Goal: Task Accomplishment & Management: Manage account settings

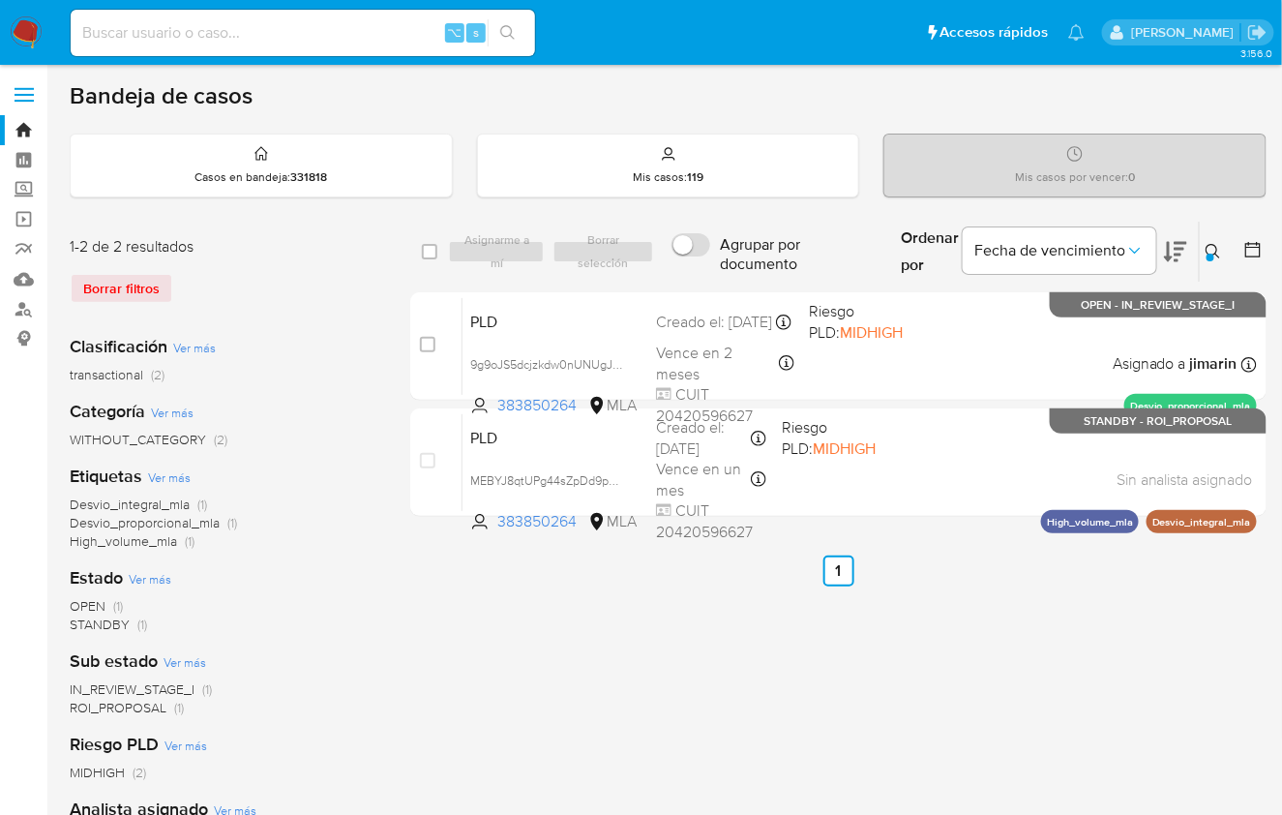
click at [1222, 255] on button at bounding box center [1216, 251] width 32 height 23
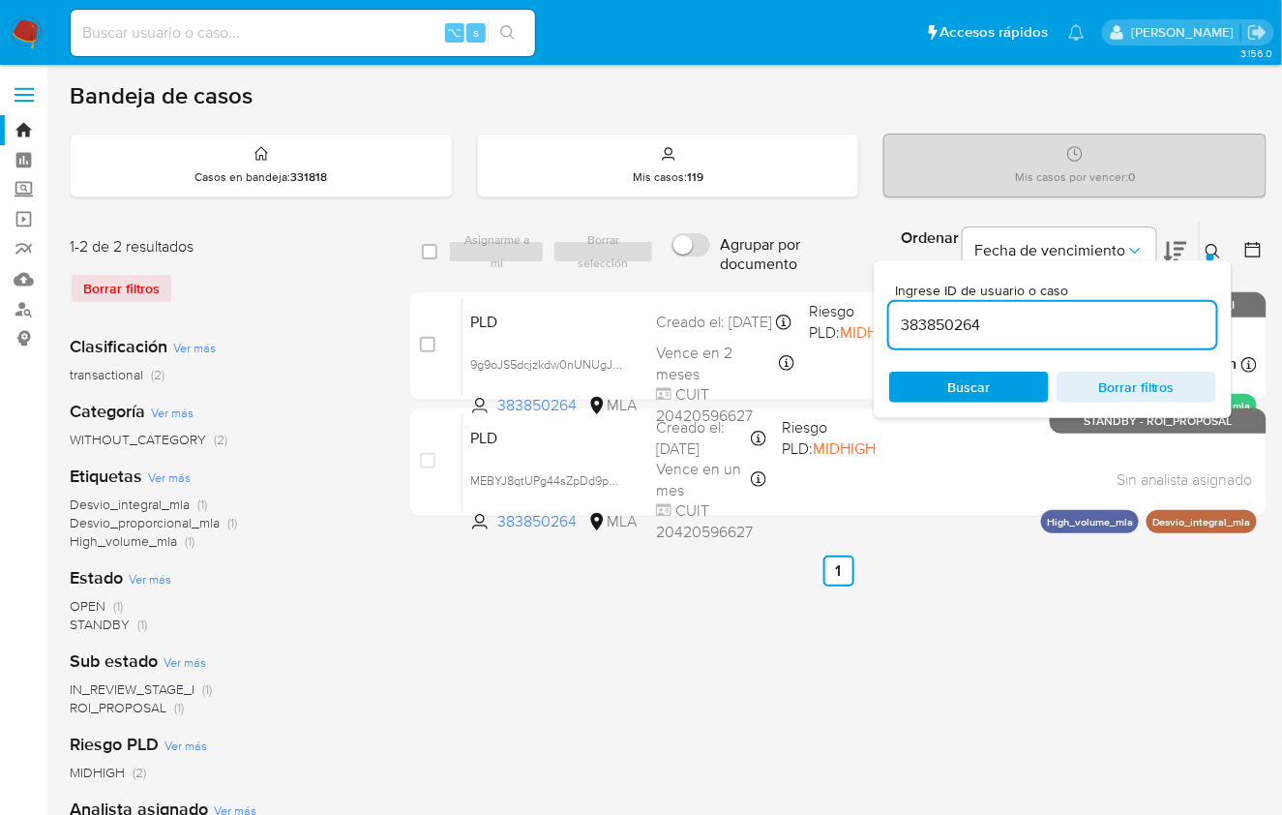
click at [1037, 324] on input "383850264" at bounding box center [1052, 325] width 327 height 25
click at [1041, 326] on input "383850264" at bounding box center [1052, 325] width 327 height 25
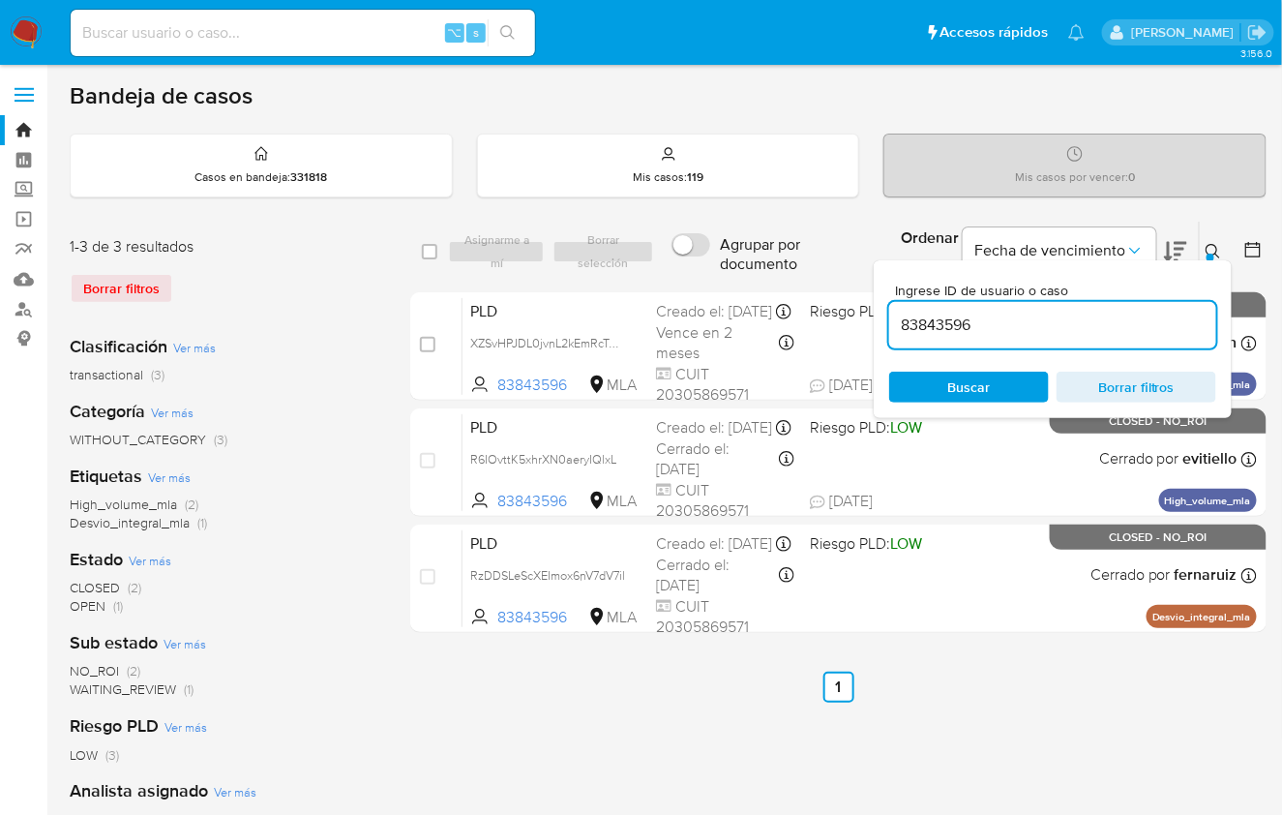
click at [1210, 254] on div at bounding box center [1211, 258] width 8 height 8
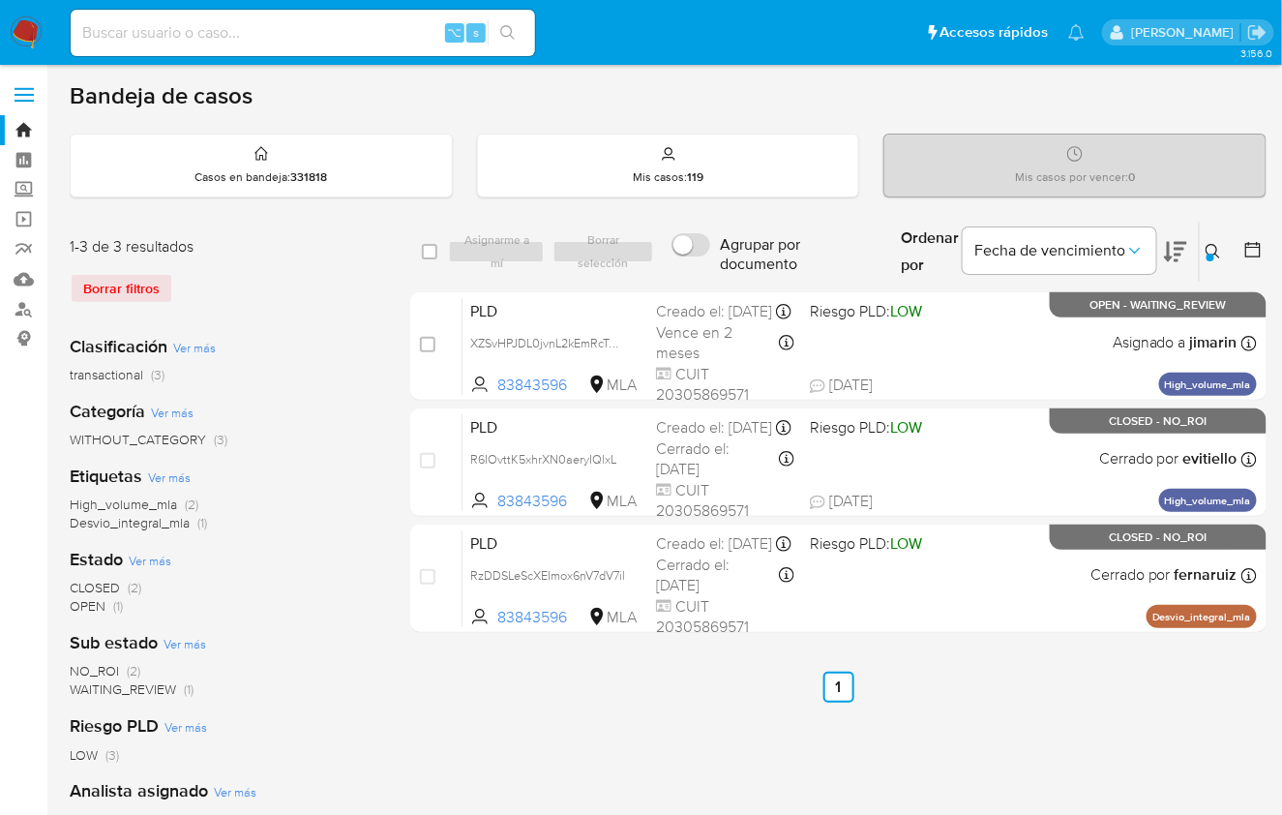
click at [1217, 251] on icon at bounding box center [1213, 251] width 15 height 15
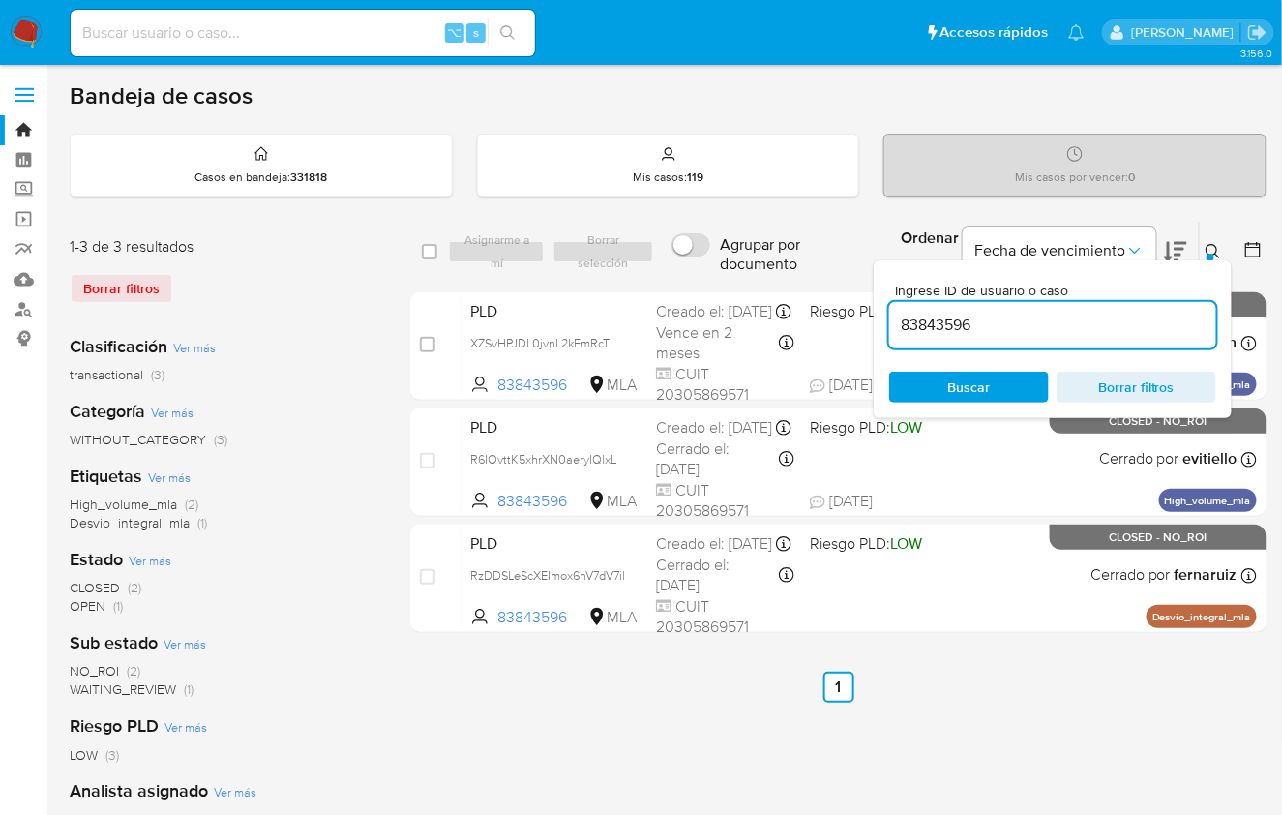
click at [1067, 337] on div "83843596" at bounding box center [1052, 325] width 327 height 46
click at [1064, 329] on input "83843596" at bounding box center [1052, 325] width 327 height 25
paste input "3347"
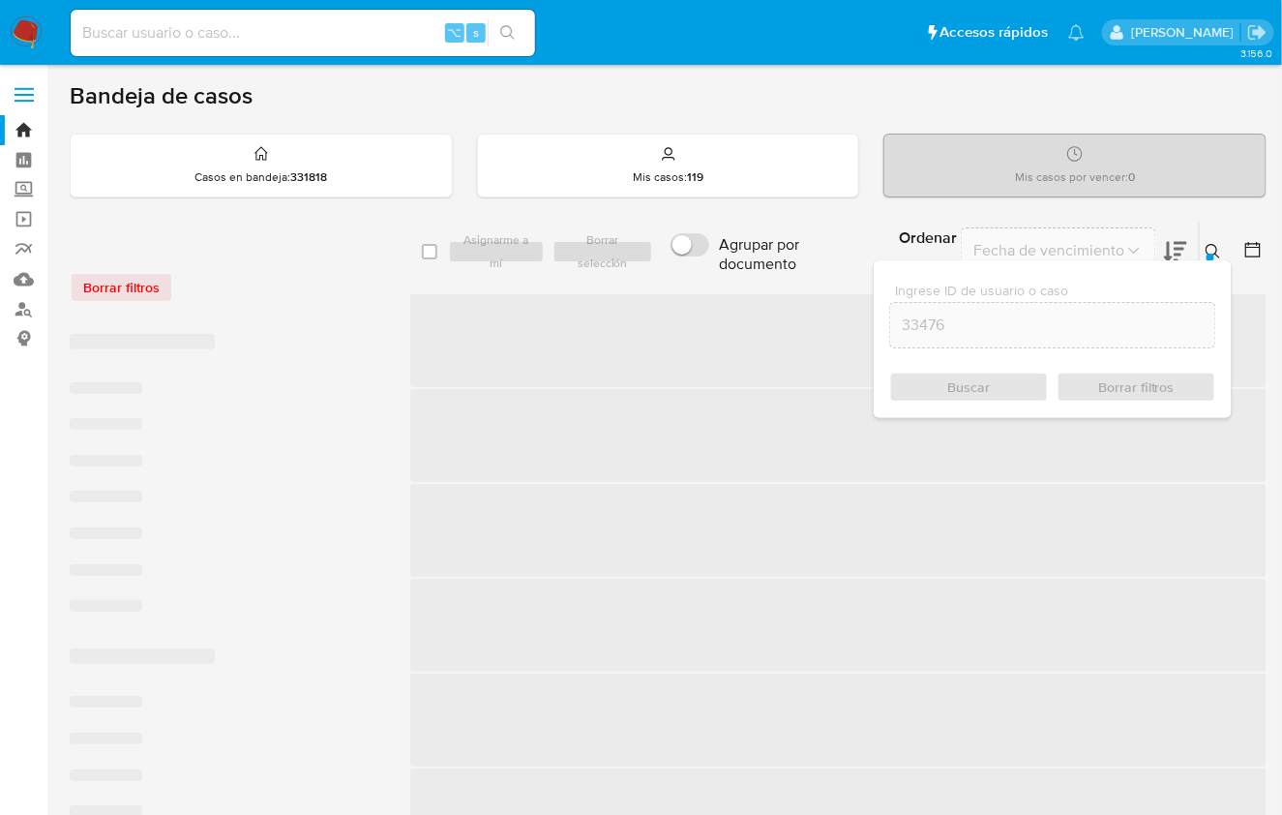
click at [1221, 240] on button at bounding box center [1216, 251] width 32 height 23
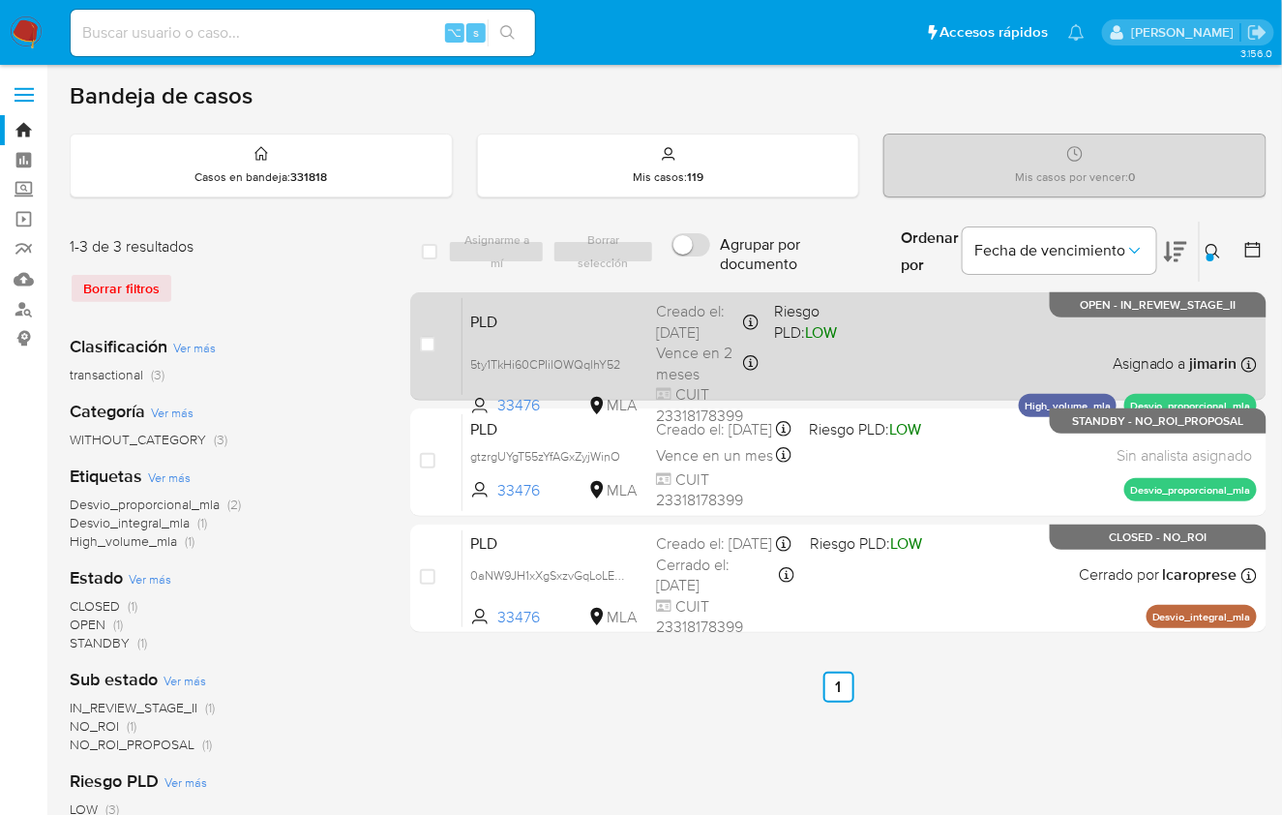
click at [987, 327] on div "PLD 5ty1TkHi60CPIilOWQqlhY52 33476 MLA Riesgo PLD: LOW Creado el: 12/08/2025 Cr…" at bounding box center [860, 346] width 795 height 98
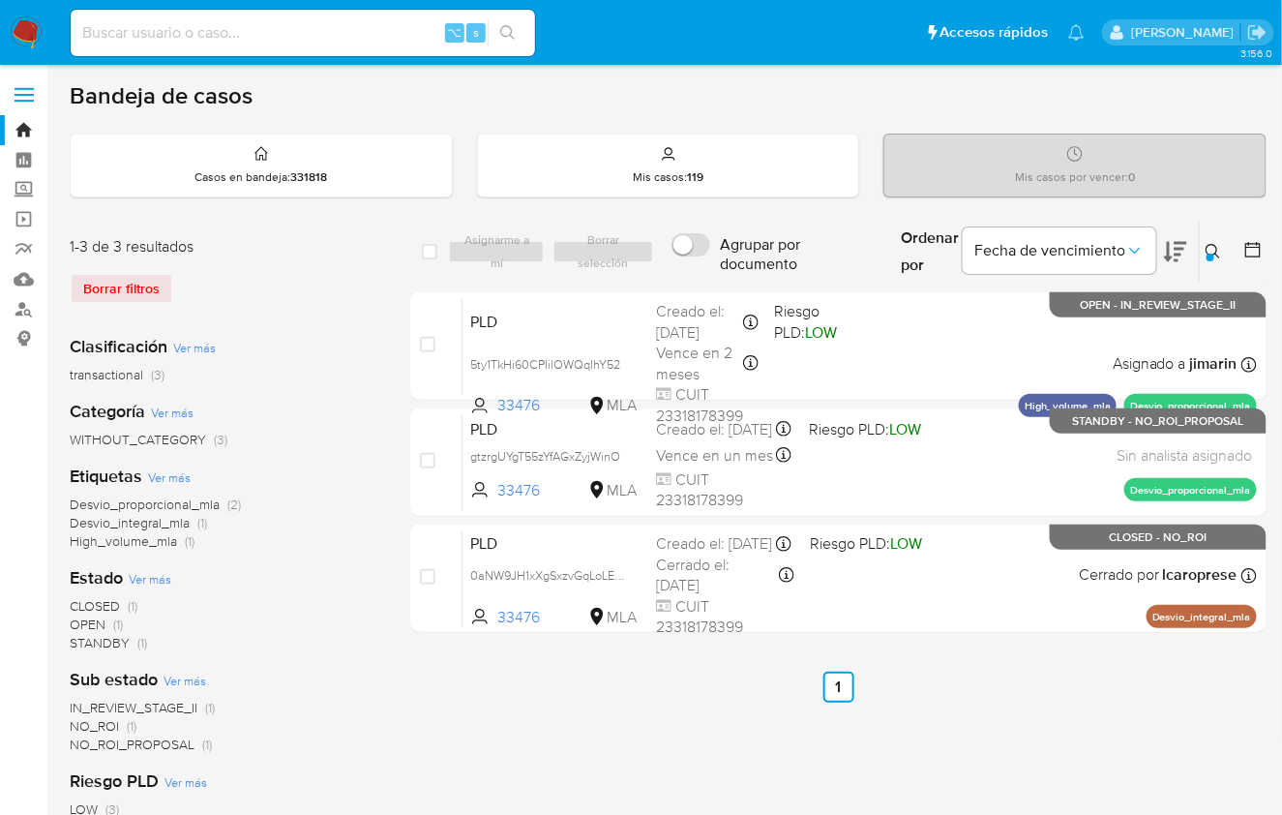
click at [1216, 249] on icon at bounding box center [1213, 251] width 15 height 15
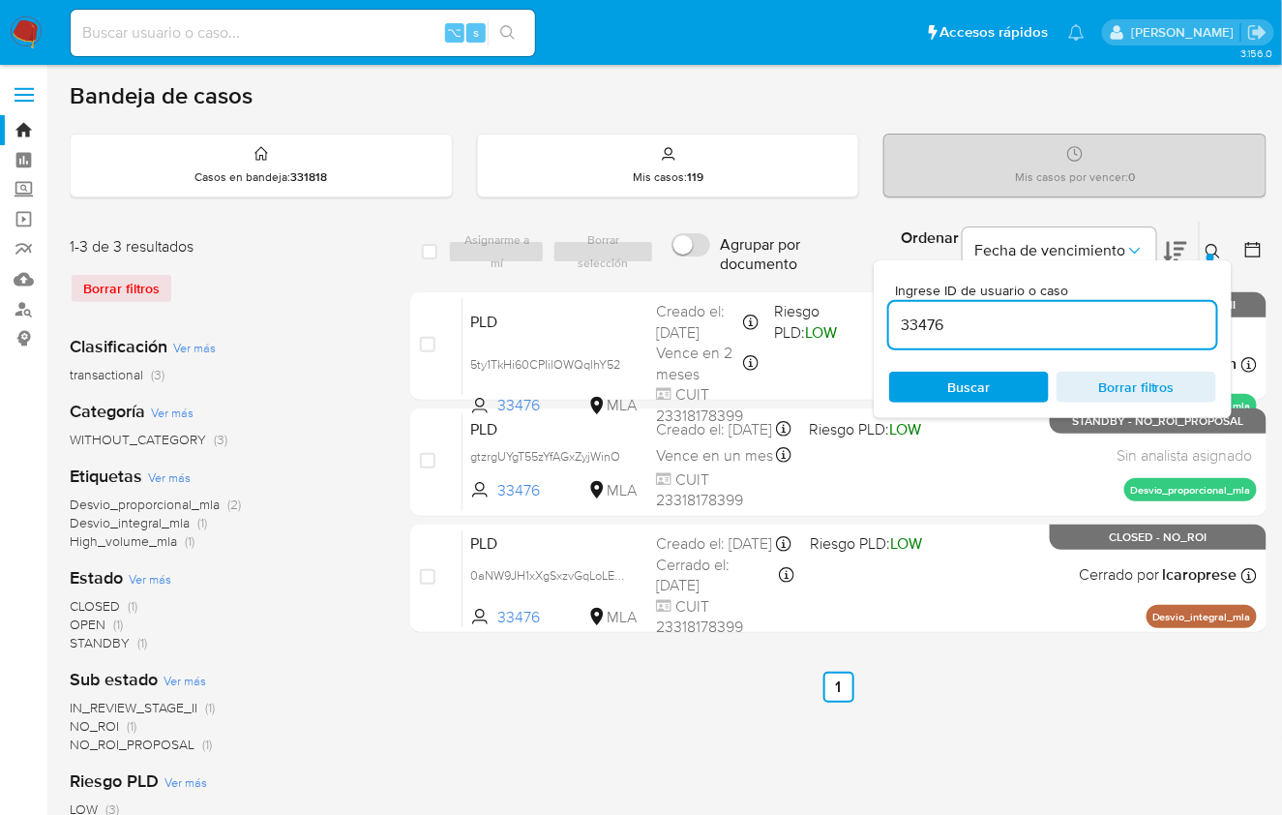
click at [1116, 320] on input "33476" at bounding box center [1052, 325] width 327 height 25
type input "83843596"
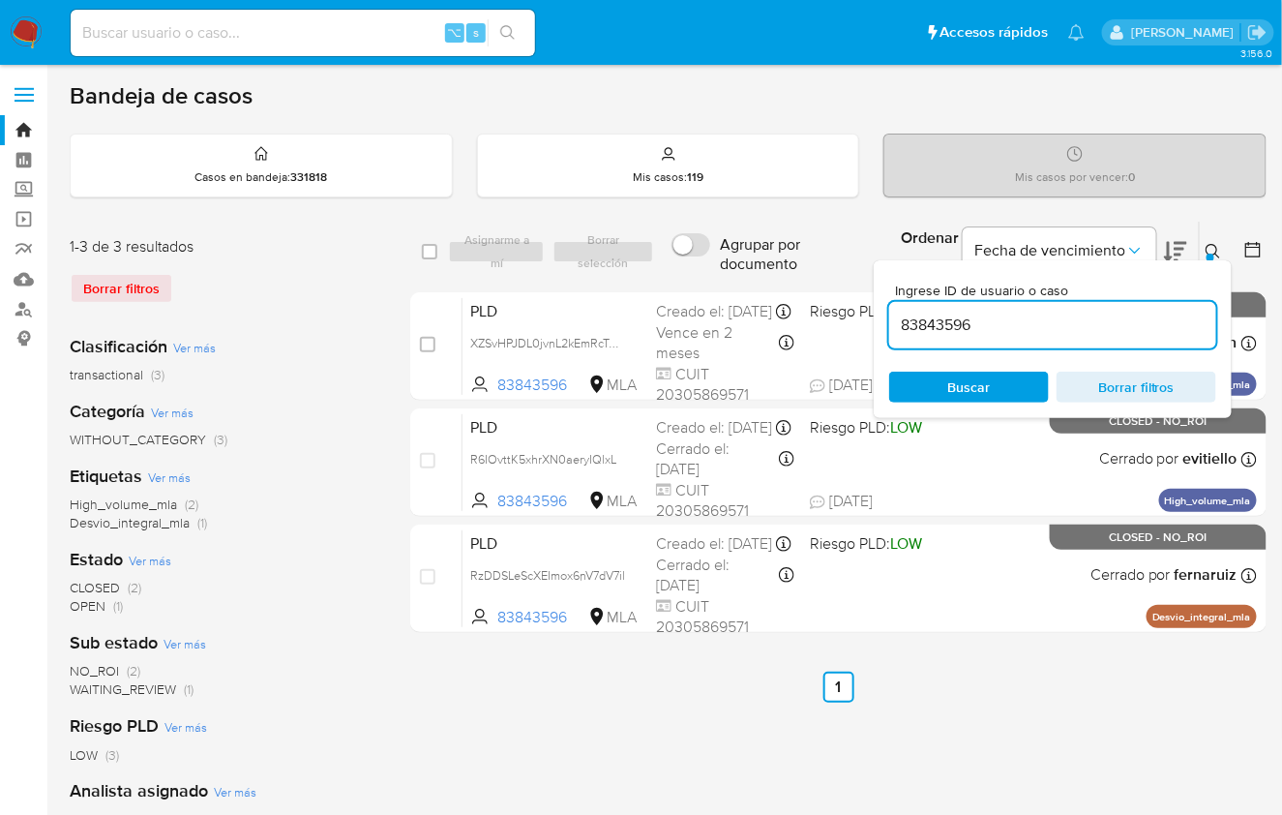
click at [1216, 245] on icon at bounding box center [1213, 251] width 15 height 15
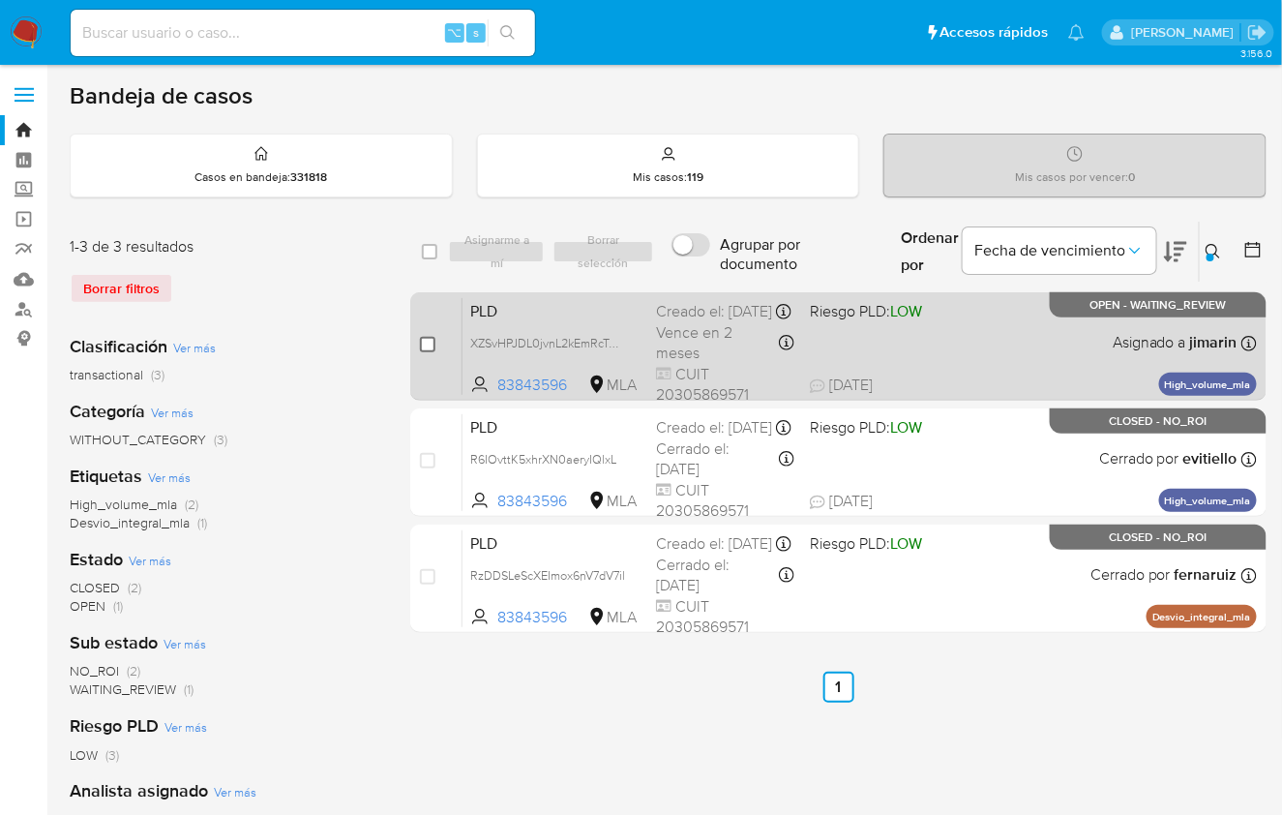
click at [427, 345] on input "checkbox" at bounding box center [427, 344] width 15 height 15
checkbox input "true"
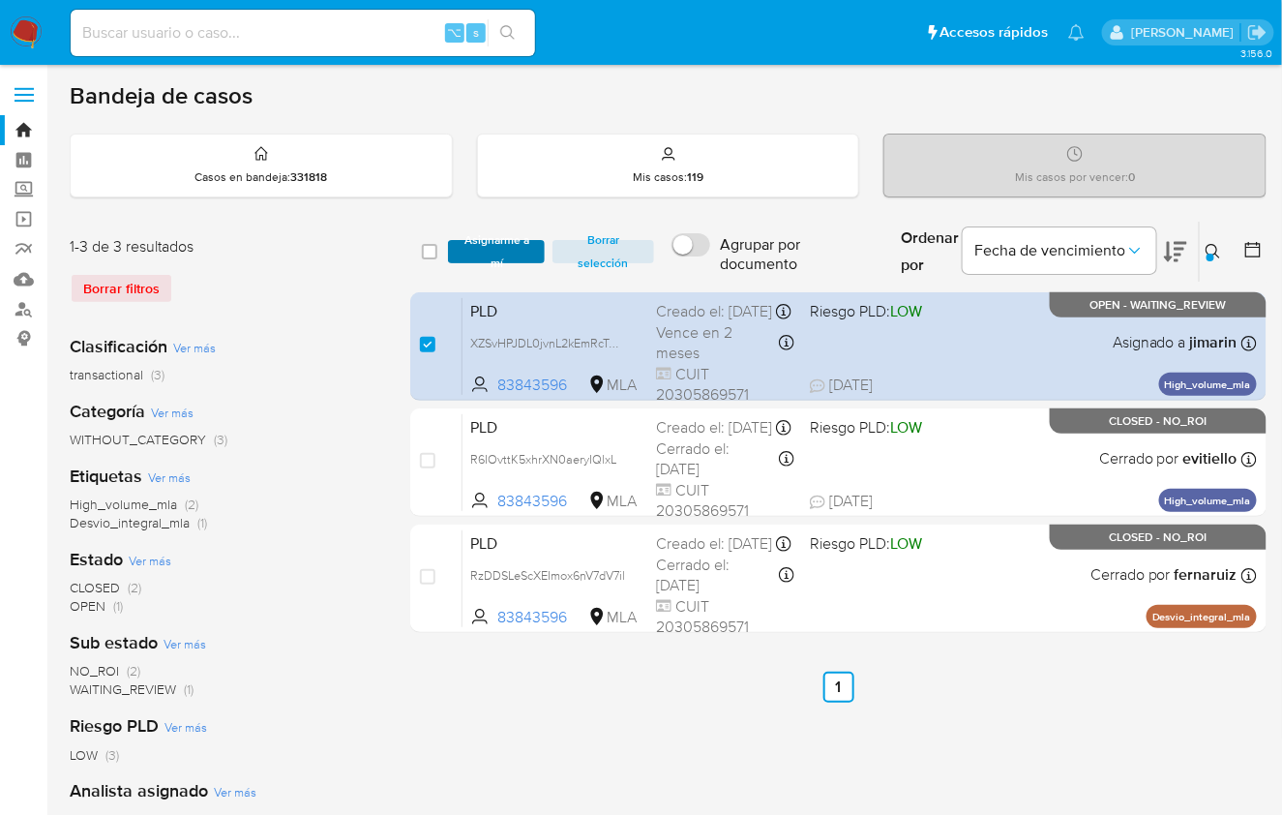
click at [469, 260] on span "Asignarme a mí" at bounding box center [496, 251] width 77 height 19
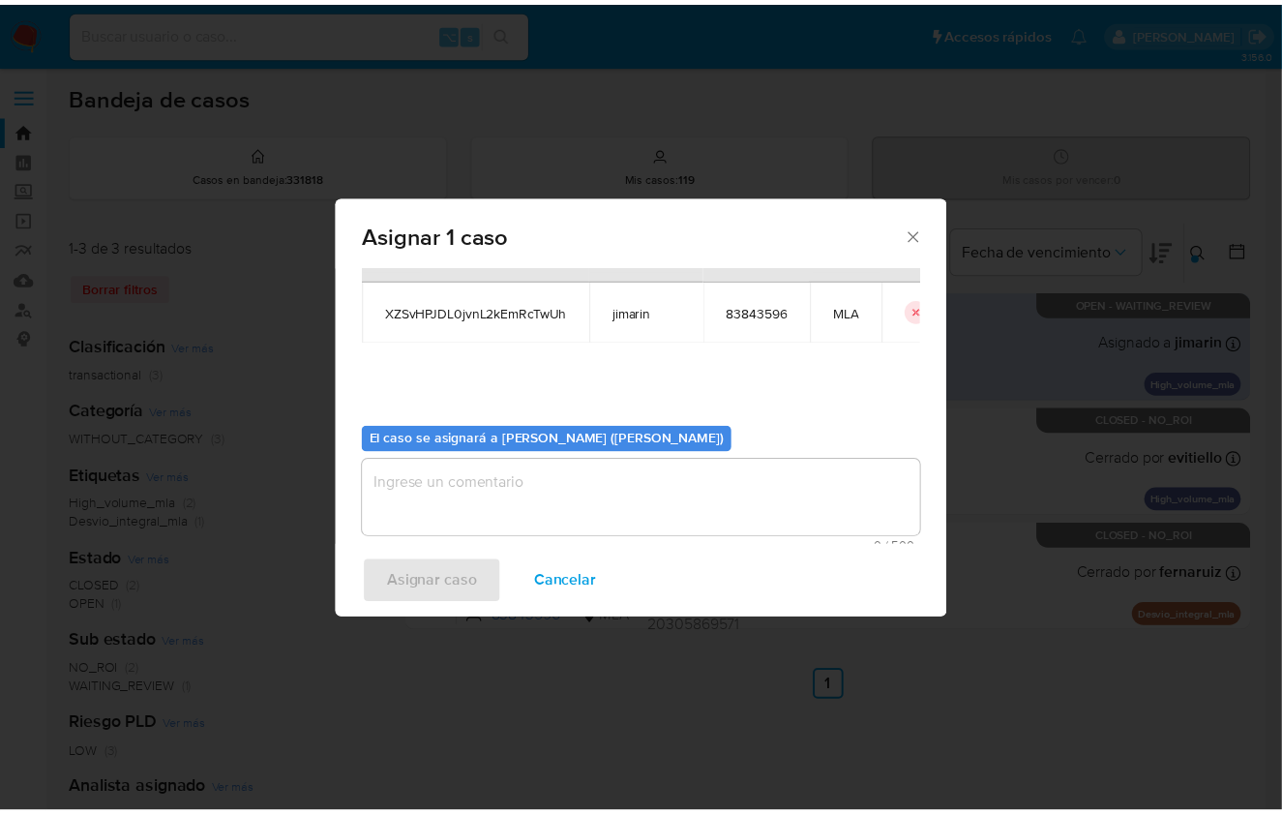
scroll to position [99, 0]
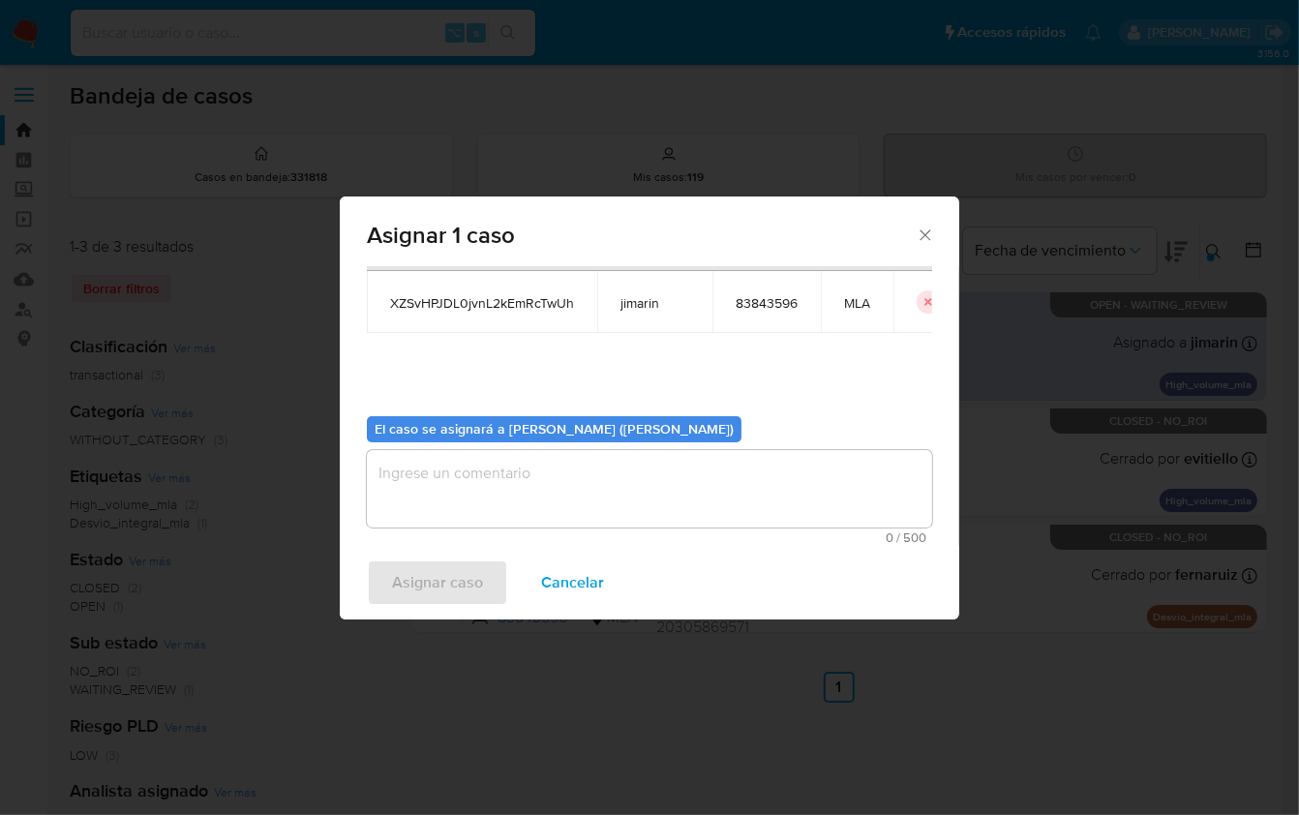
drag, startPoint x: 528, startPoint y: 500, endPoint x: 512, endPoint y: 516, distance: 22.6
click at [527, 500] on textarea "assign-modal" at bounding box center [649, 488] width 565 height 77
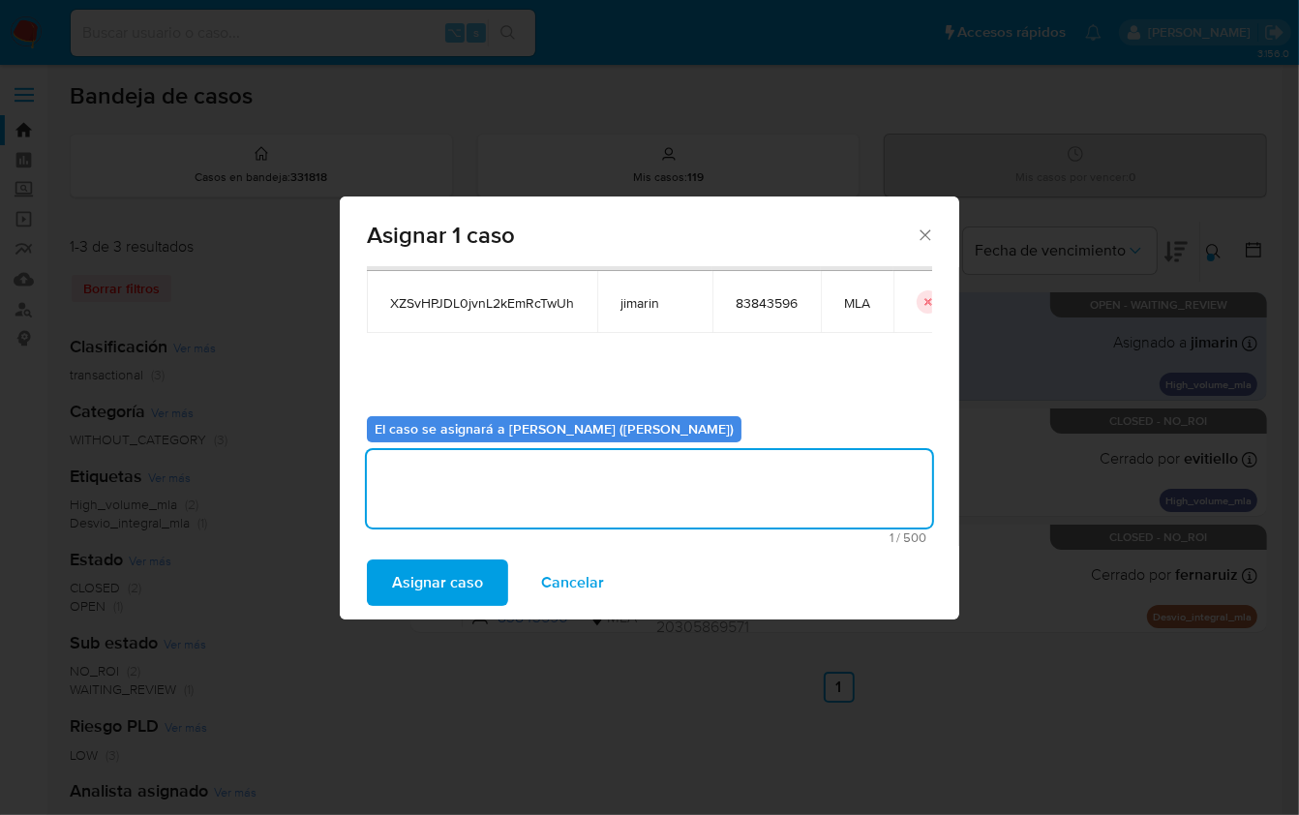
click at [466, 582] on span "Asignar caso" at bounding box center [437, 582] width 91 height 43
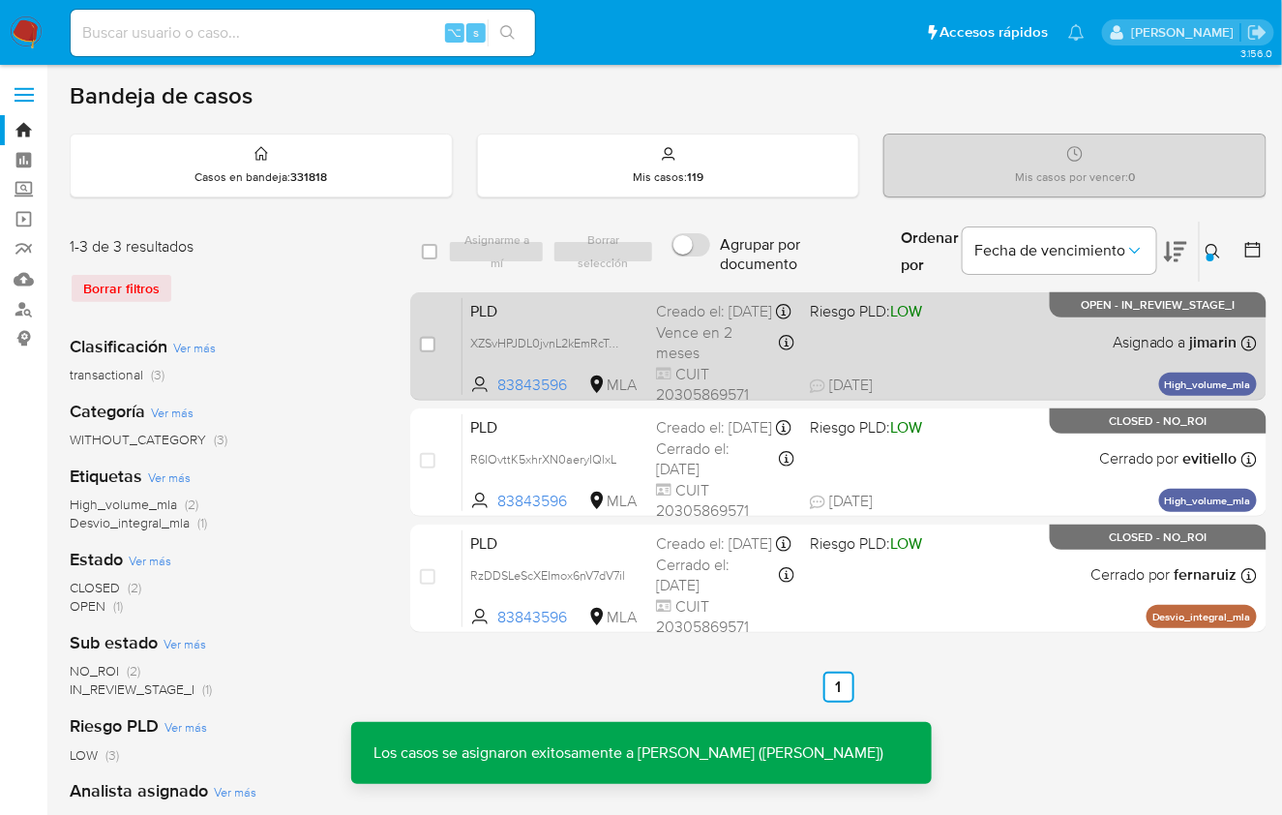
click at [995, 333] on div "PLD XZSvHPJDL0jvnL2kEmRcTwUh 83843596 MLA Riesgo PLD: LOW Creado el: 12/08/2025…" at bounding box center [860, 346] width 795 height 98
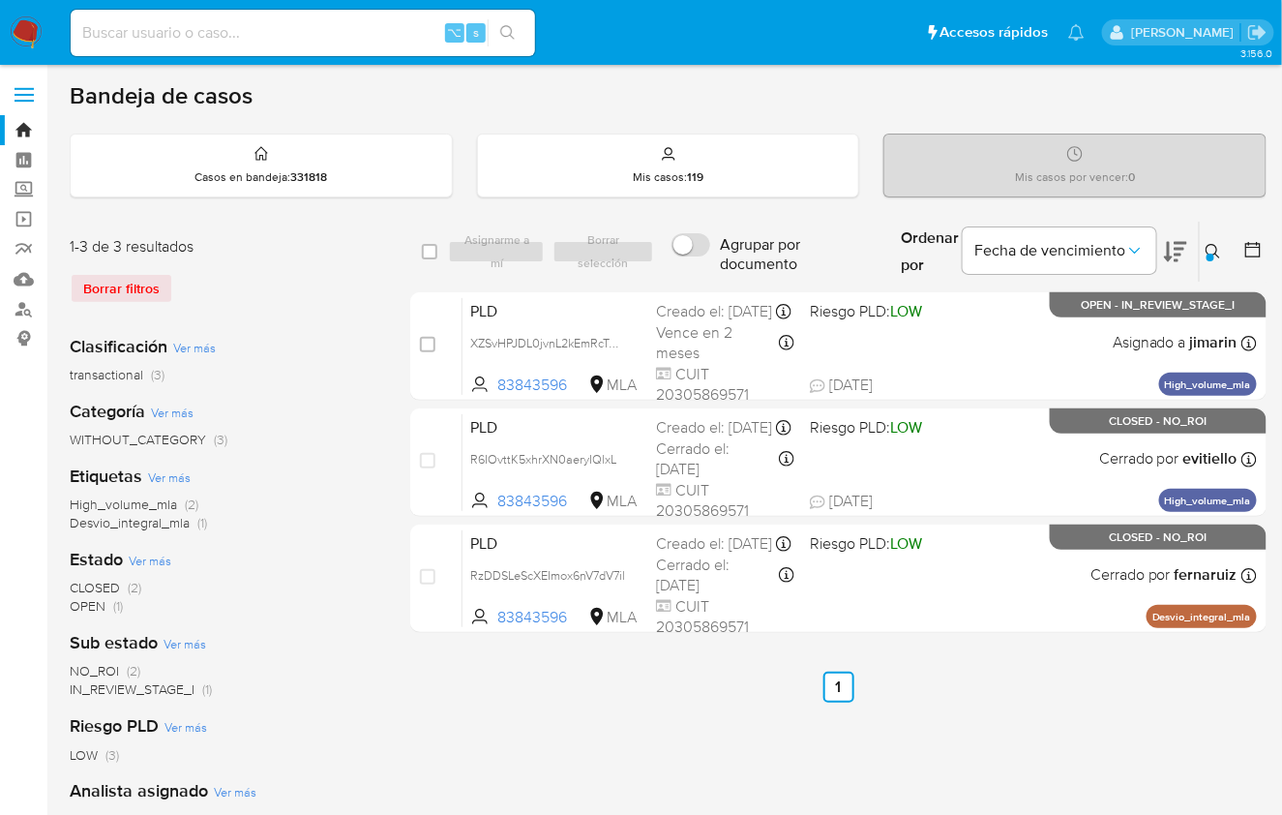
click at [1217, 249] on icon at bounding box center [1213, 251] width 15 height 15
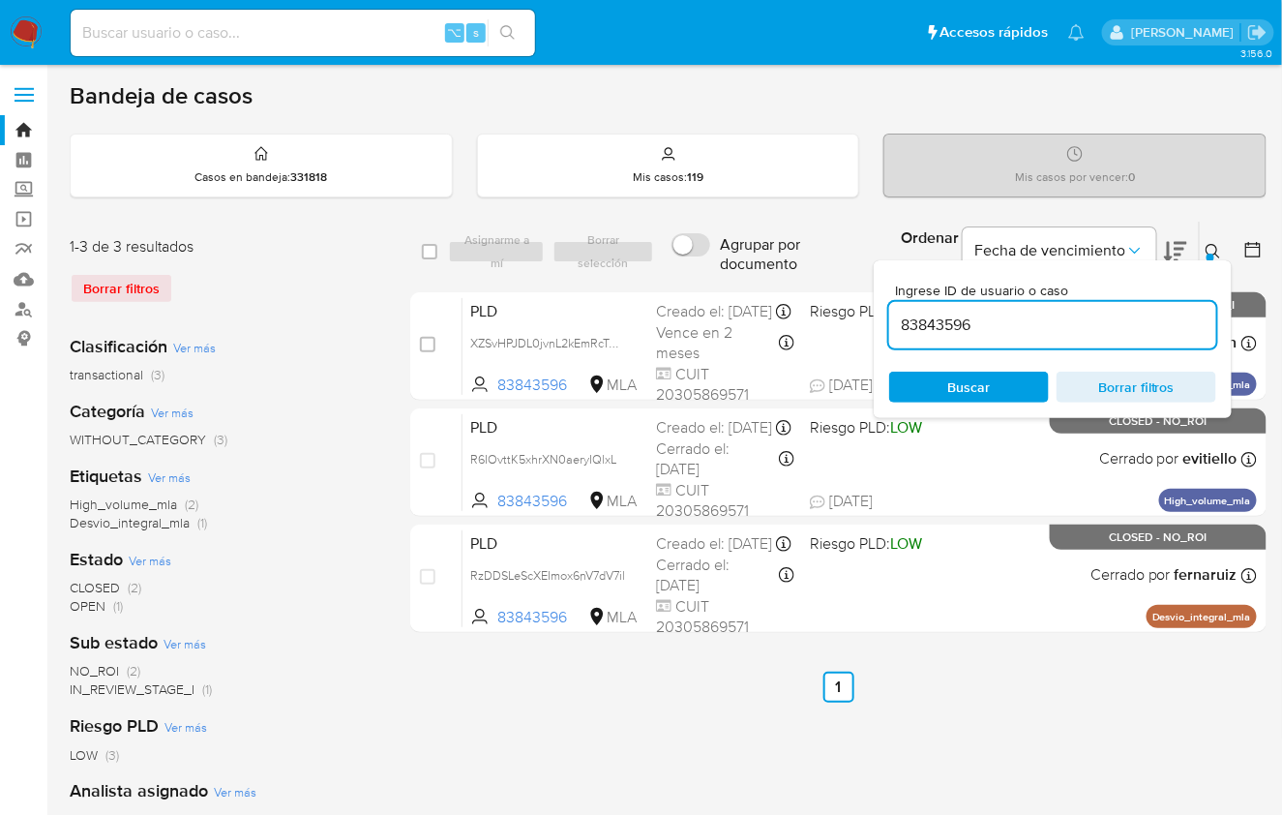
click at [1114, 309] on div "83843596" at bounding box center [1052, 325] width 327 height 46
click at [1109, 317] on input "83843596" at bounding box center [1052, 325] width 327 height 25
paste input "66122296"
click at [1111, 320] on input "8384359666122296" at bounding box center [1052, 325] width 327 height 25
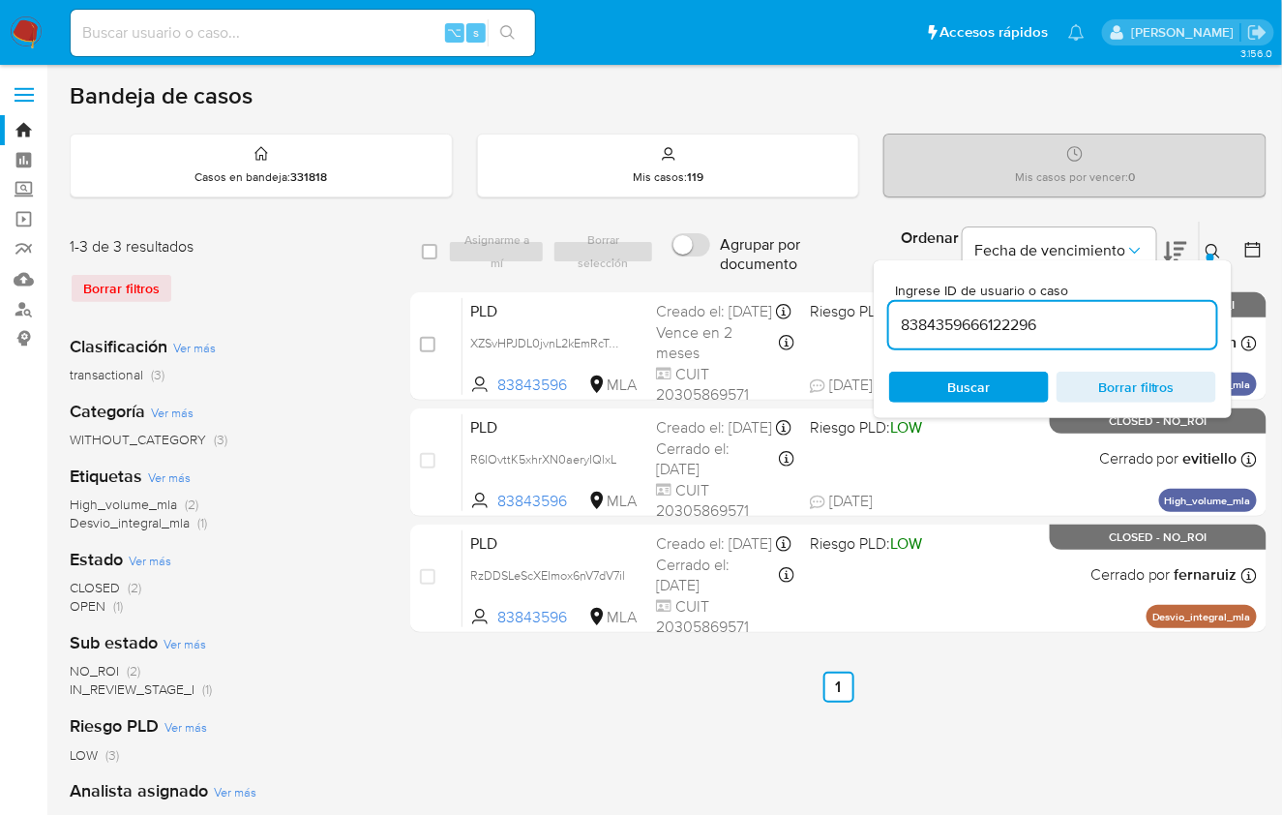
click at [1111, 320] on input "8384359666122296" at bounding box center [1052, 325] width 327 height 25
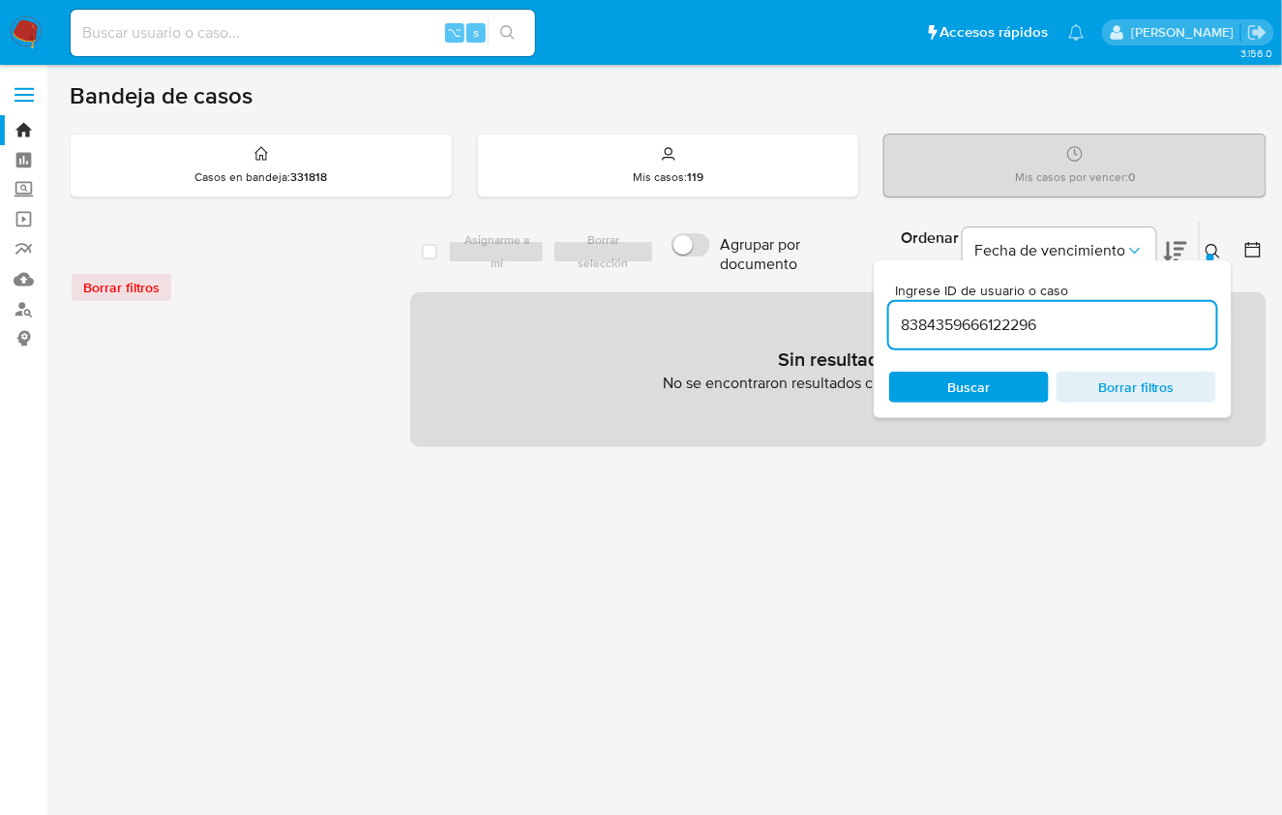
click at [1061, 315] on input "8384359666122296" at bounding box center [1052, 325] width 327 height 25
paste input
type input "66122296"
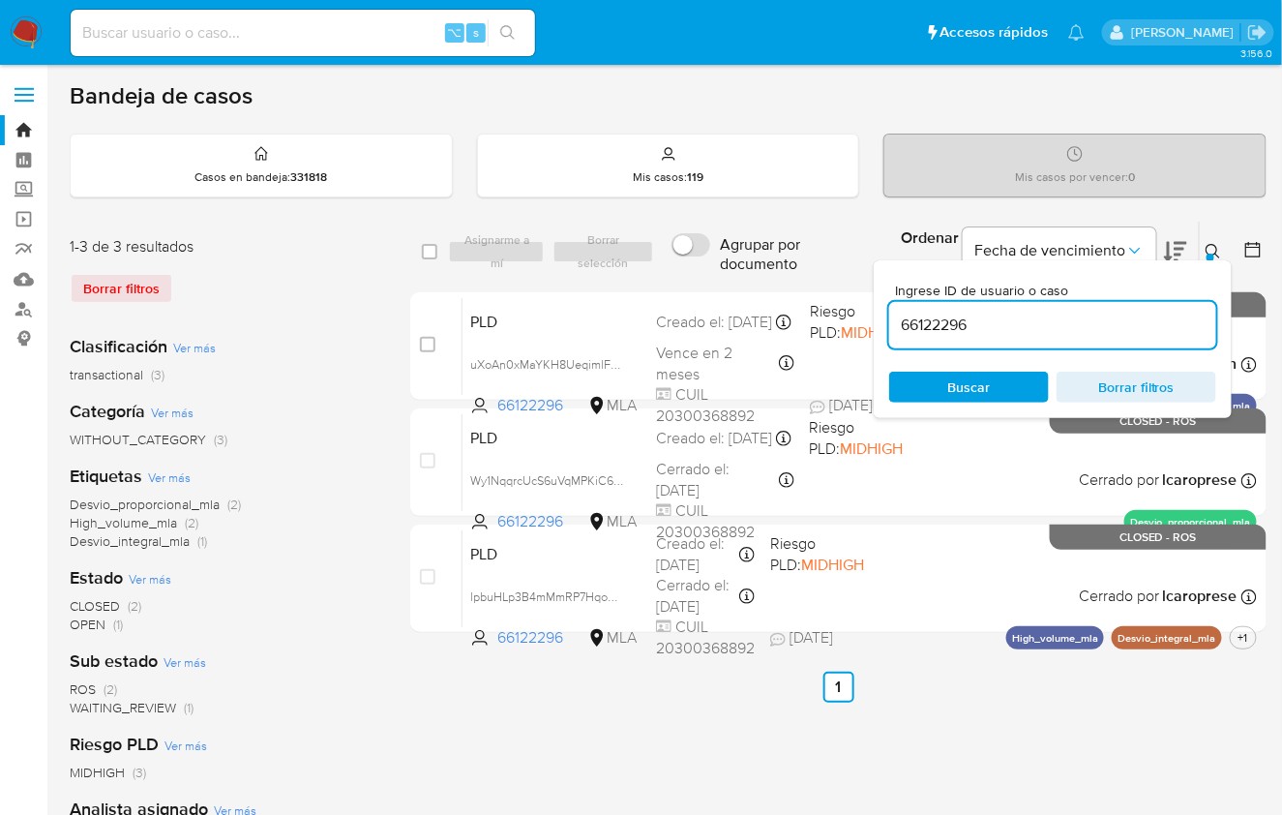
click at [1223, 242] on button at bounding box center [1216, 251] width 32 height 23
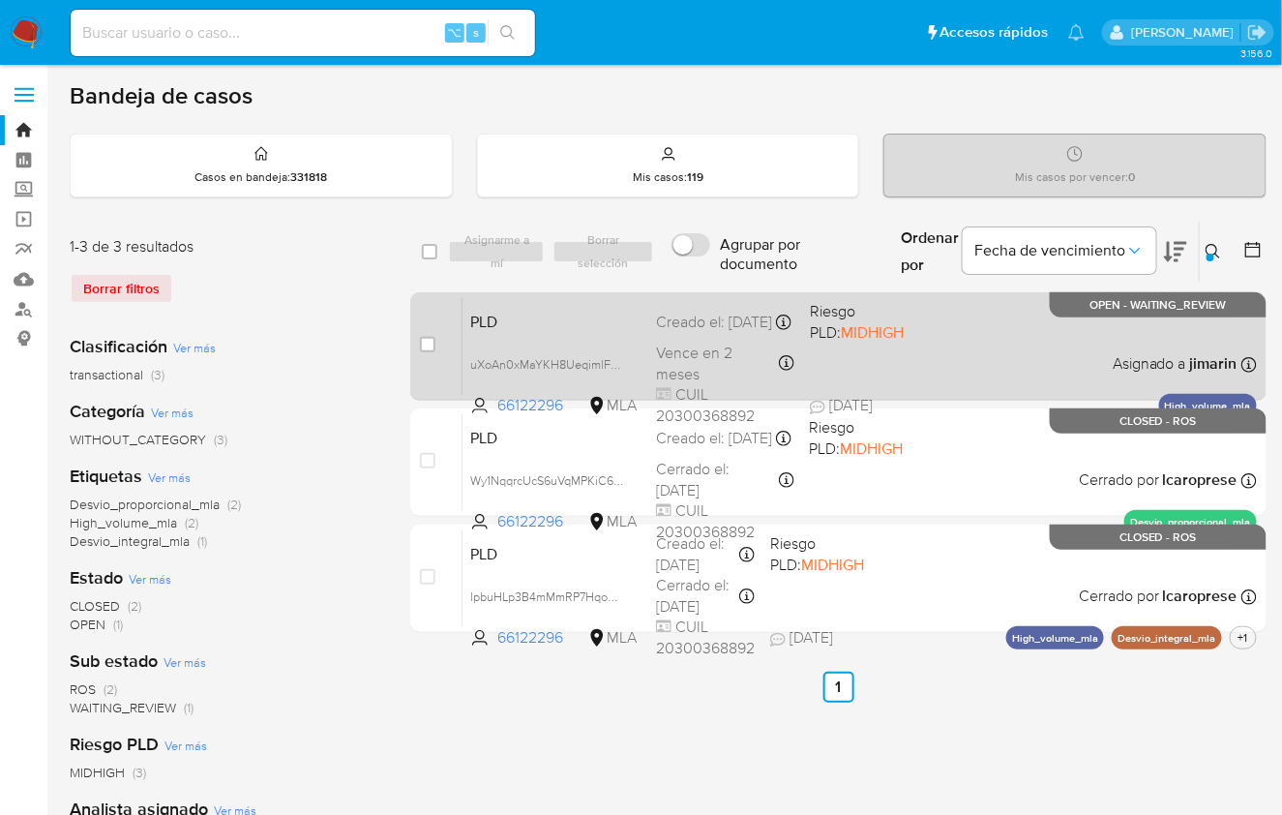
click at [995, 352] on div "PLD uXoAn0xMaYKH8UeqimlFEQ3y 66122296 MLA Riesgo PLD: MIDHIGH Creado el: 12/08/…" at bounding box center [860, 346] width 795 height 98
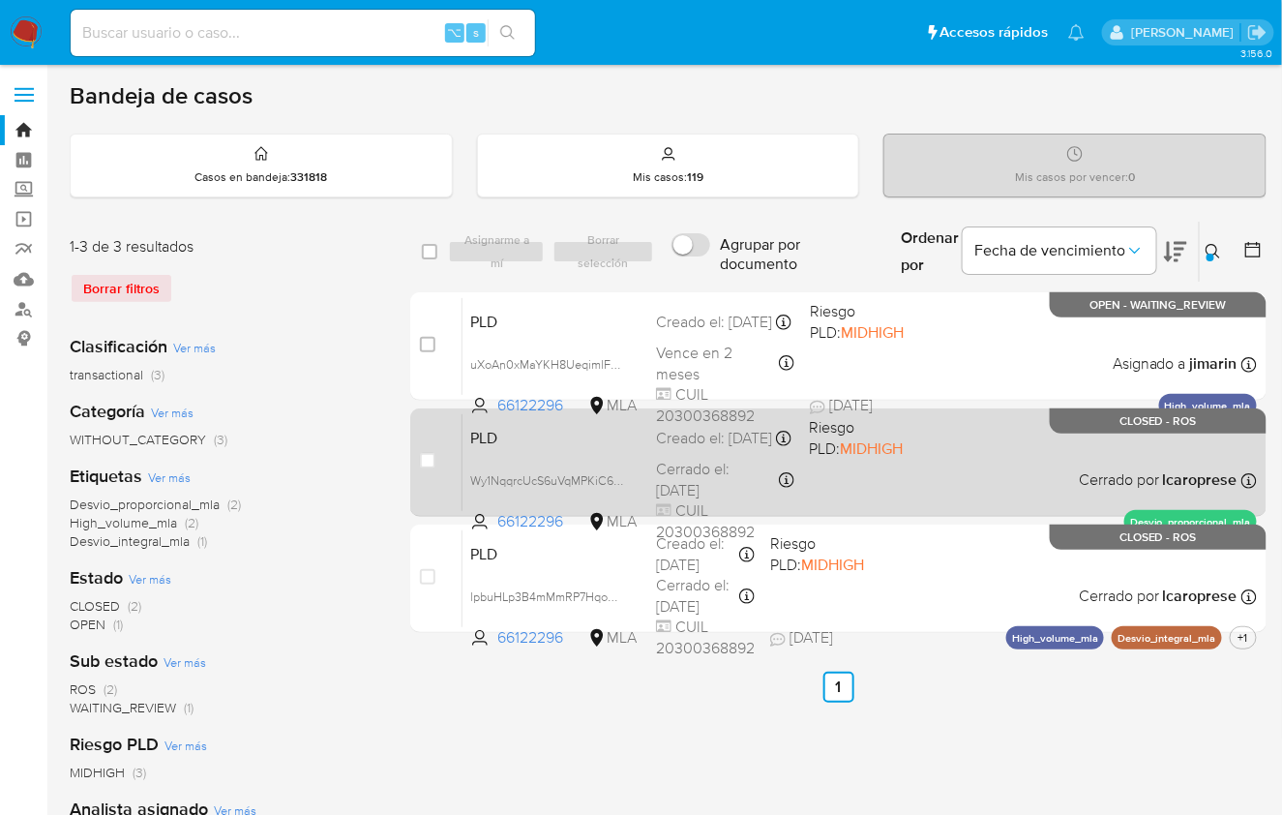
click at [1023, 455] on div "PLD Wy1NqqrcUcS6uVqMPKiC6xTH 66122296 MLA Riesgo PLD: MIDHIGH Creado el: 12/07/…" at bounding box center [860, 462] width 795 height 98
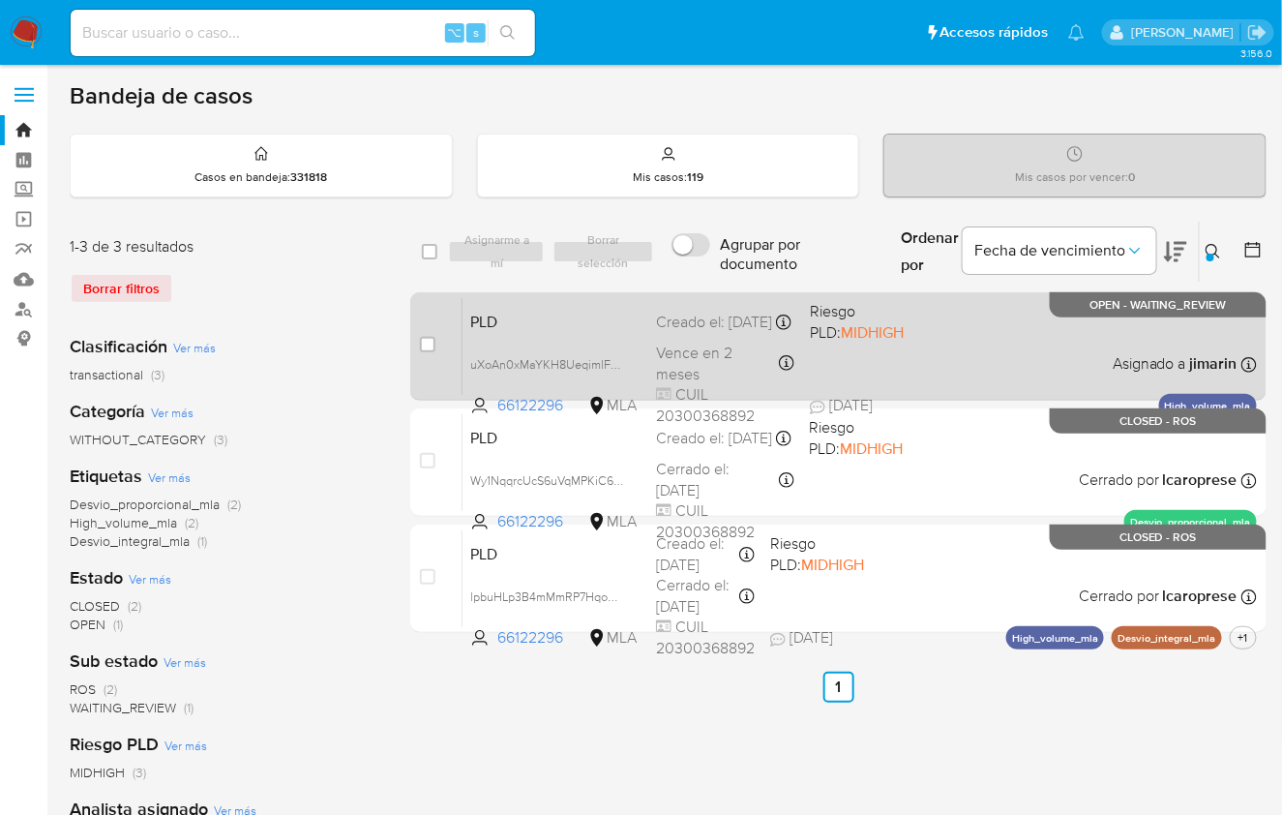
click at [1015, 364] on div "PLD uXoAn0xMaYKH8UeqimlFEQ3y 66122296 MLA Riesgo PLD: MIDHIGH Creado el: 12/08/…" at bounding box center [860, 346] width 795 height 98
click at [978, 367] on div "PLD uXoAn0xMaYKH8UeqimlFEQ3y 66122296 MLA Riesgo PLD: MIDHIGH Creado el: 12/08/…" at bounding box center [860, 346] width 795 height 98
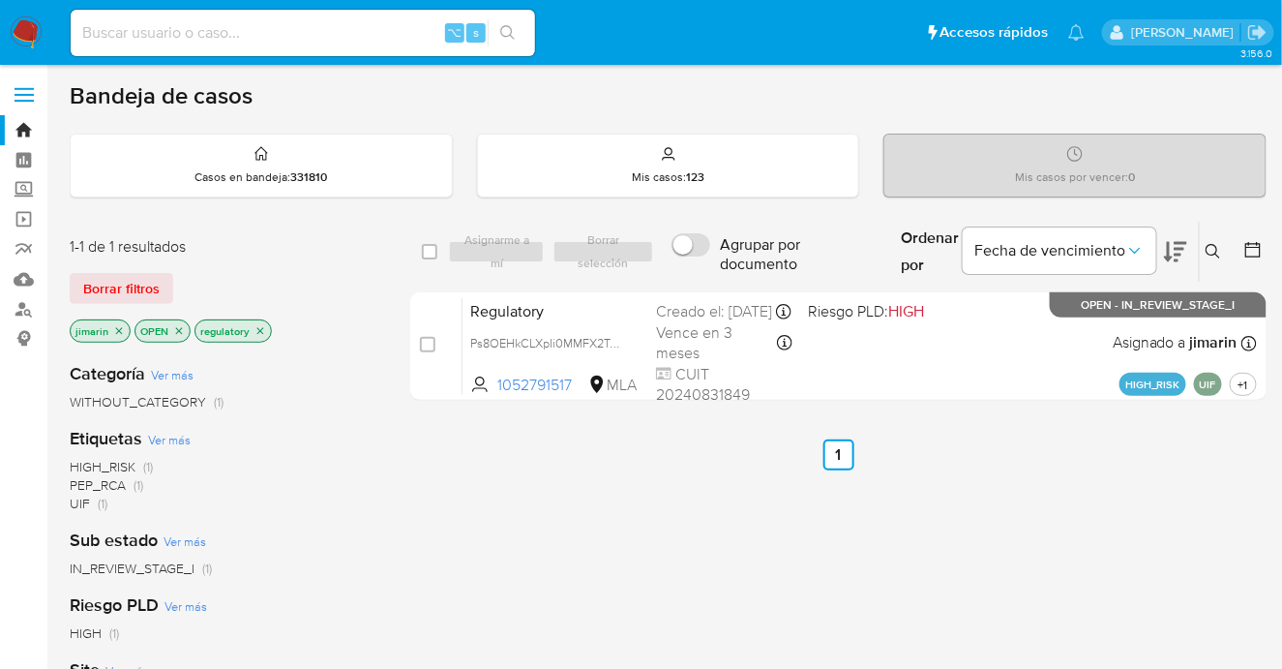
click at [357, 301] on div "Borrar filtros" at bounding box center [225, 288] width 310 height 31
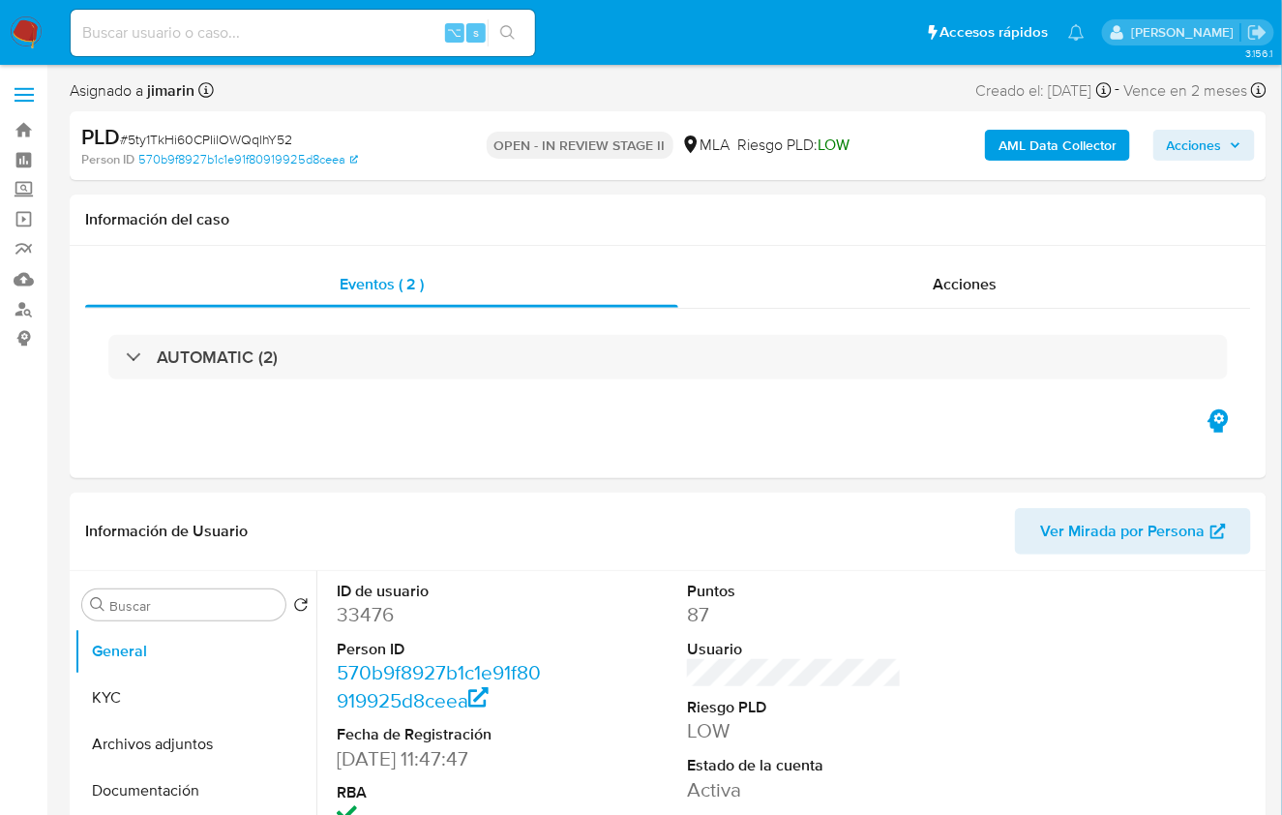
select select "10"
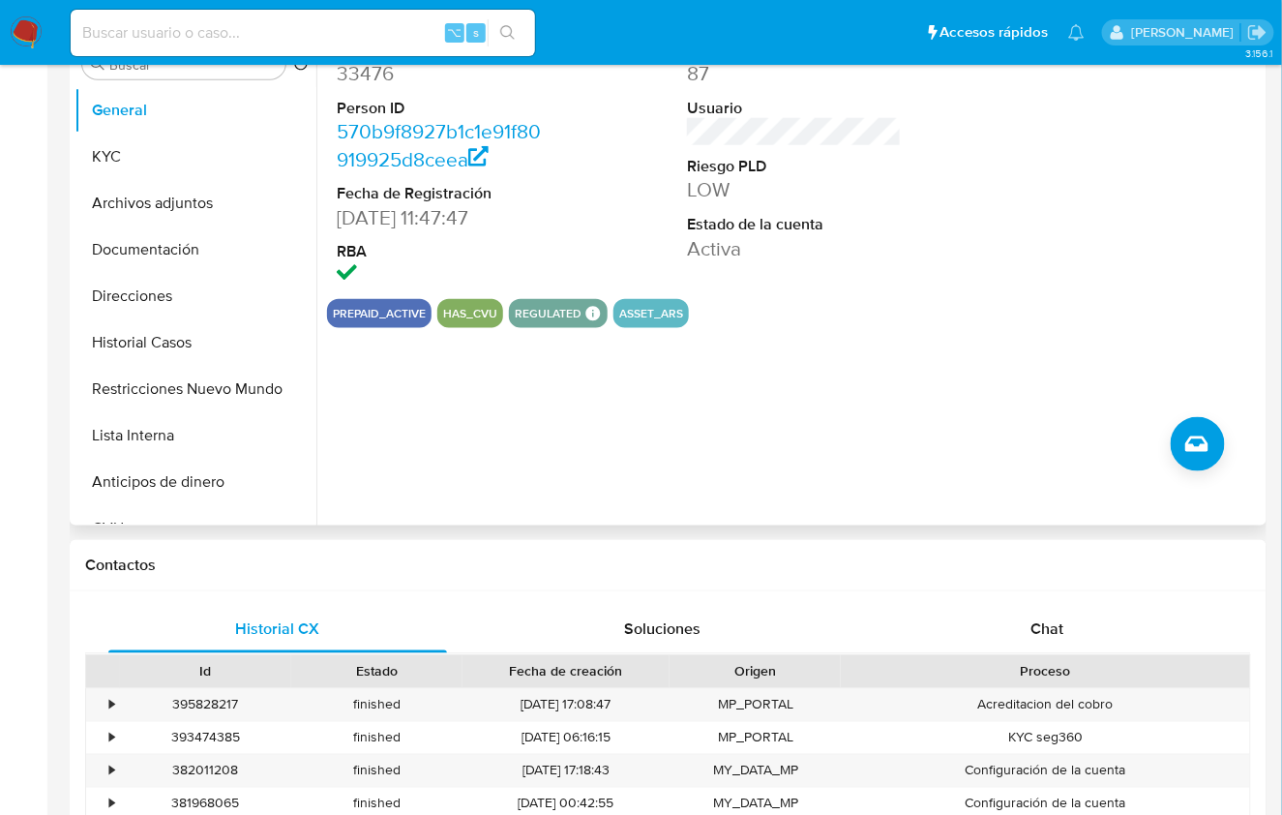
scroll to position [545, 0]
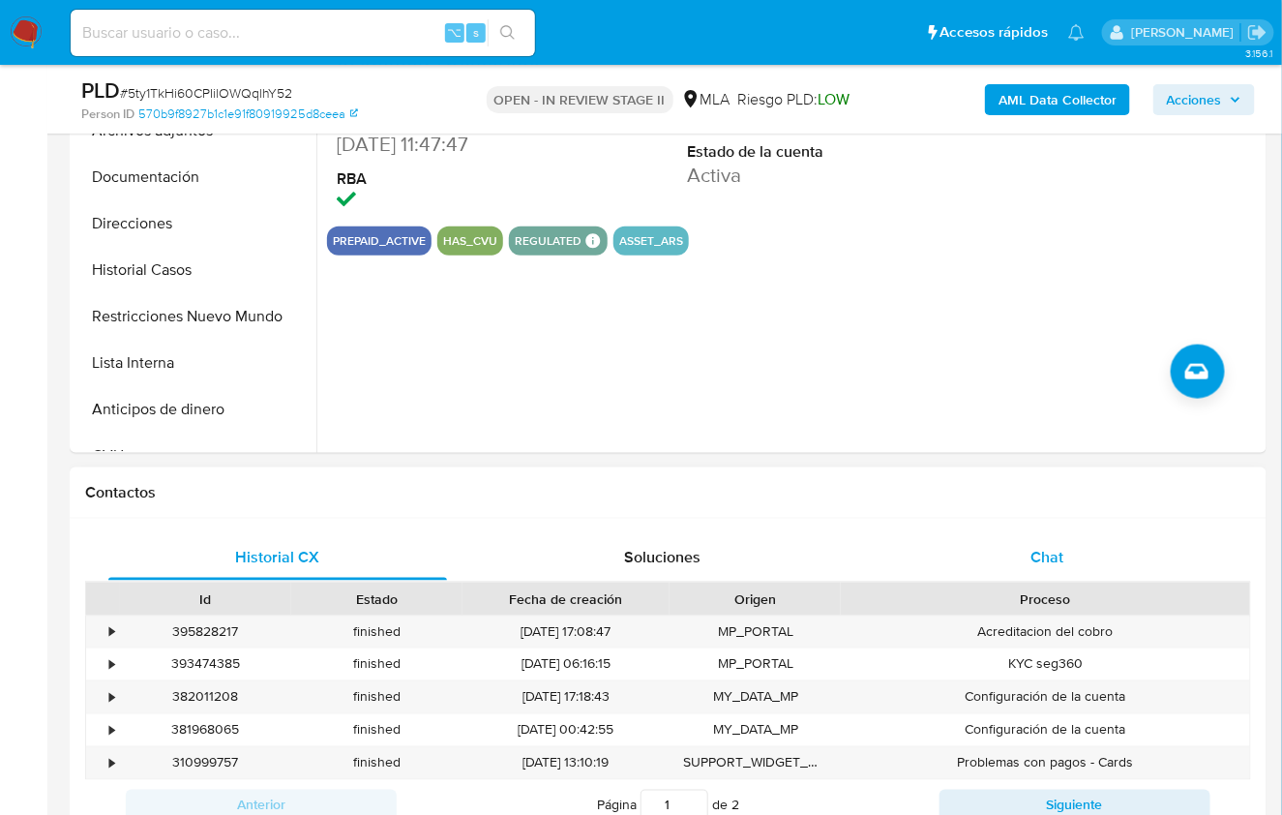
click at [1041, 534] on div "Chat" at bounding box center [1047, 557] width 339 height 46
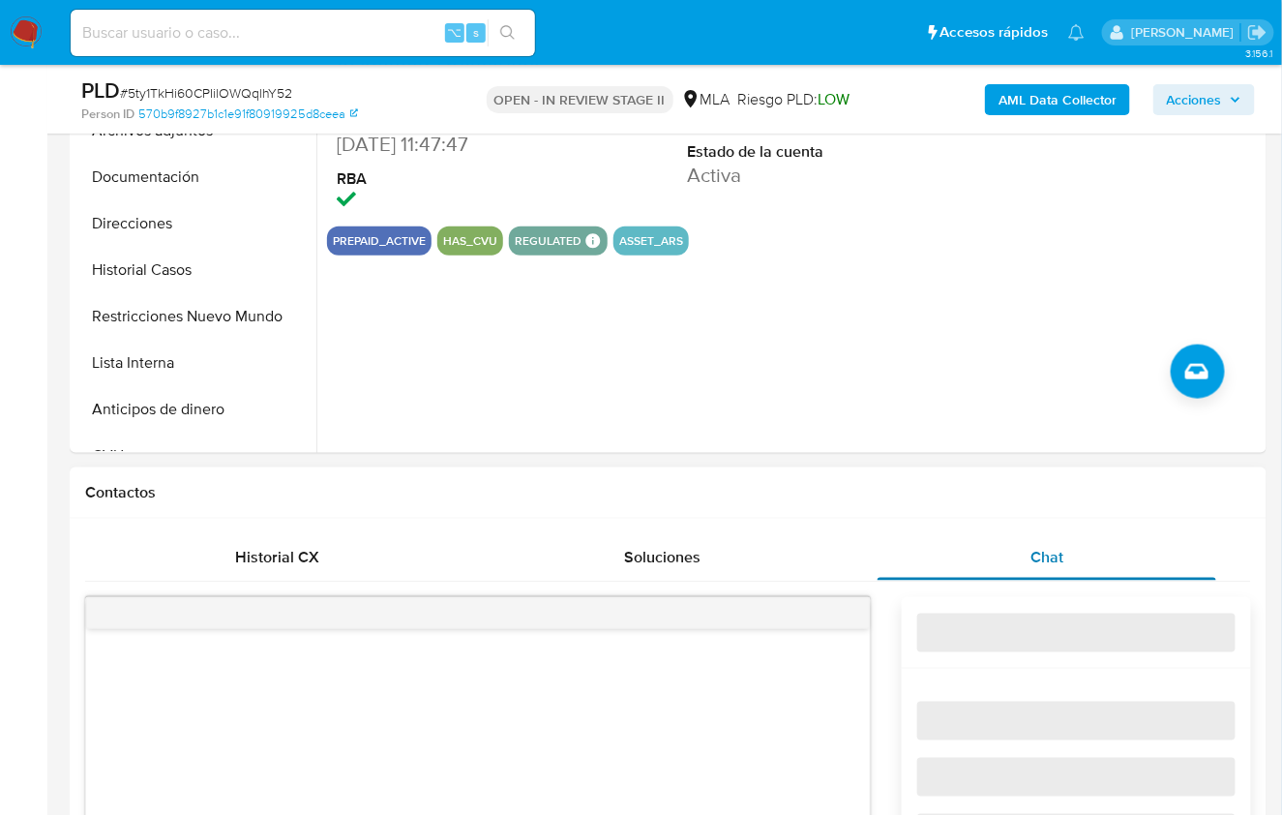
click at [1060, 538] on div "Chat" at bounding box center [1047, 557] width 339 height 46
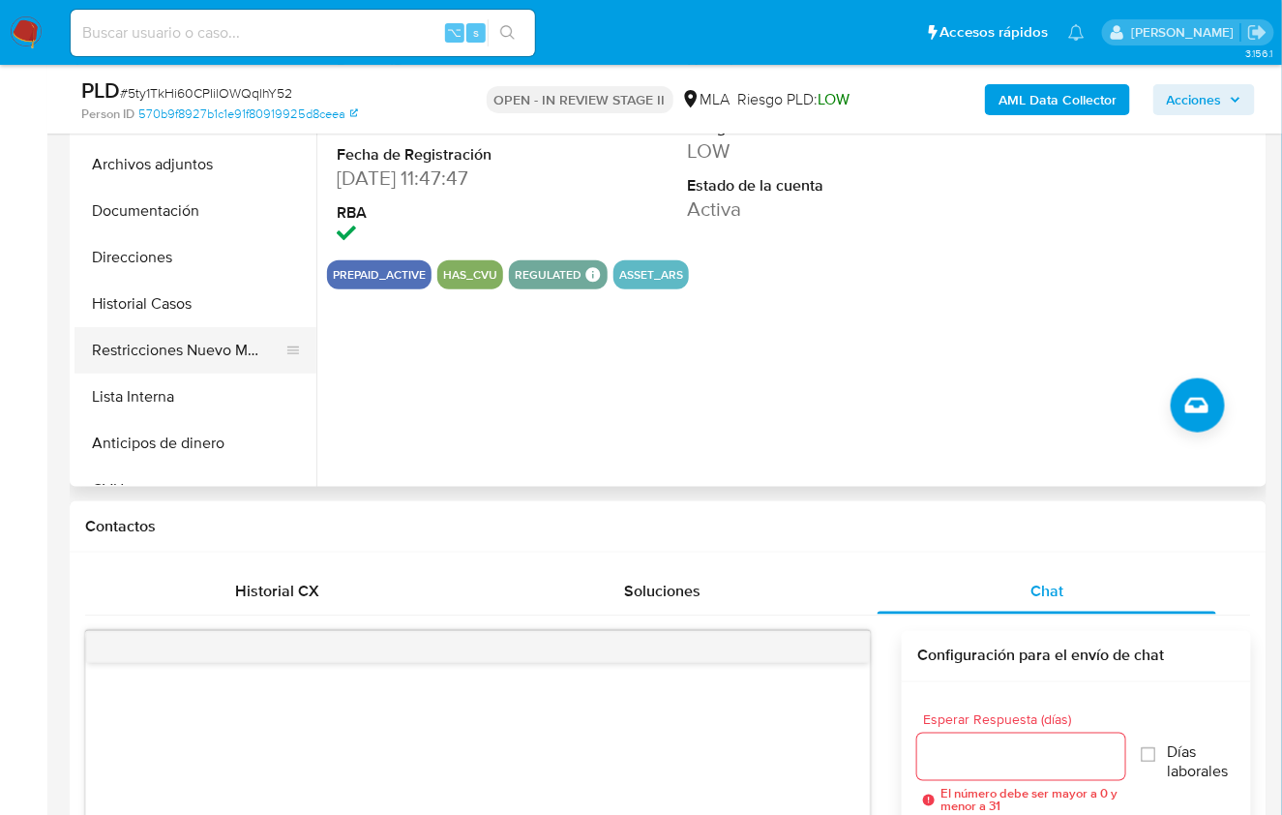
scroll to position [453, 0]
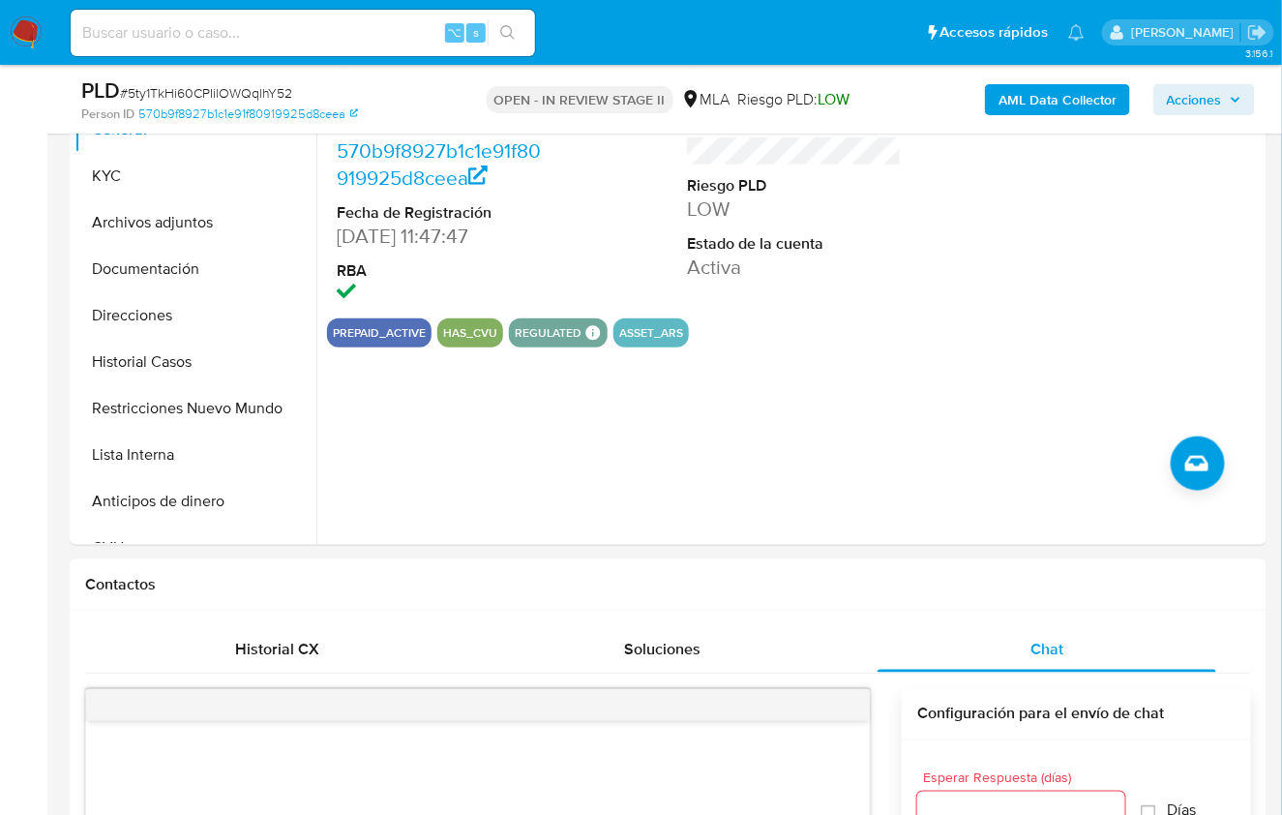
click at [181, 92] on span "# 5ty1TkHi60CPIilOWQqlhY52" at bounding box center [206, 92] width 172 height 19
copy span "5ty1TkHi60CPIilOWQqlhY52"
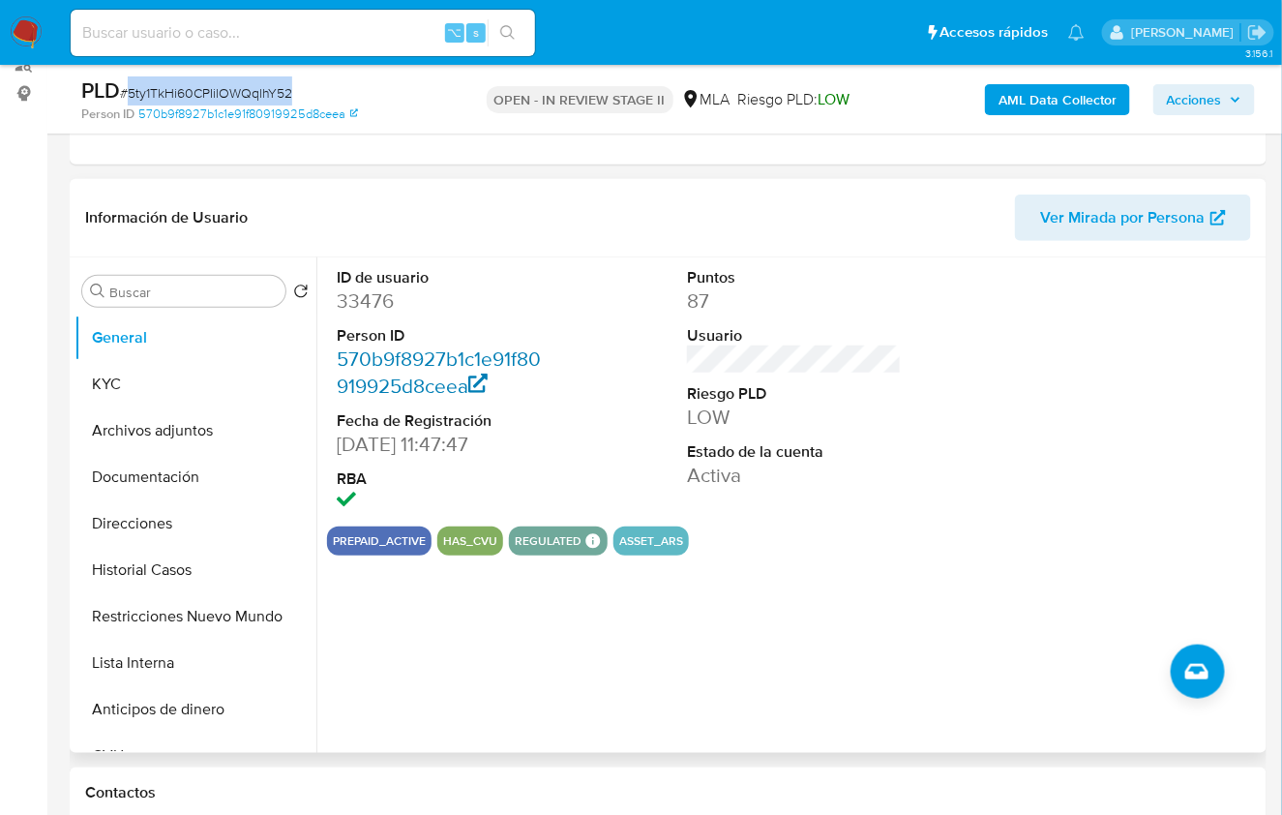
scroll to position [132, 0]
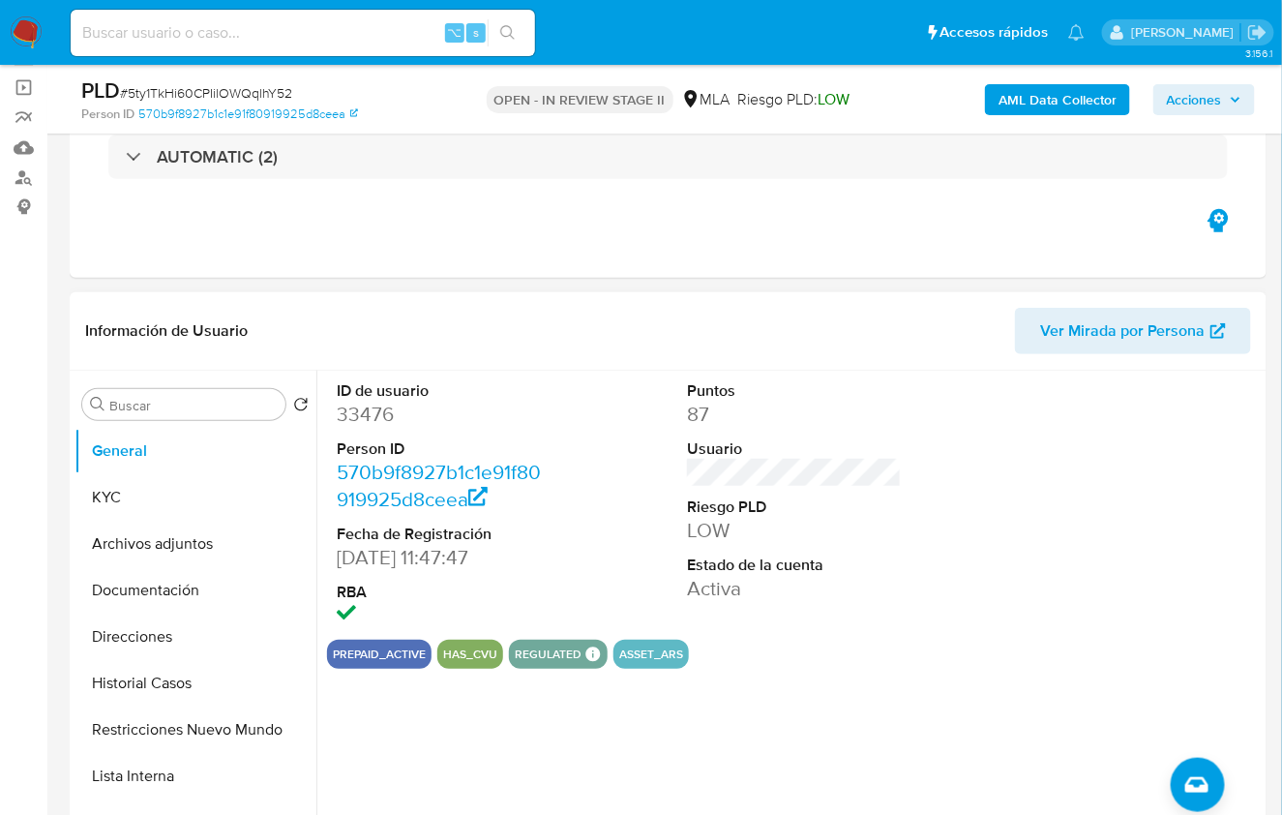
click at [367, 417] on dd "33476" at bounding box center [444, 414] width 215 height 27
copy dd "33476"
click at [203, 495] on button "KYC" at bounding box center [188, 497] width 226 height 46
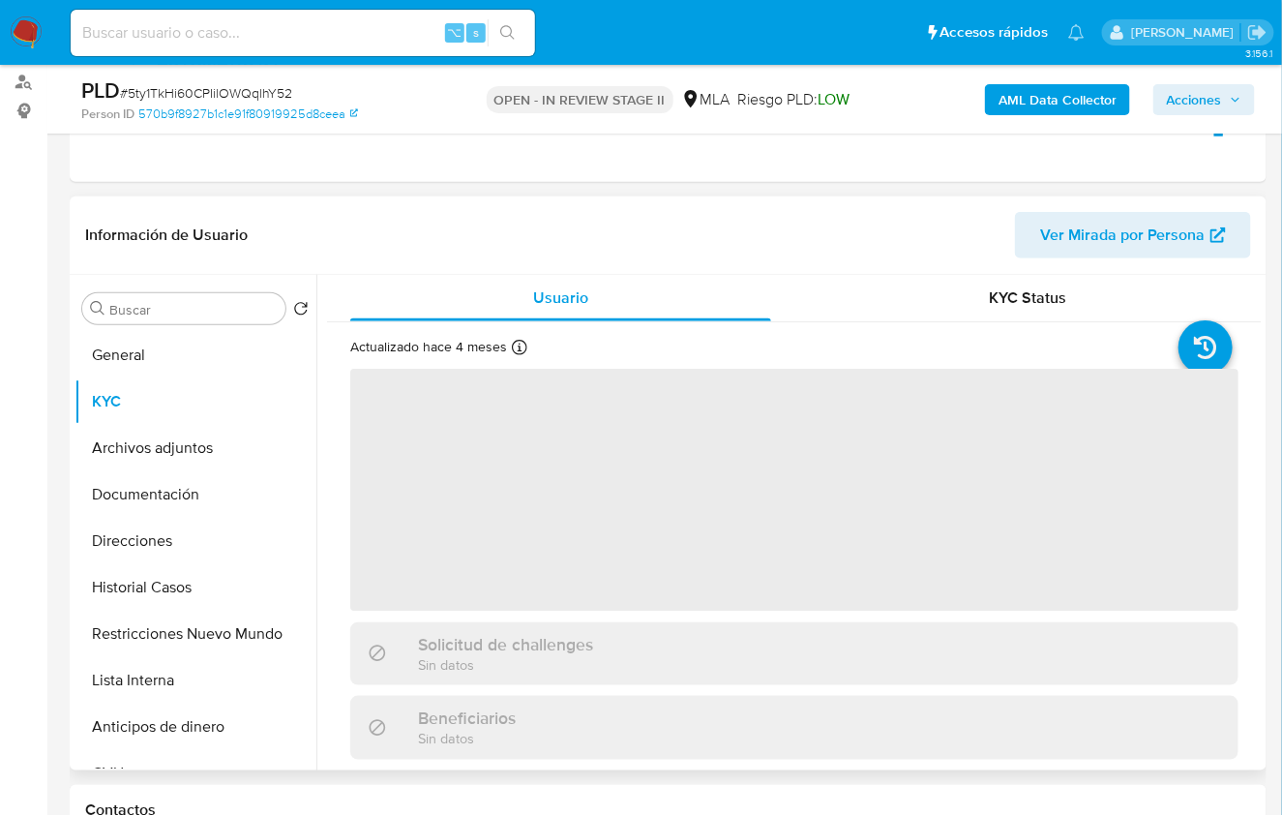
scroll to position [263, 0]
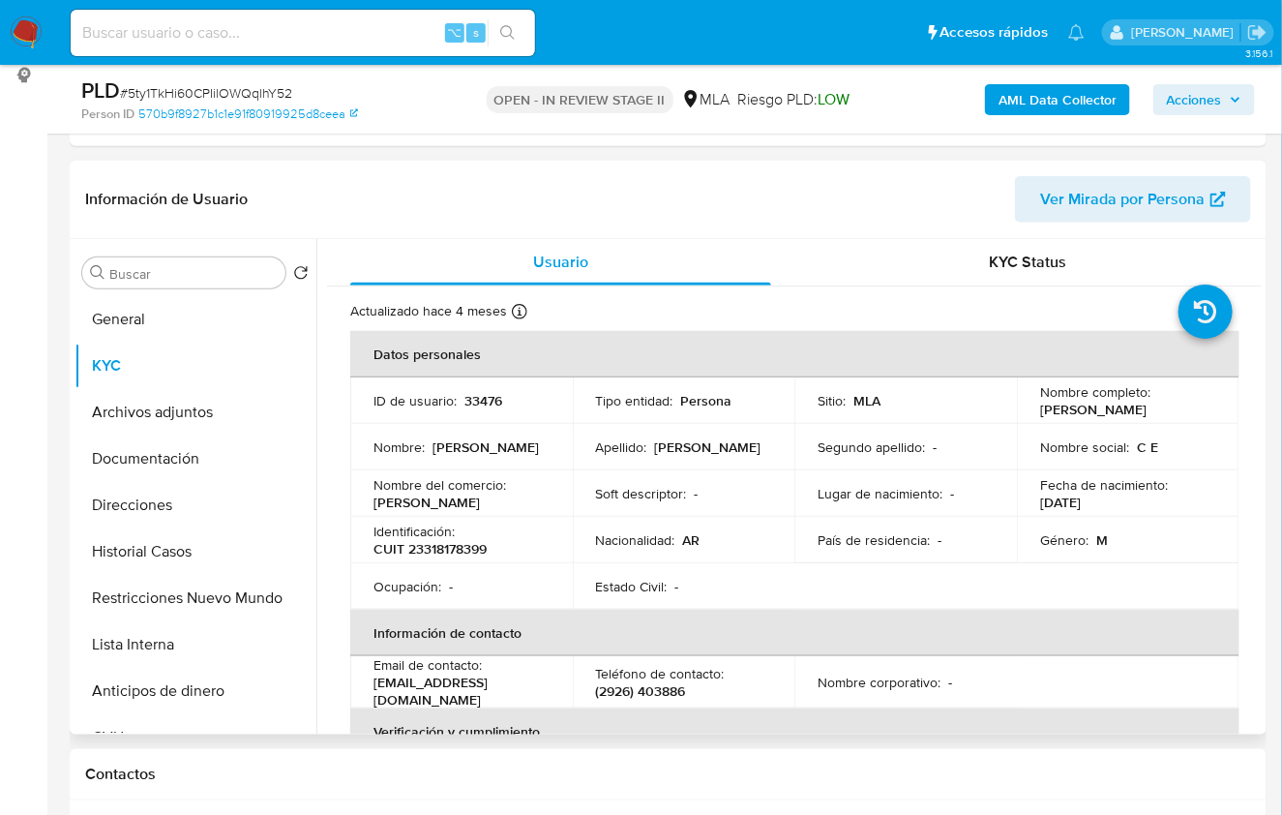
click at [471, 544] on p "CUIT 23318178399" at bounding box center [430, 548] width 113 height 17
copy p "23318178399"
click at [581, 258] on span "Usuario" at bounding box center [560, 262] width 55 height 22
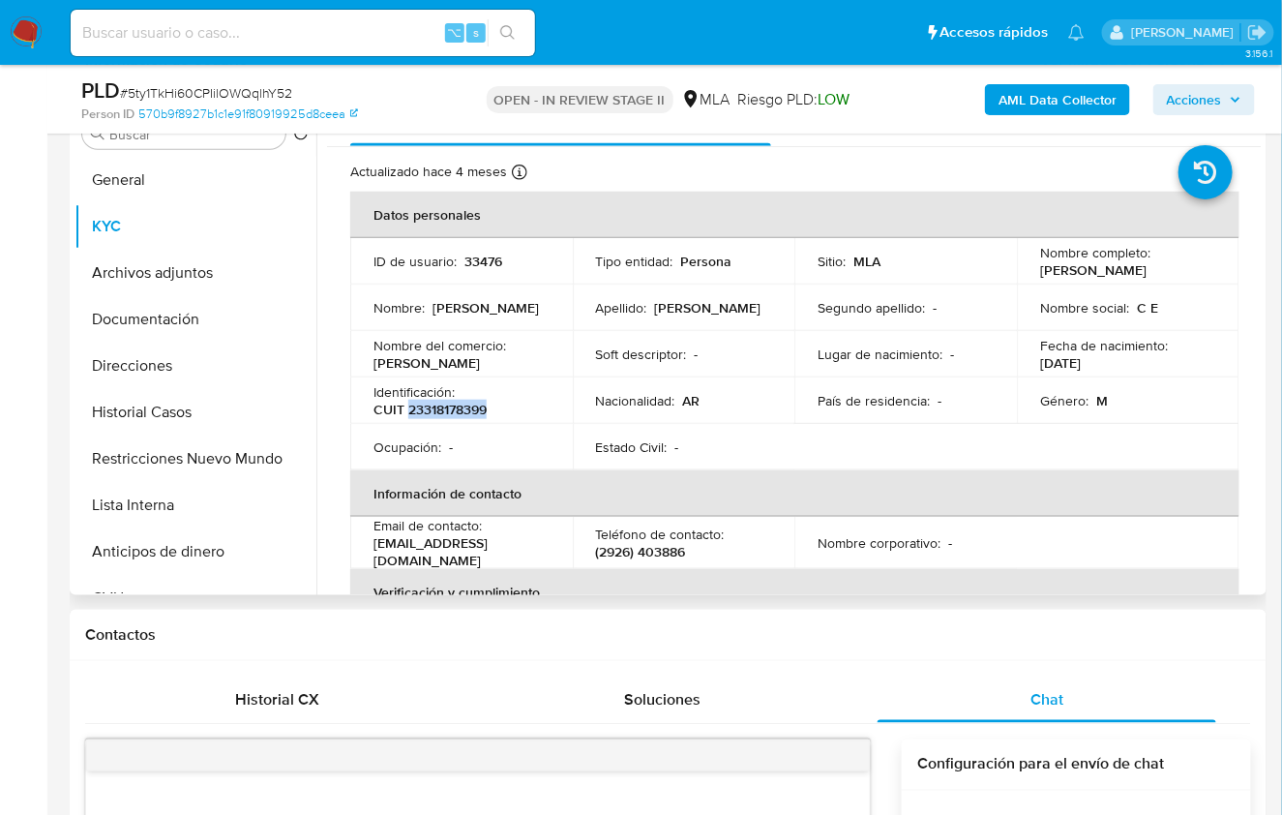
scroll to position [413, 0]
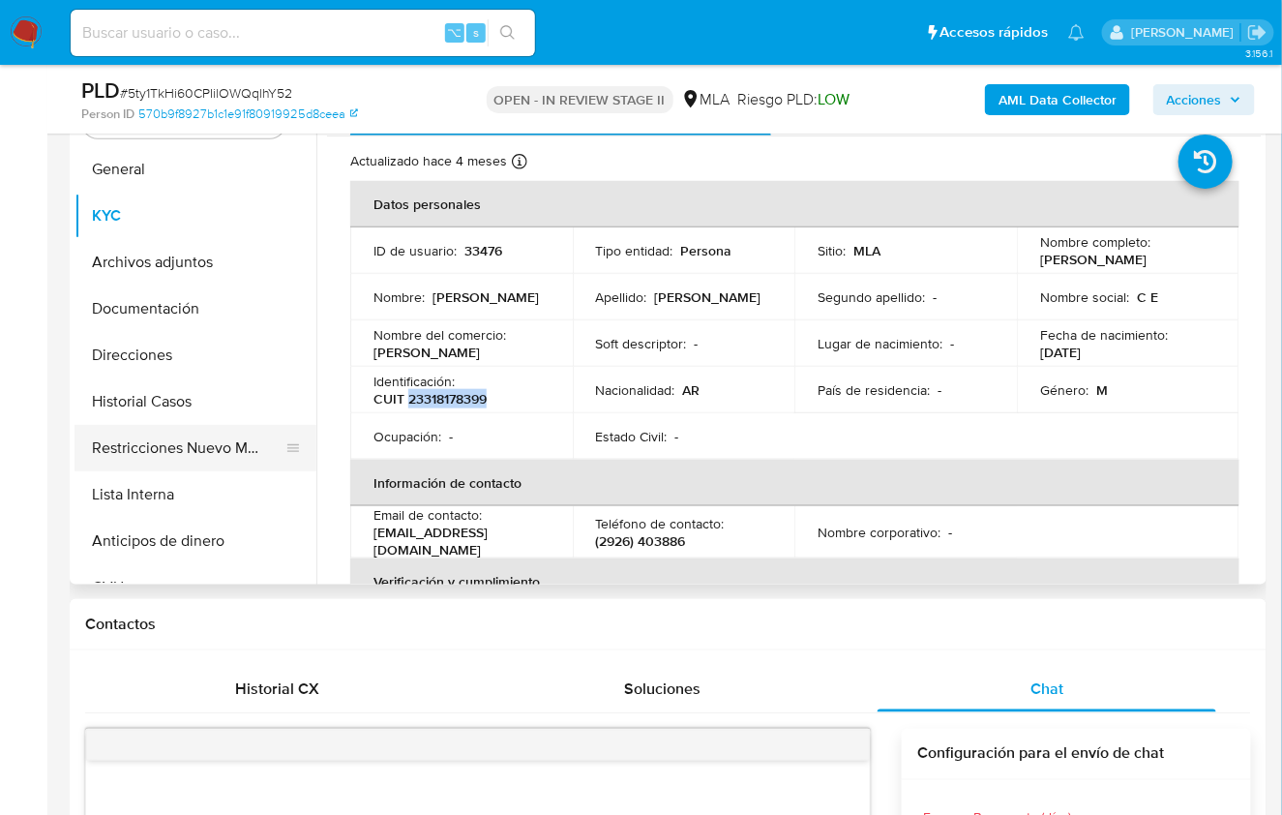
click at [217, 446] on button "Restricciones Nuevo Mundo" at bounding box center [188, 448] width 226 height 46
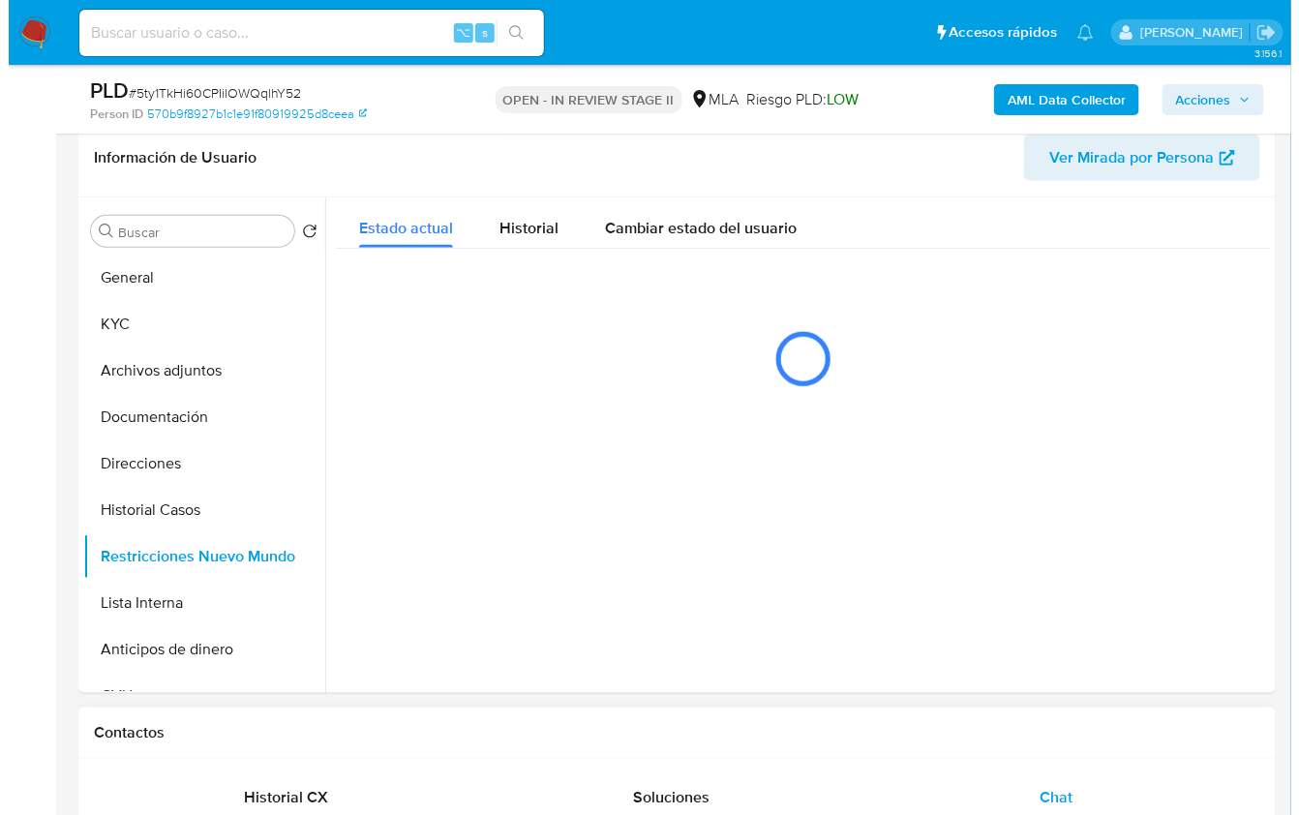
scroll to position [302, 0]
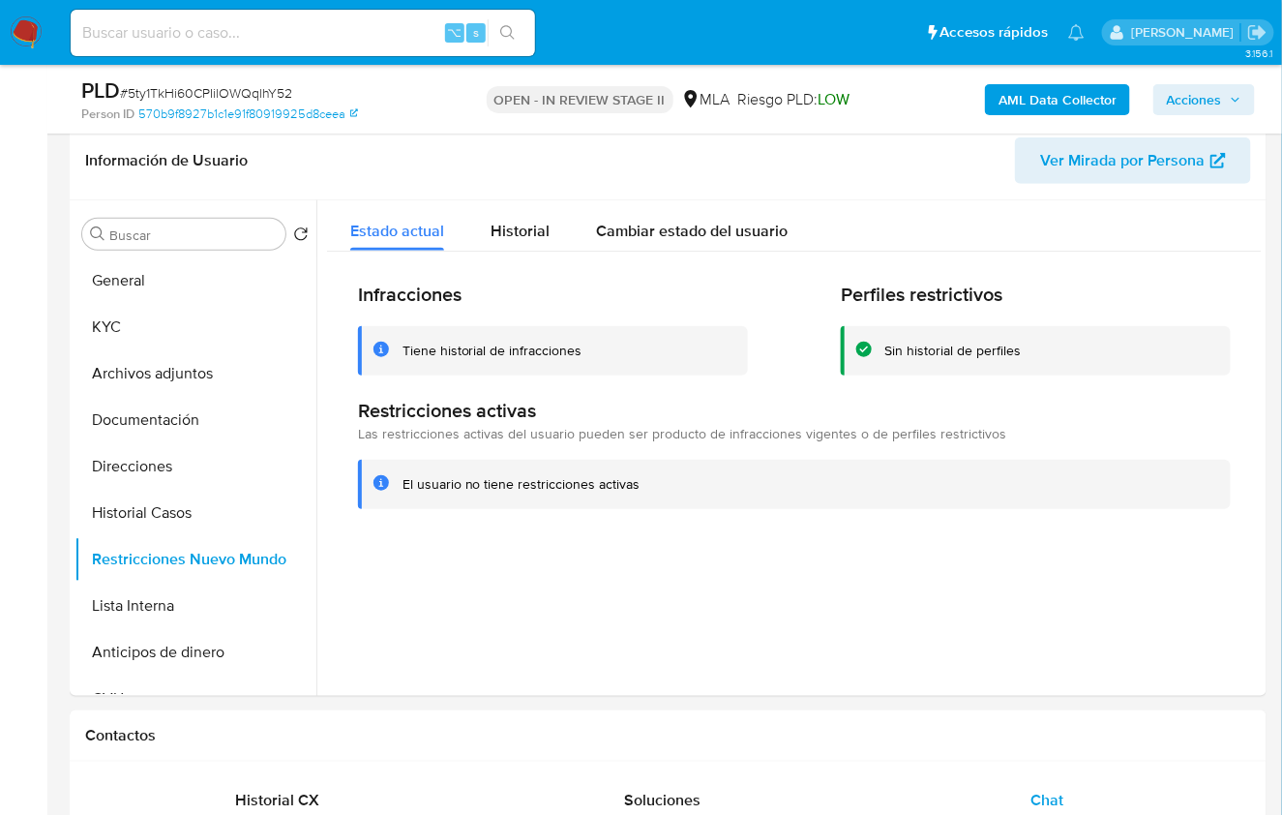
click at [1070, 107] on b "AML Data Collector" at bounding box center [1058, 99] width 118 height 31
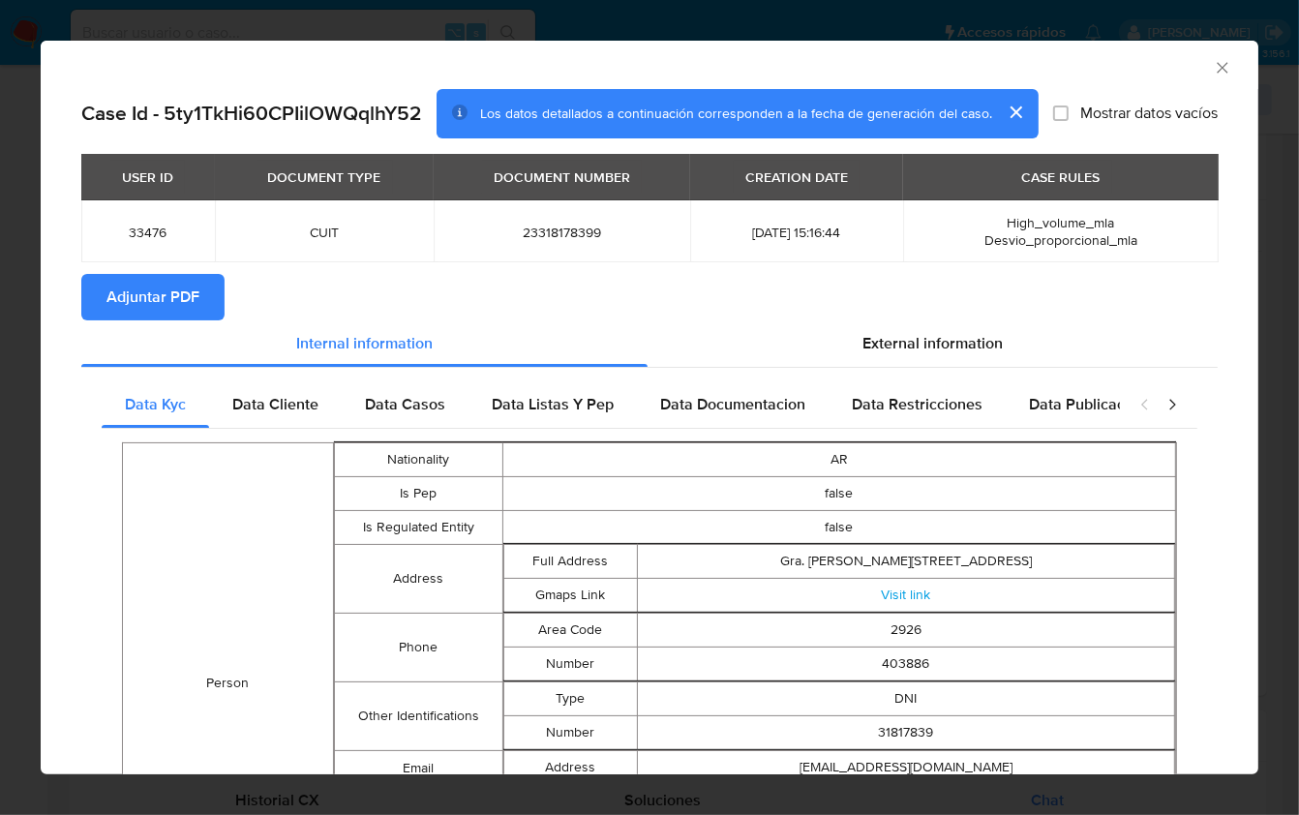
click at [220, 288] on button "Adjuntar PDF" at bounding box center [152, 297] width 143 height 46
click at [1213, 70] on icon "Cerrar ventana" at bounding box center [1222, 67] width 19 height 19
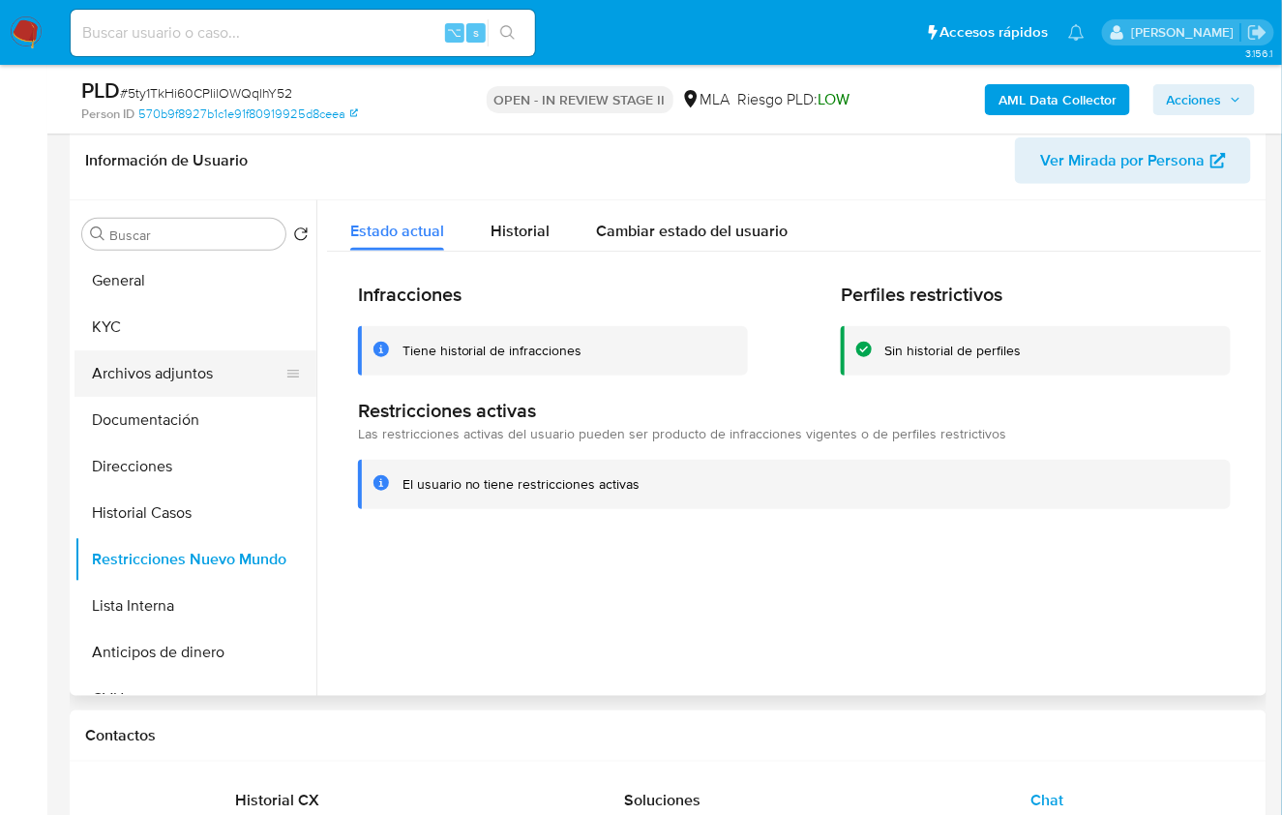
click at [146, 375] on button "Archivos adjuntos" at bounding box center [188, 373] width 226 height 46
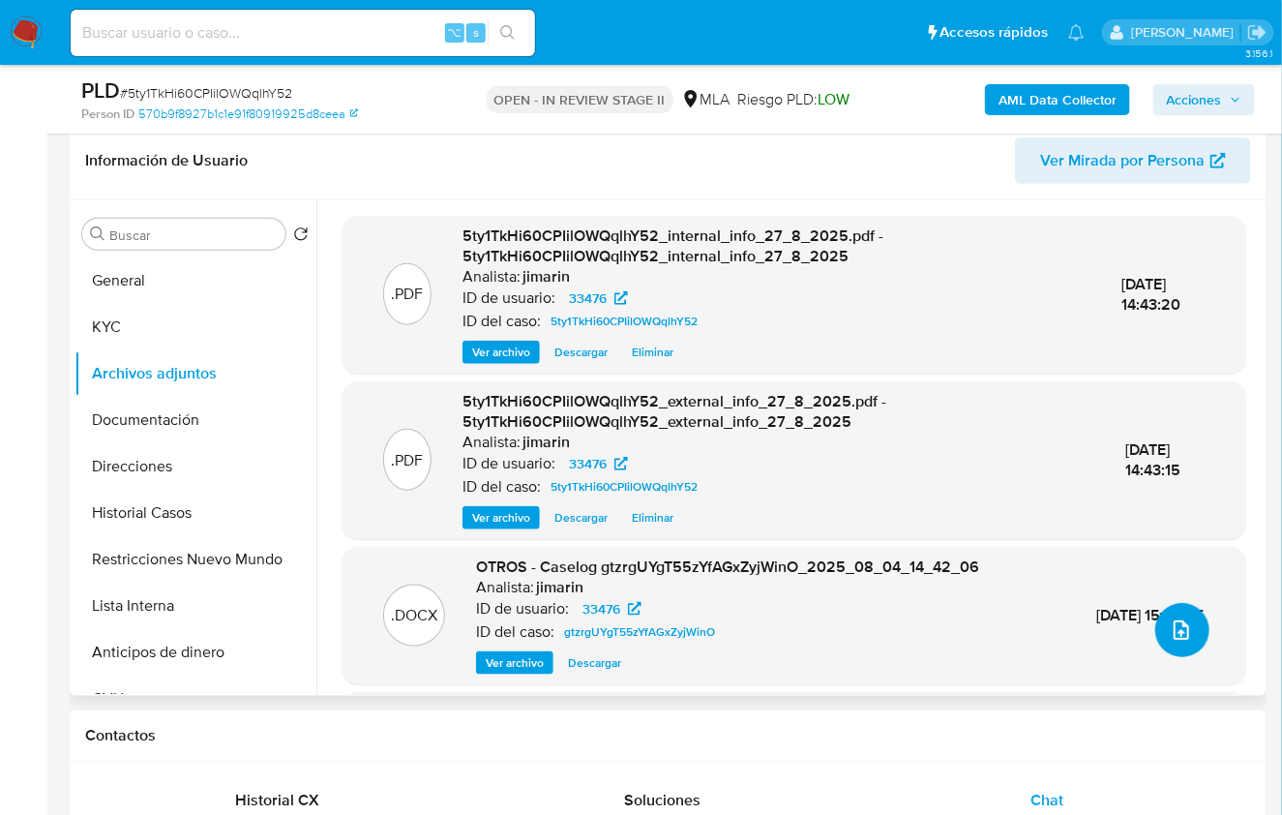
click at [1174, 620] on icon "upload-file" at bounding box center [1181, 629] width 15 height 19
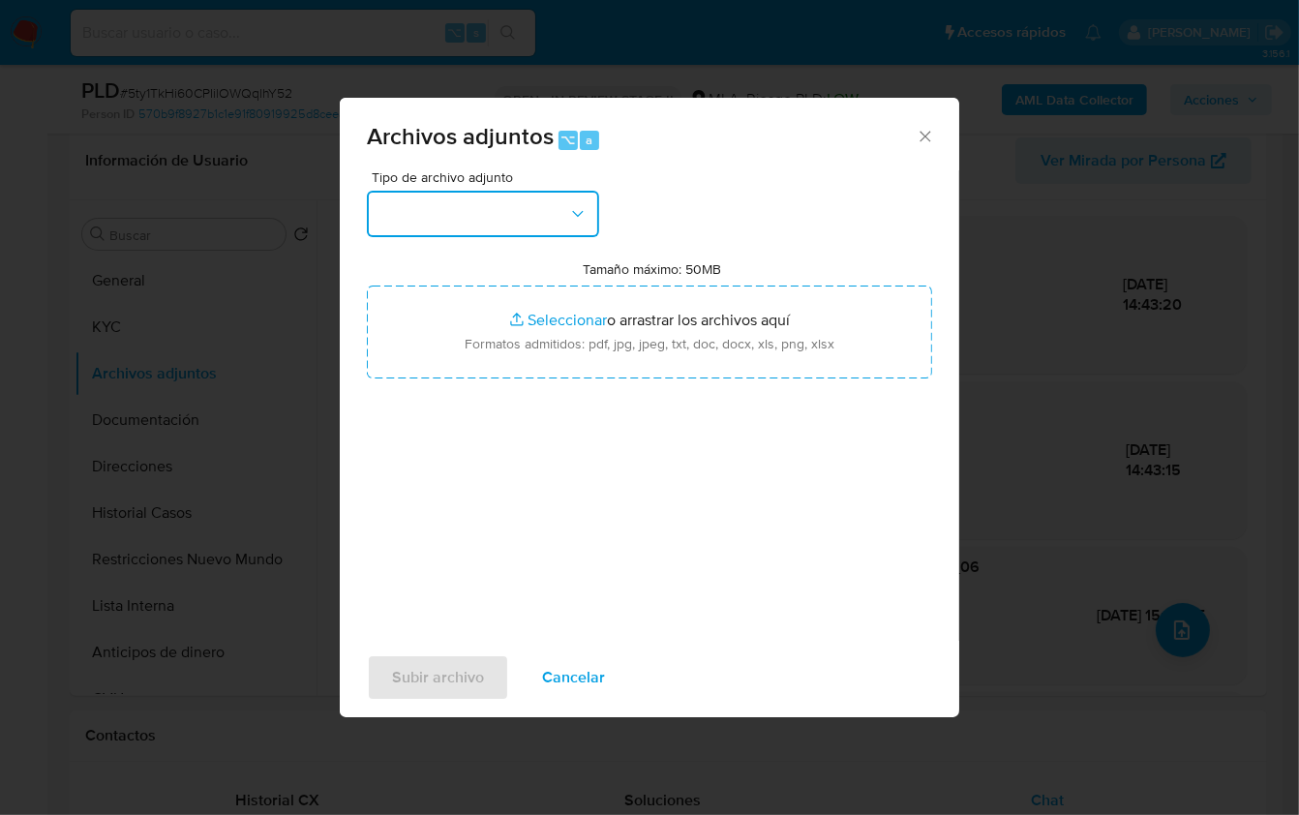
click at [463, 208] on button "button" at bounding box center [483, 214] width 232 height 46
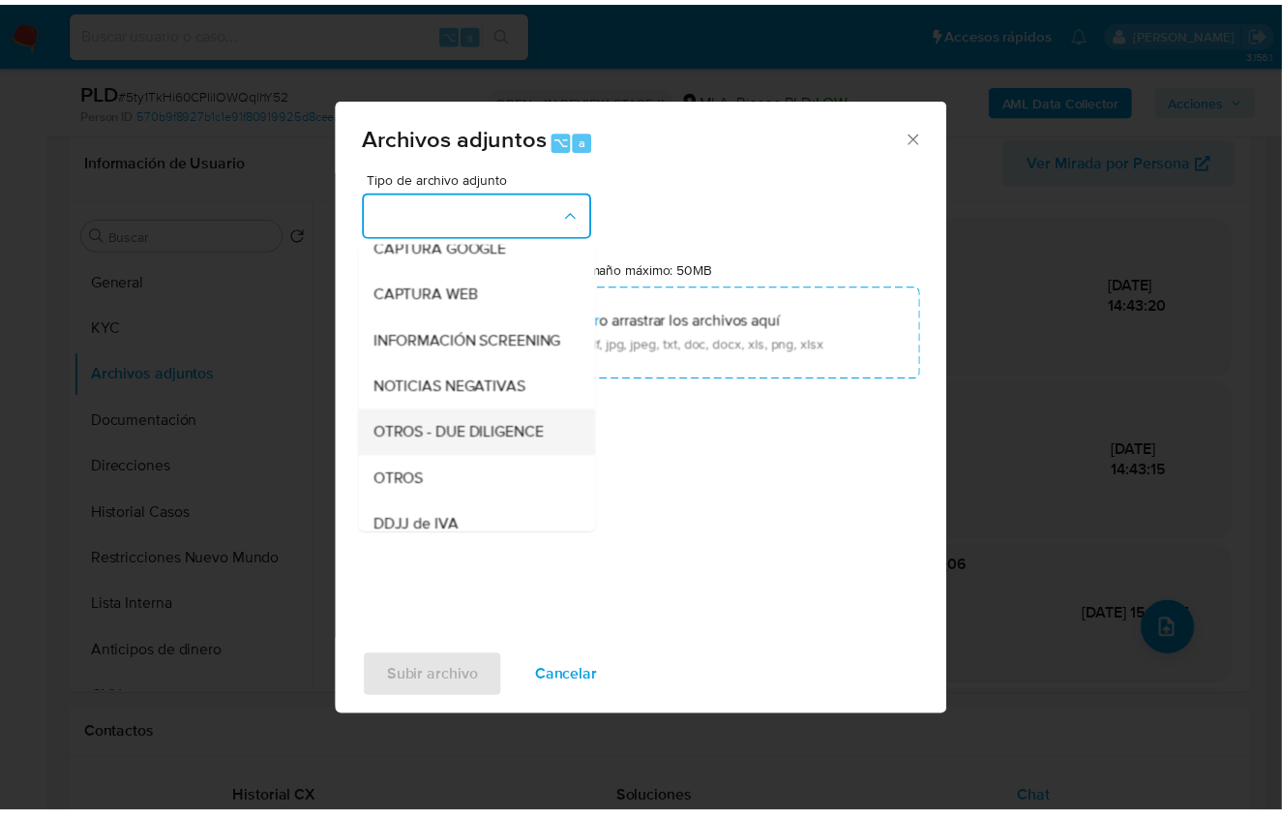
scroll to position [161, 0]
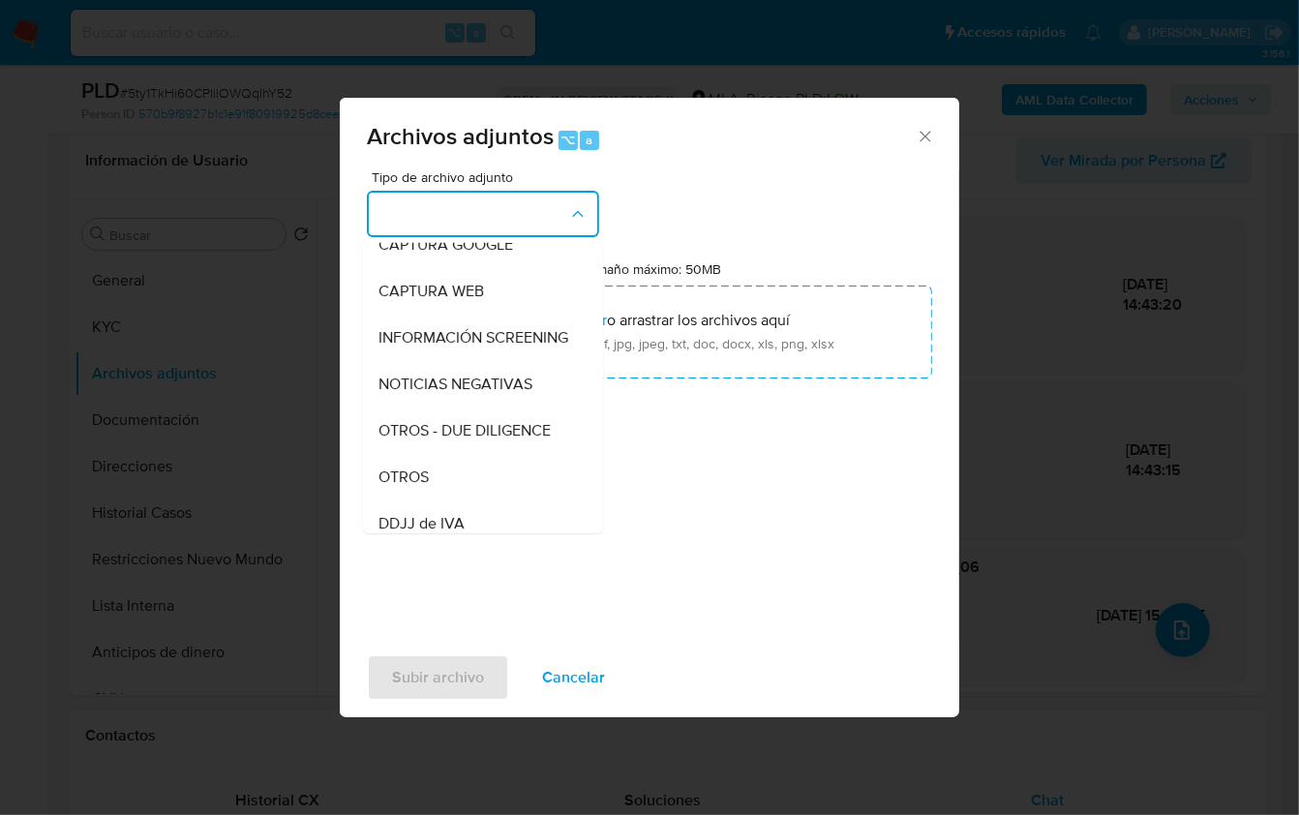
click at [424, 486] on span "OTROS" at bounding box center [403, 475] width 50 height 19
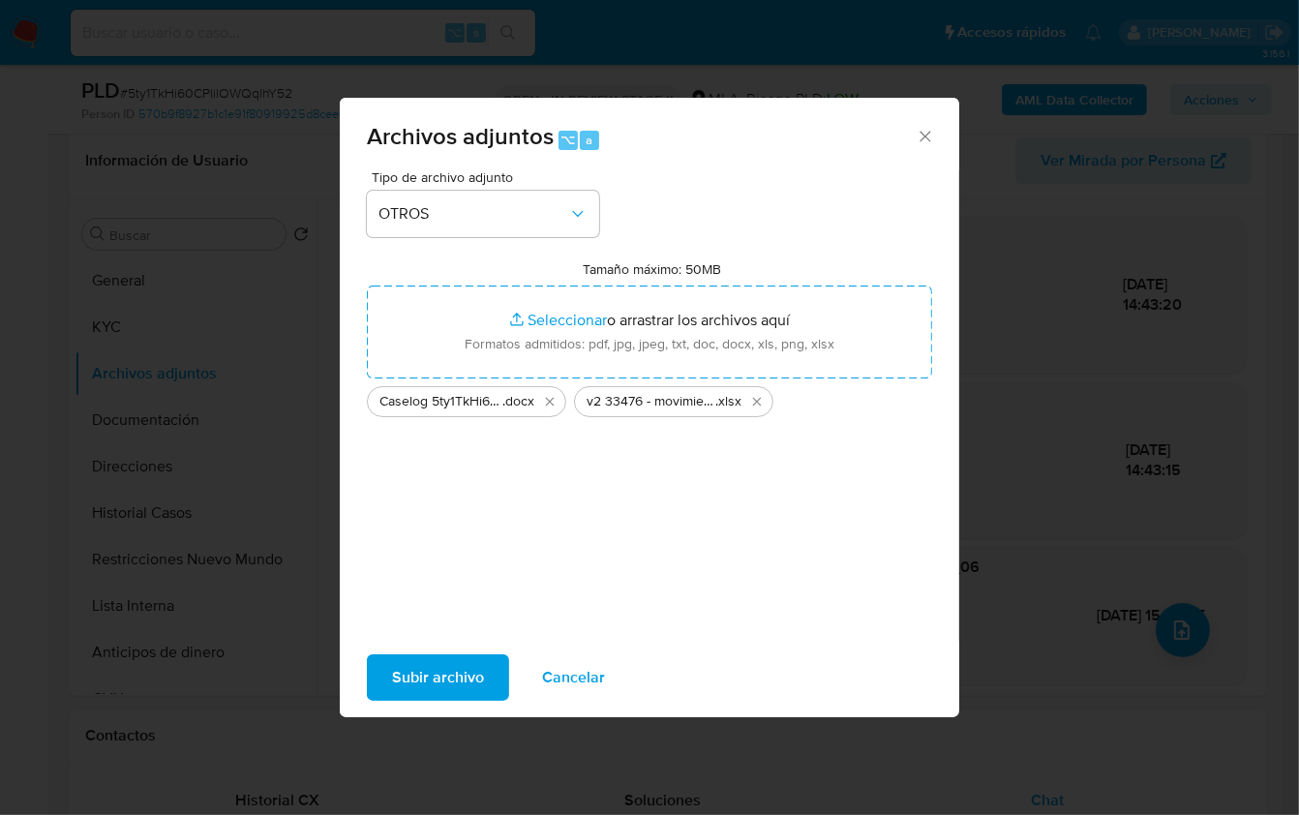
click at [442, 670] on span "Subir archivo" at bounding box center [438, 677] width 92 height 43
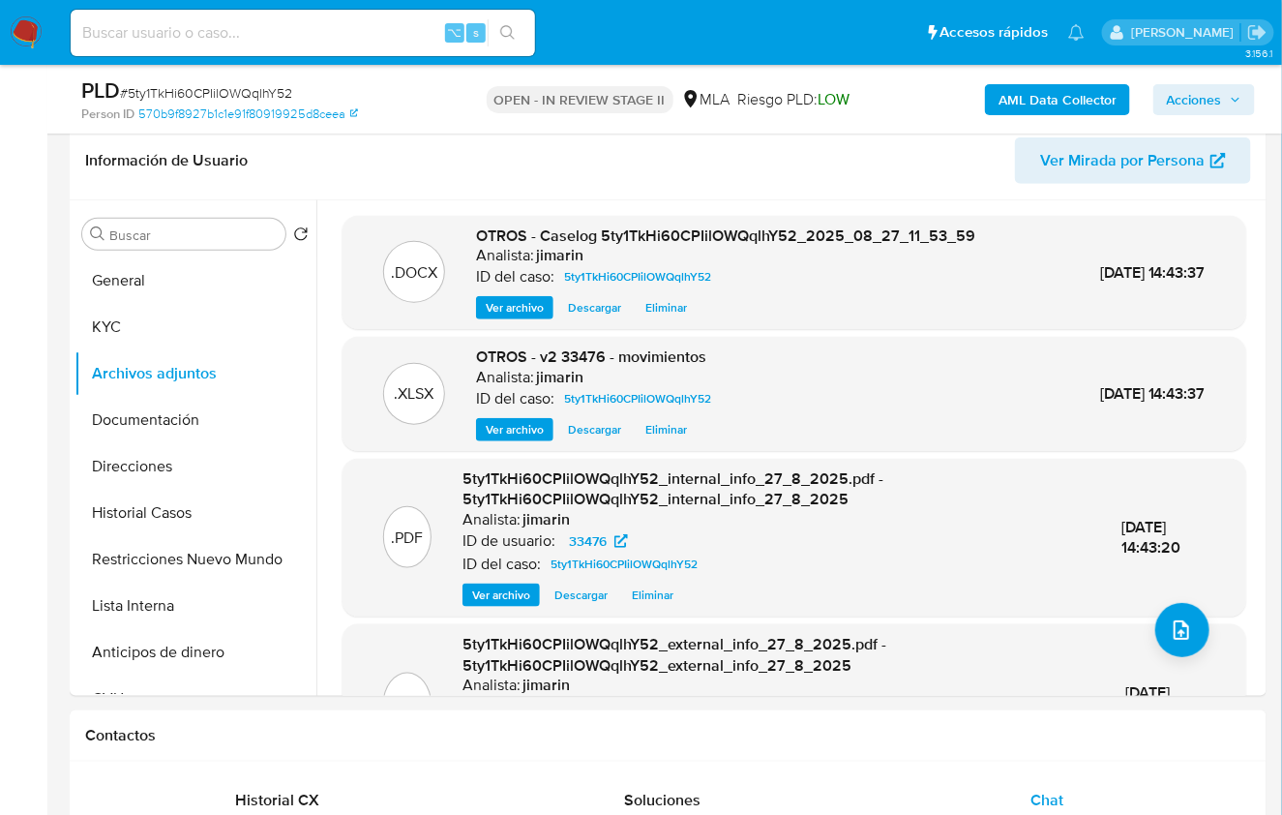
click at [1209, 98] on span "Acciones" at bounding box center [1194, 99] width 55 height 31
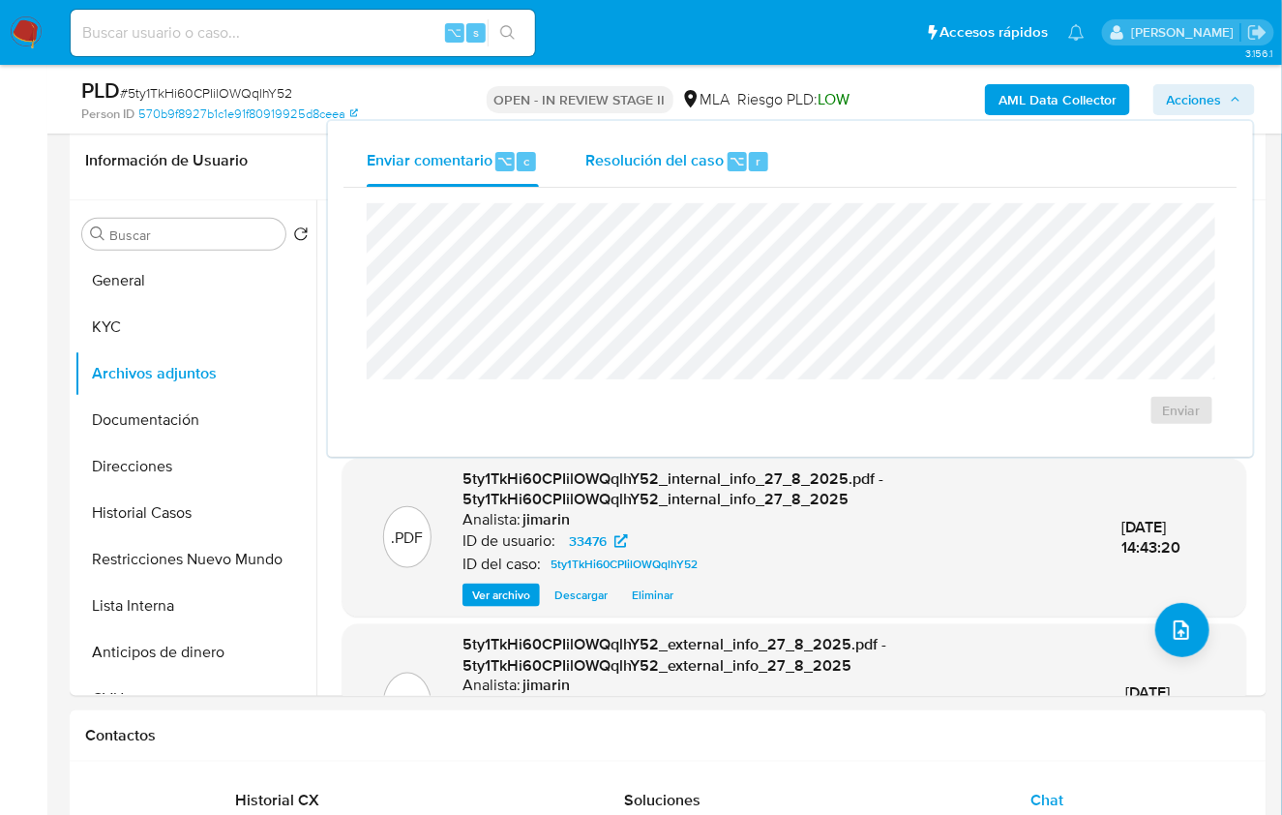
click at [665, 163] on span "Resolución del caso" at bounding box center [655, 160] width 138 height 22
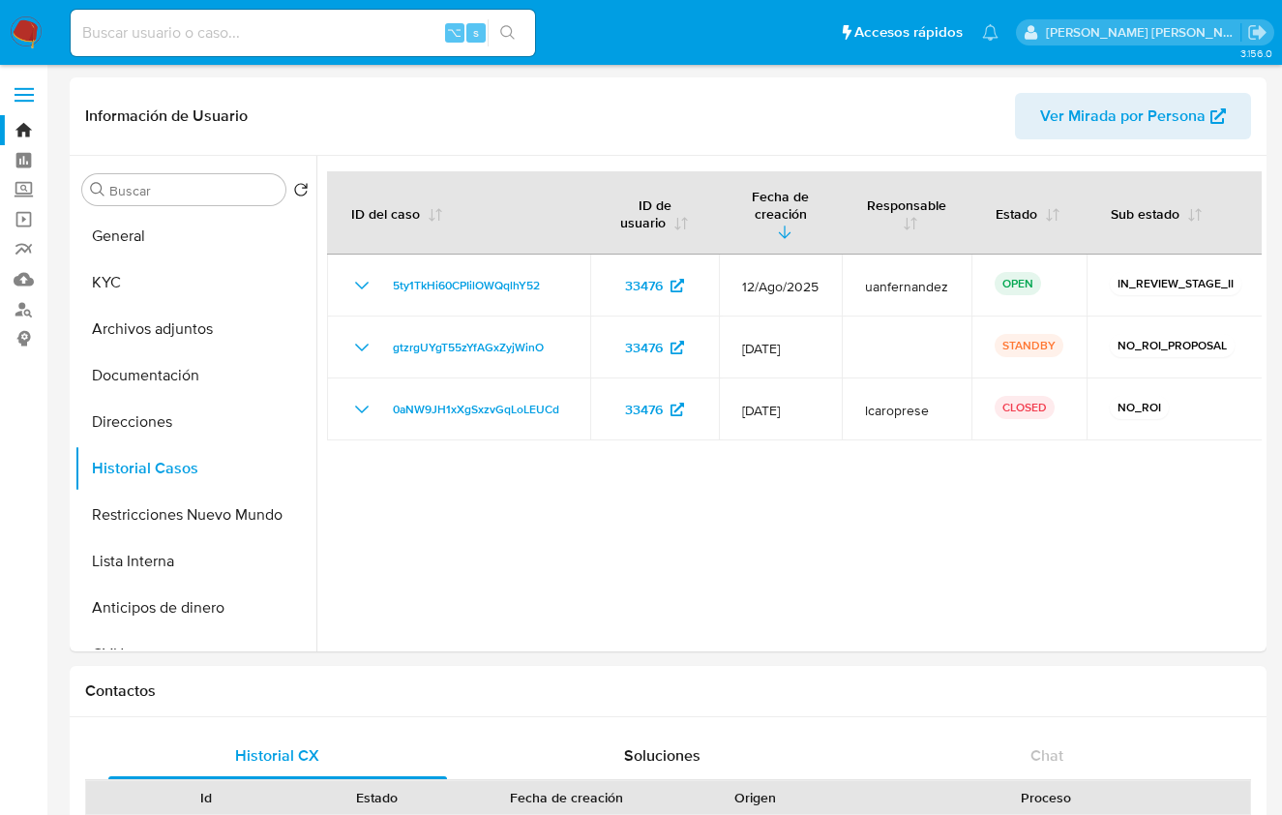
select select "10"
click at [41, 31] on img at bounding box center [26, 32] width 33 height 33
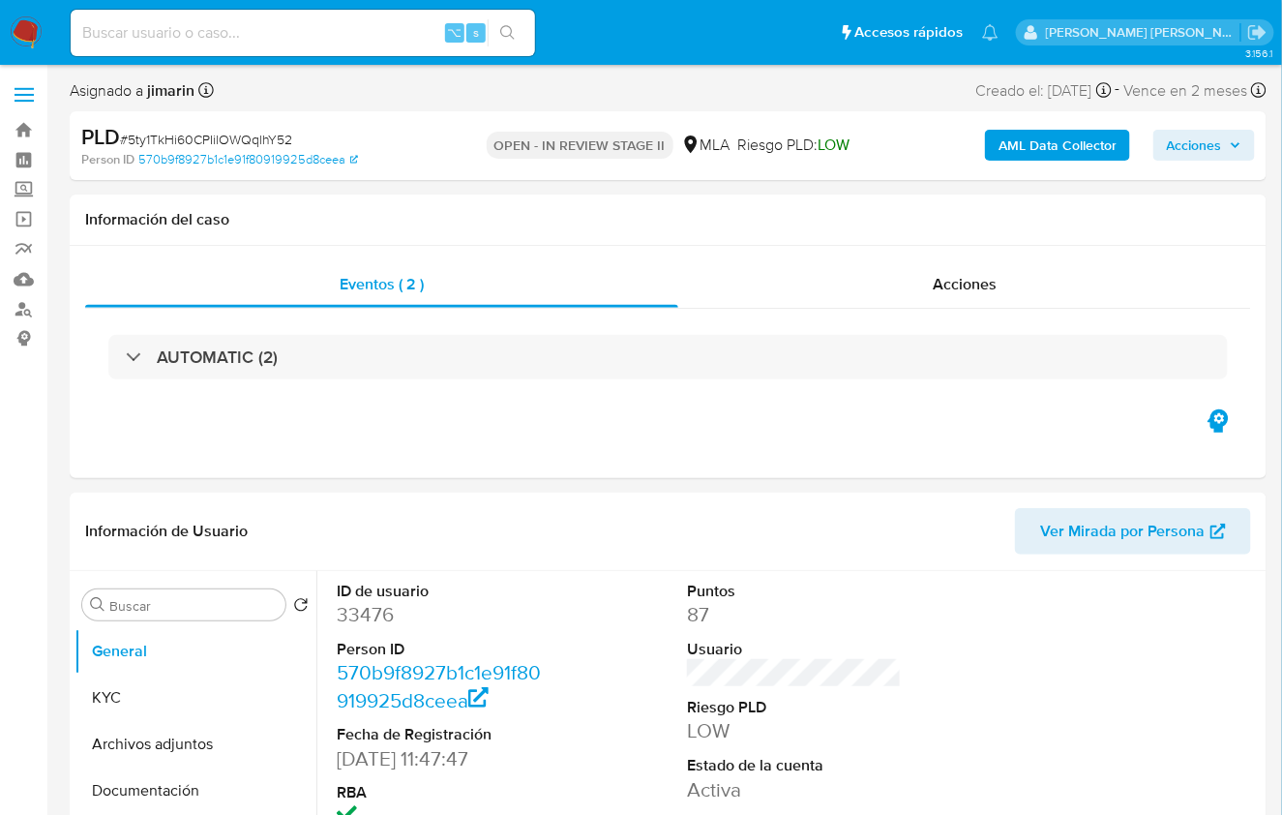
click at [1220, 165] on div "AML Data Collector Acciones" at bounding box center [1062, 145] width 386 height 45
click at [1219, 150] on span "Acciones" at bounding box center [1194, 145] width 55 height 31
select select "10"
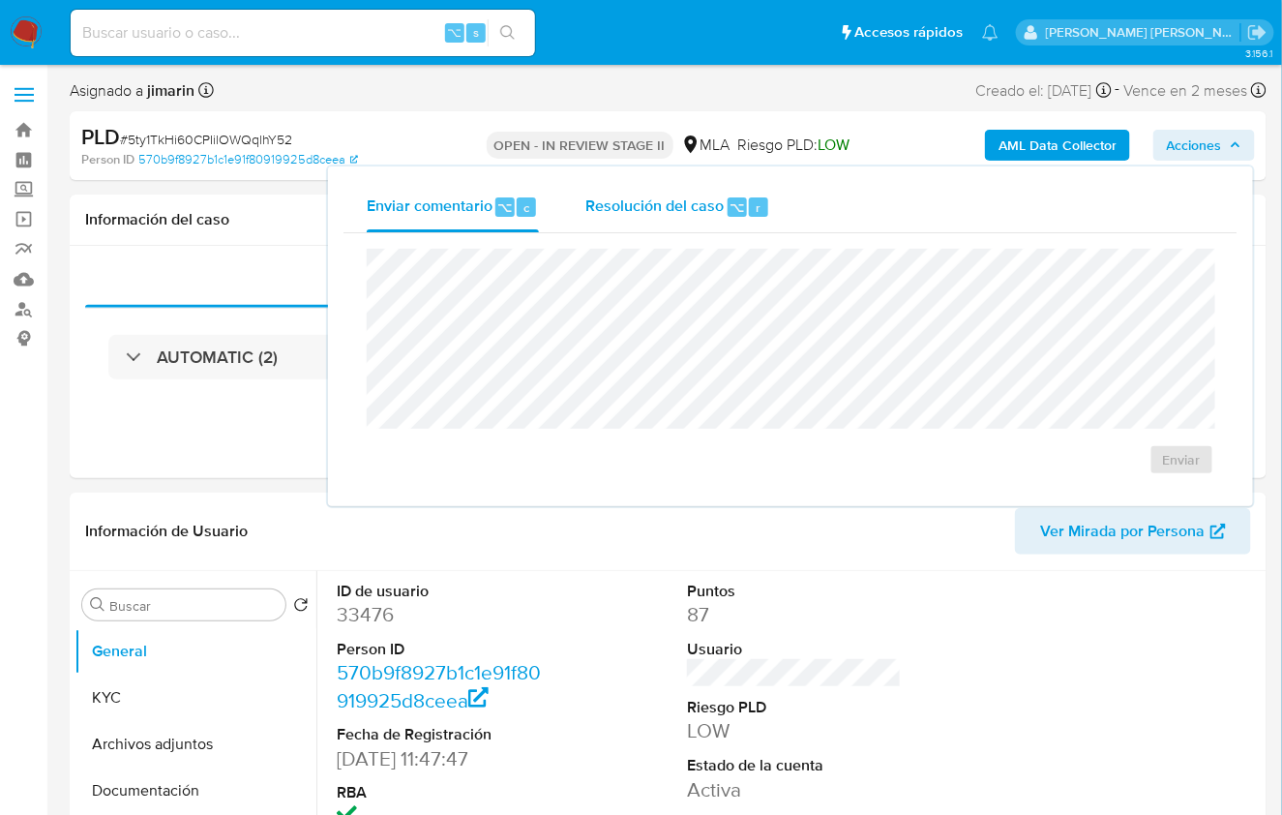
click at [705, 196] on span "Resolución del caso" at bounding box center [655, 207] width 138 height 22
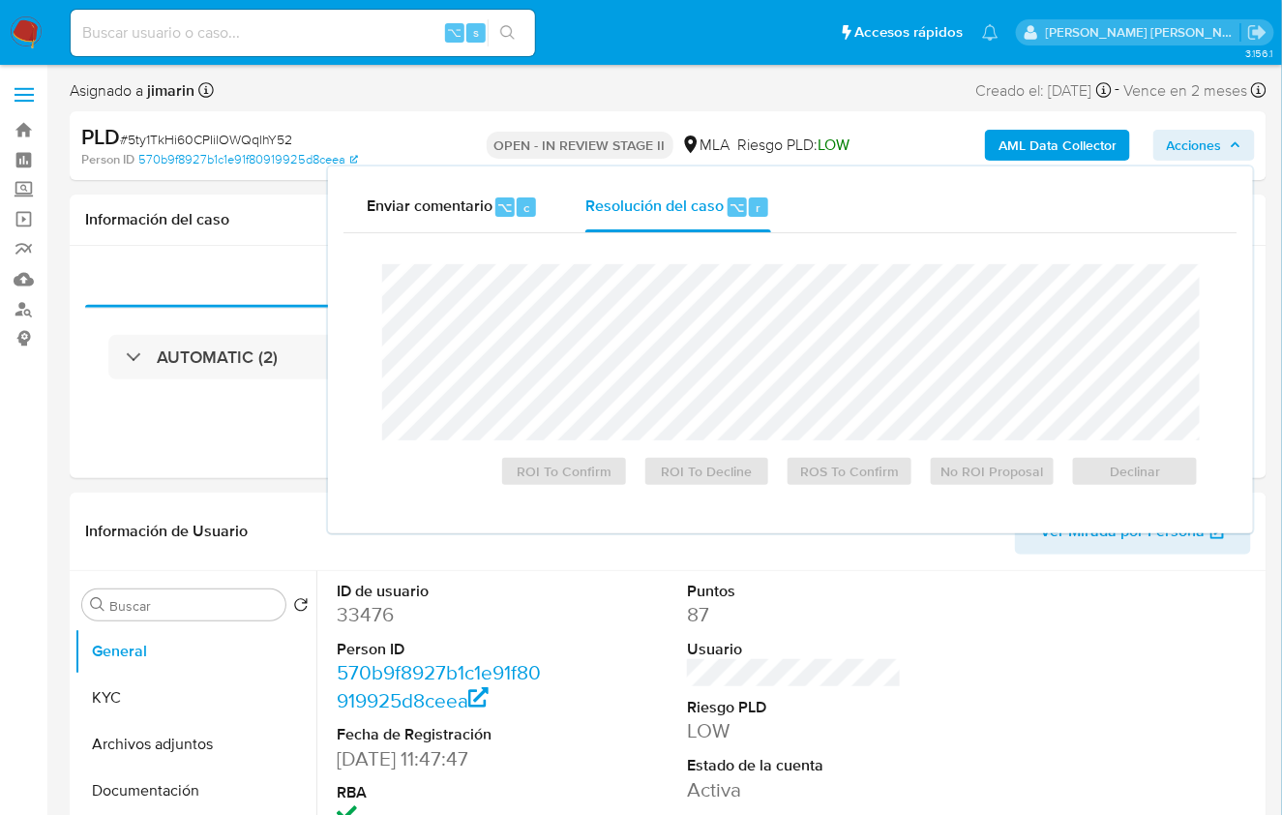
click at [1192, 149] on span "Acciones" at bounding box center [1194, 145] width 55 height 31
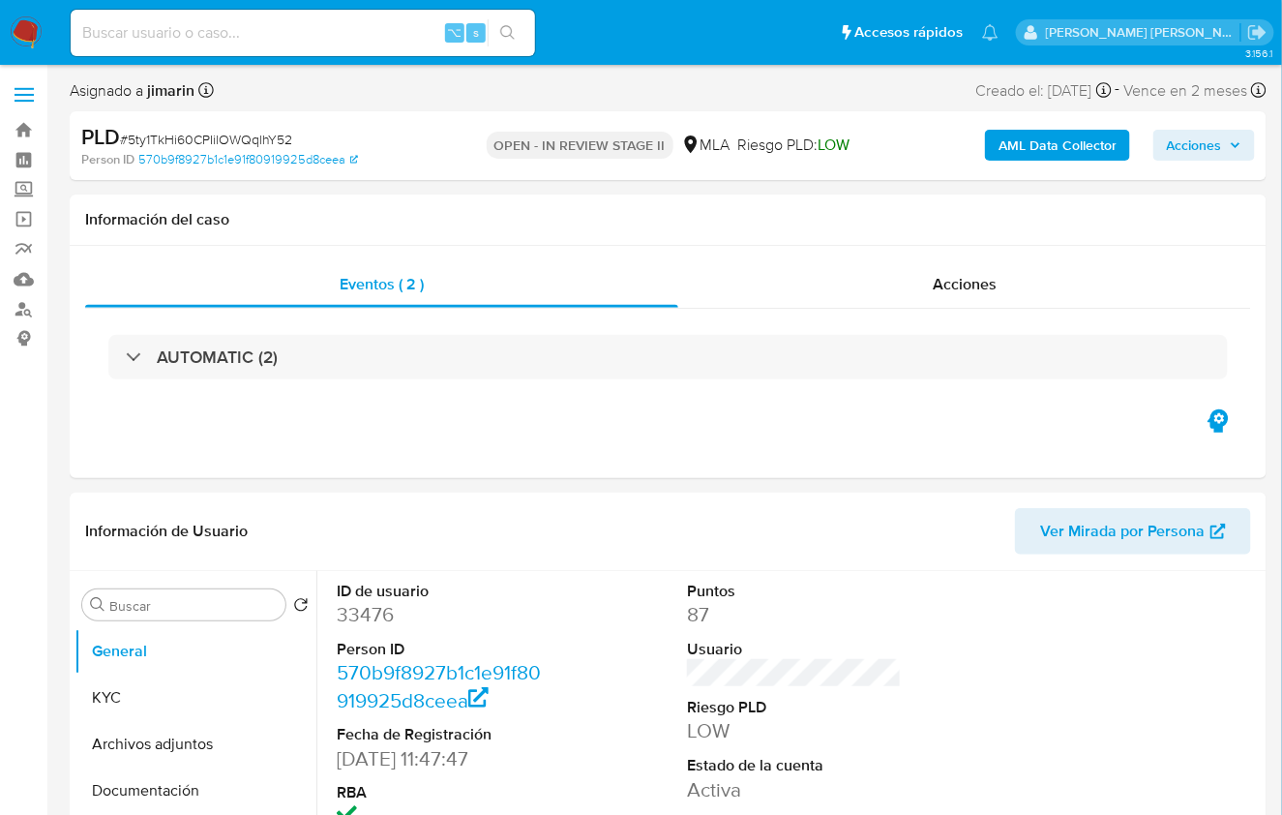
click at [1192, 149] on span "Acciones" at bounding box center [1194, 145] width 55 height 31
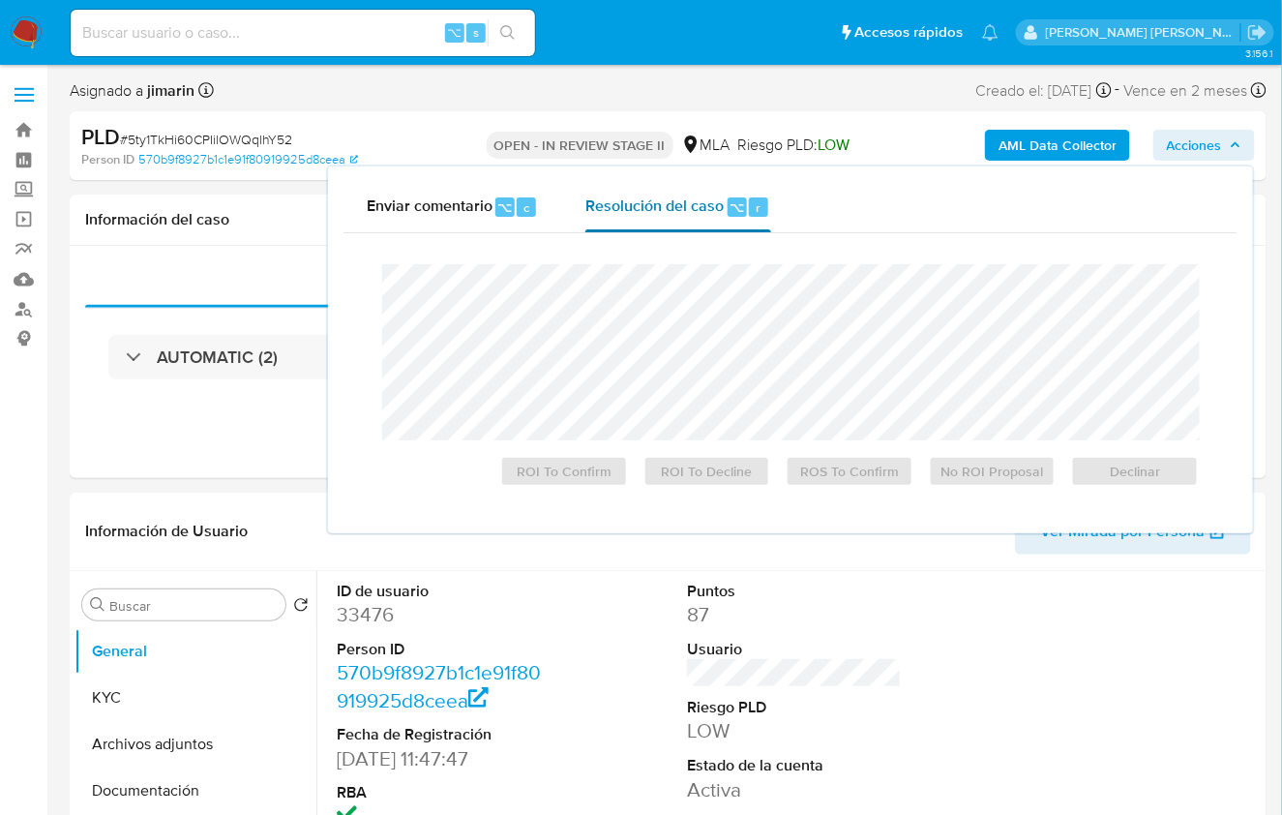
click at [659, 213] on span "Resolución del caso" at bounding box center [655, 207] width 138 height 22
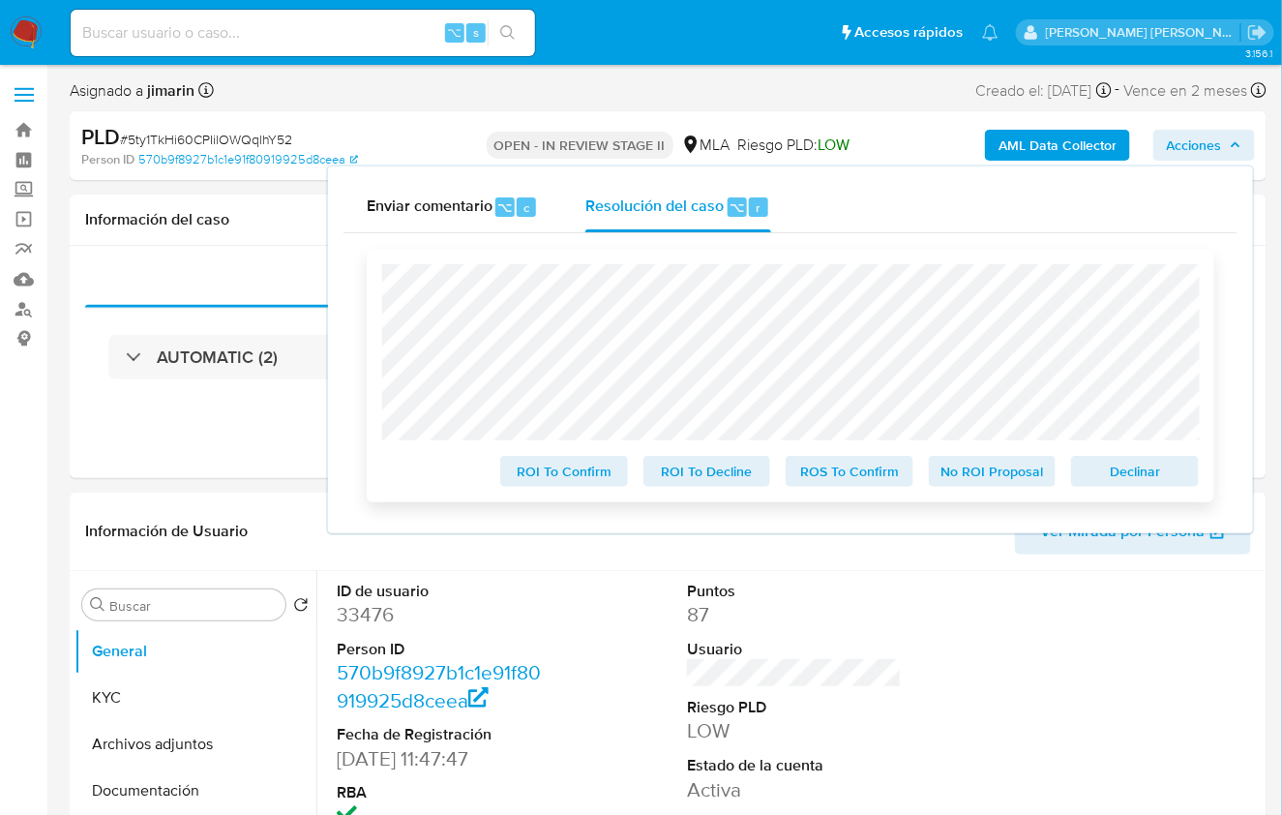
click at [984, 480] on span "No ROI Proposal" at bounding box center [993, 471] width 101 height 27
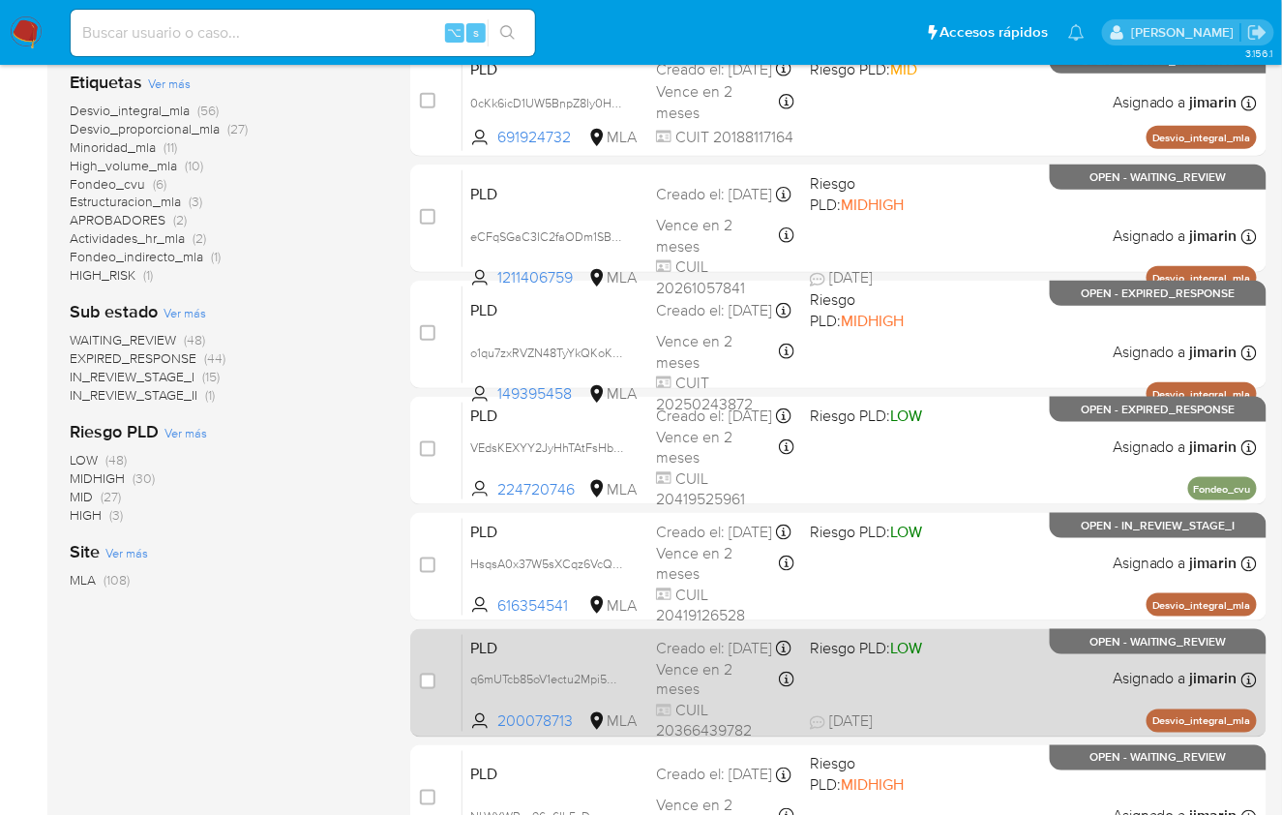
scroll to position [477, 0]
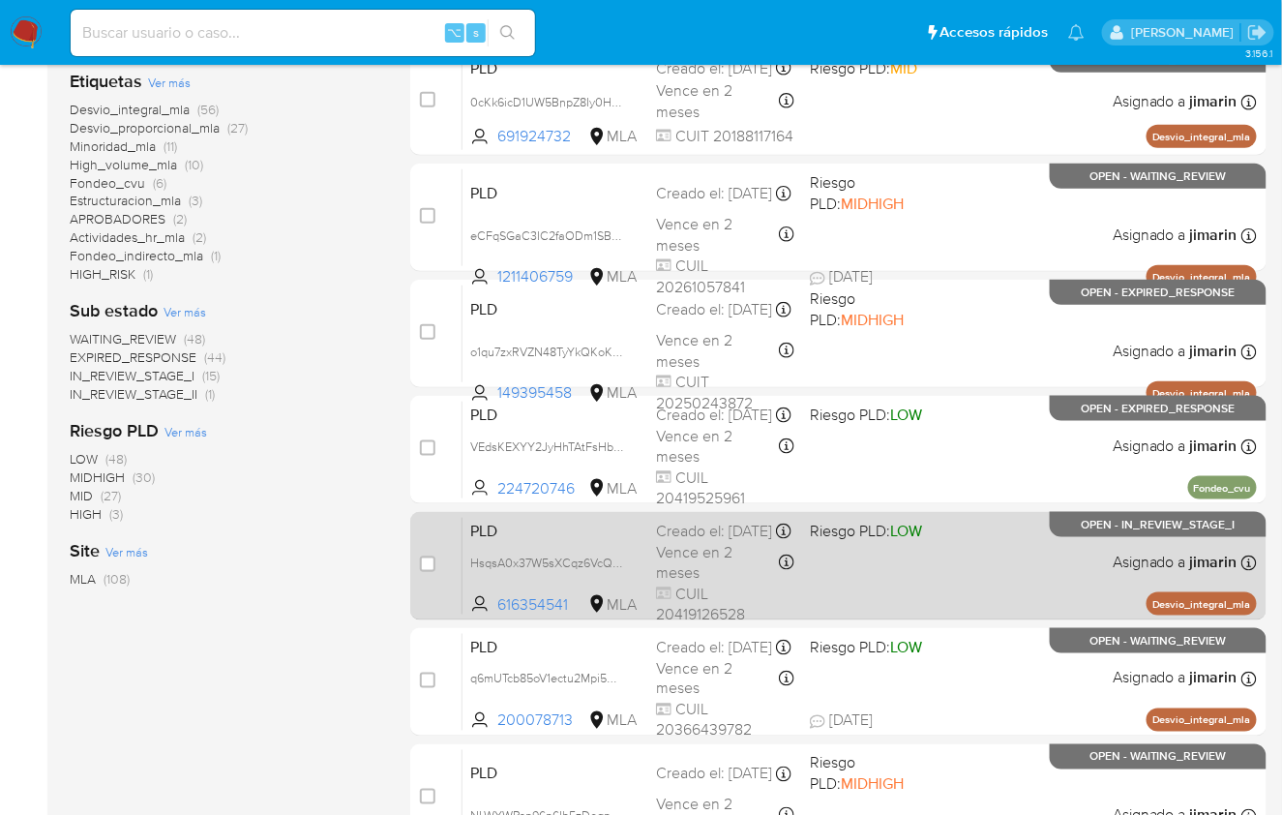
click at [1044, 585] on div "PLD HsqsA0x37W5sXCqz6VcQfJ1d 616354541 MLA Riesgo PLD: LOW Creado el: [DATE] Cr…" at bounding box center [860, 566] width 795 height 98
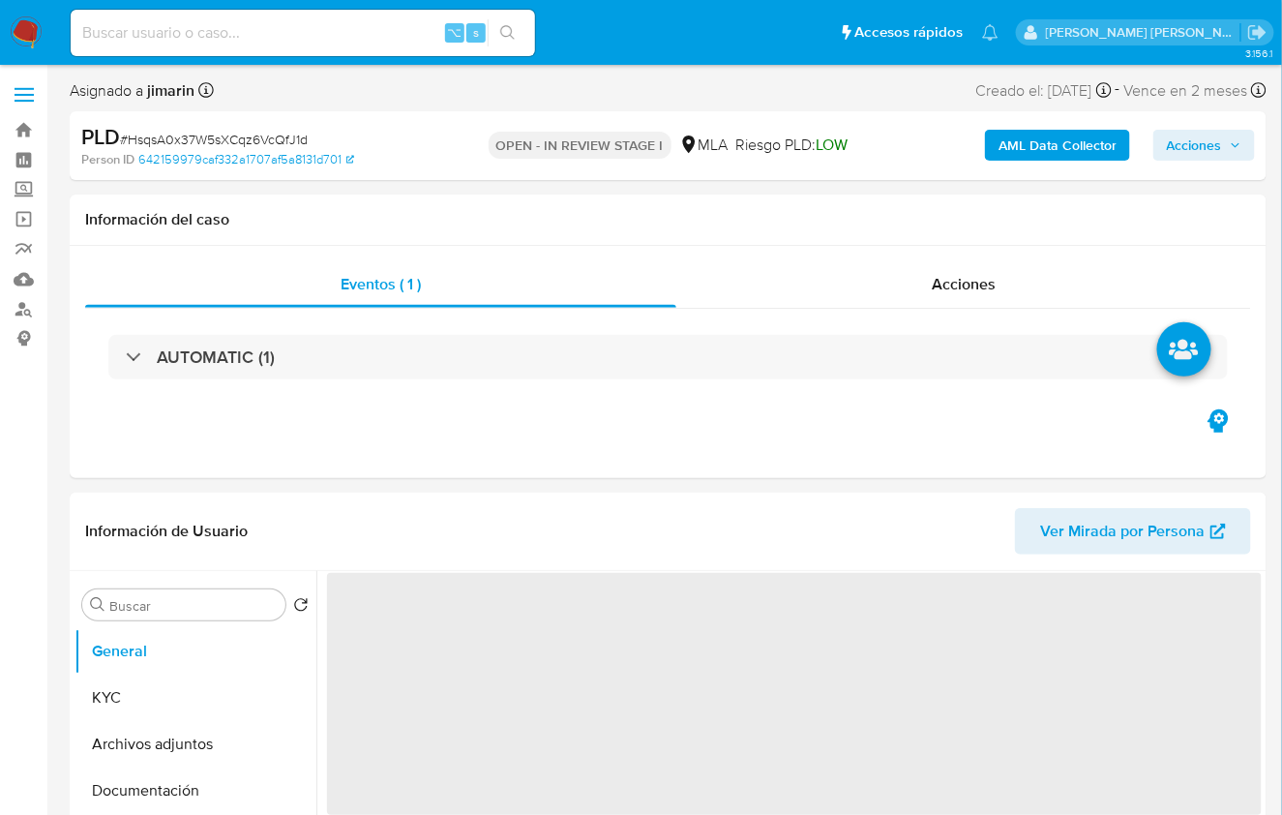
click at [1184, 150] on span "Acciones" at bounding box center [1194, 145] width 55 height 31
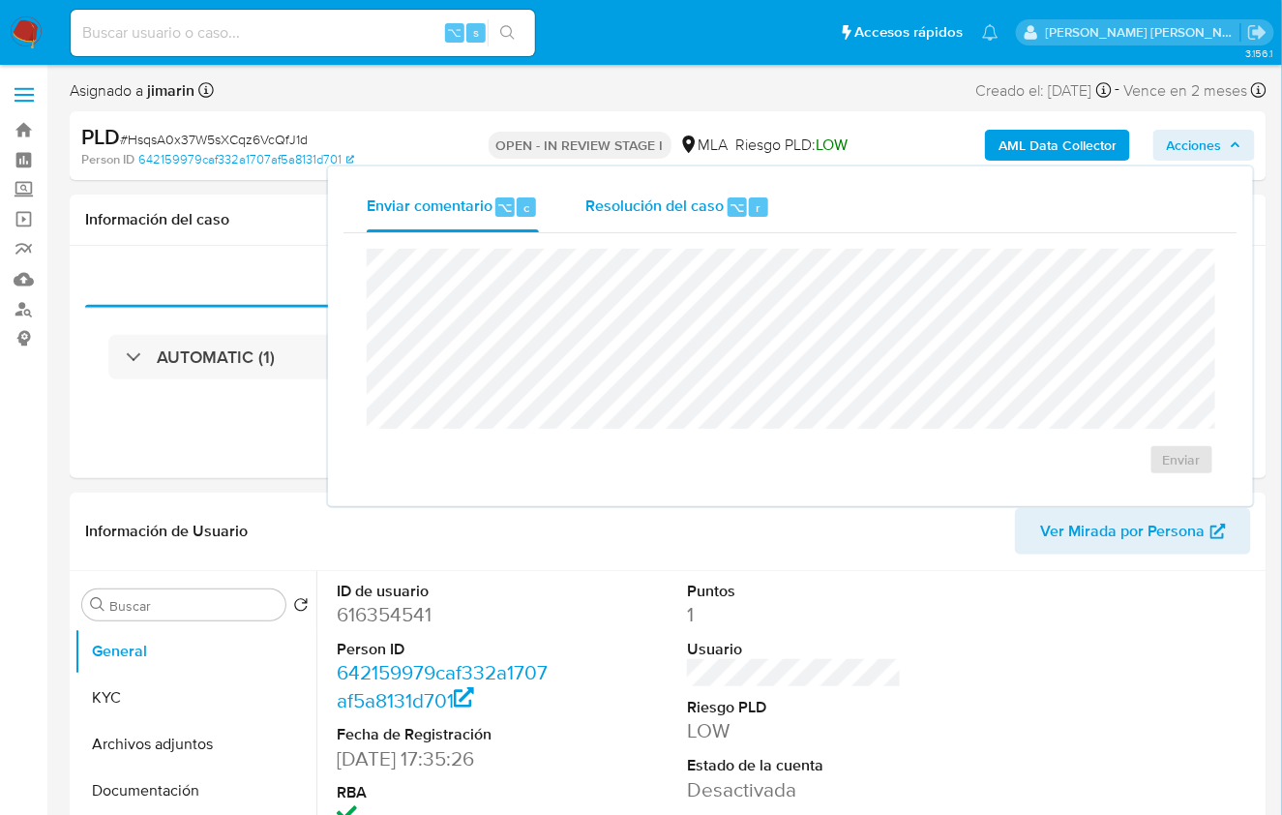
click at [749, 209] on div "r" at bounding box center [758, 206] width 19 height 19
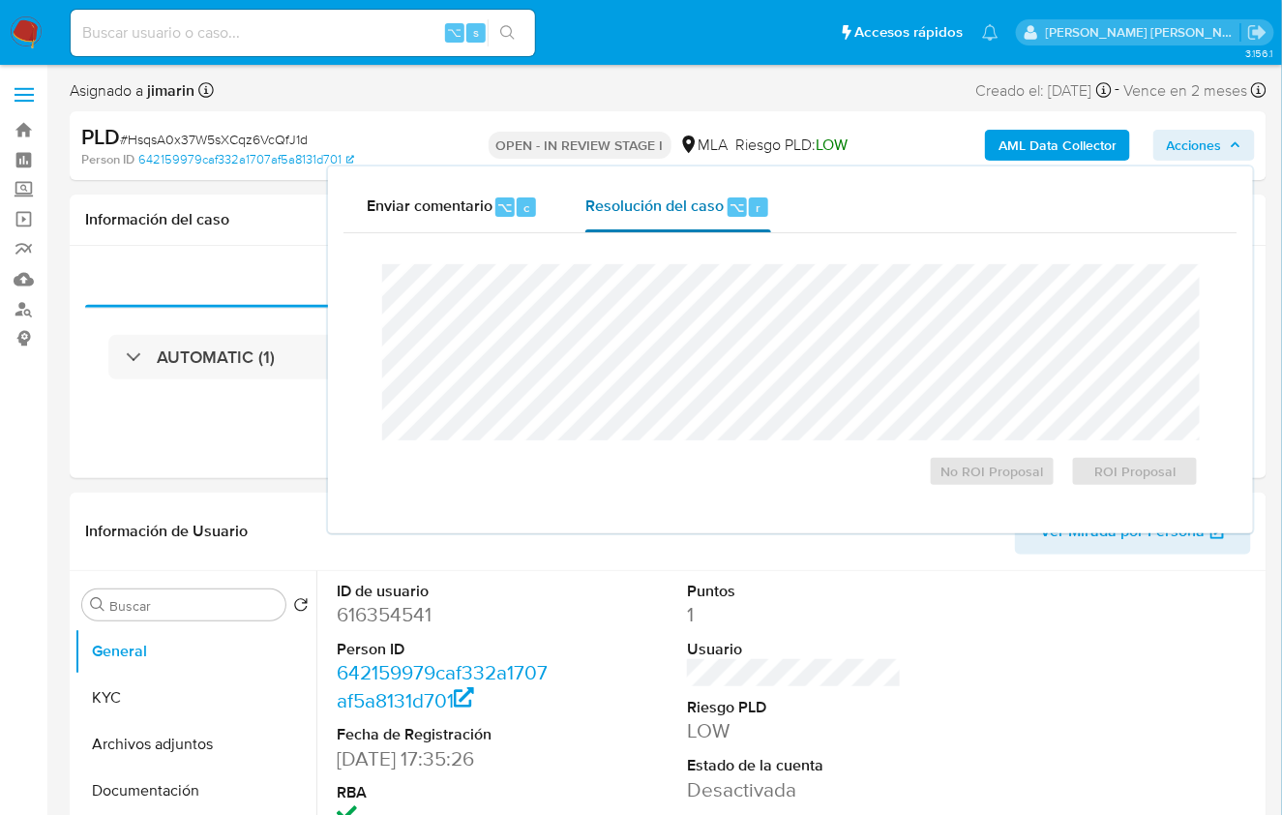
select select "10"
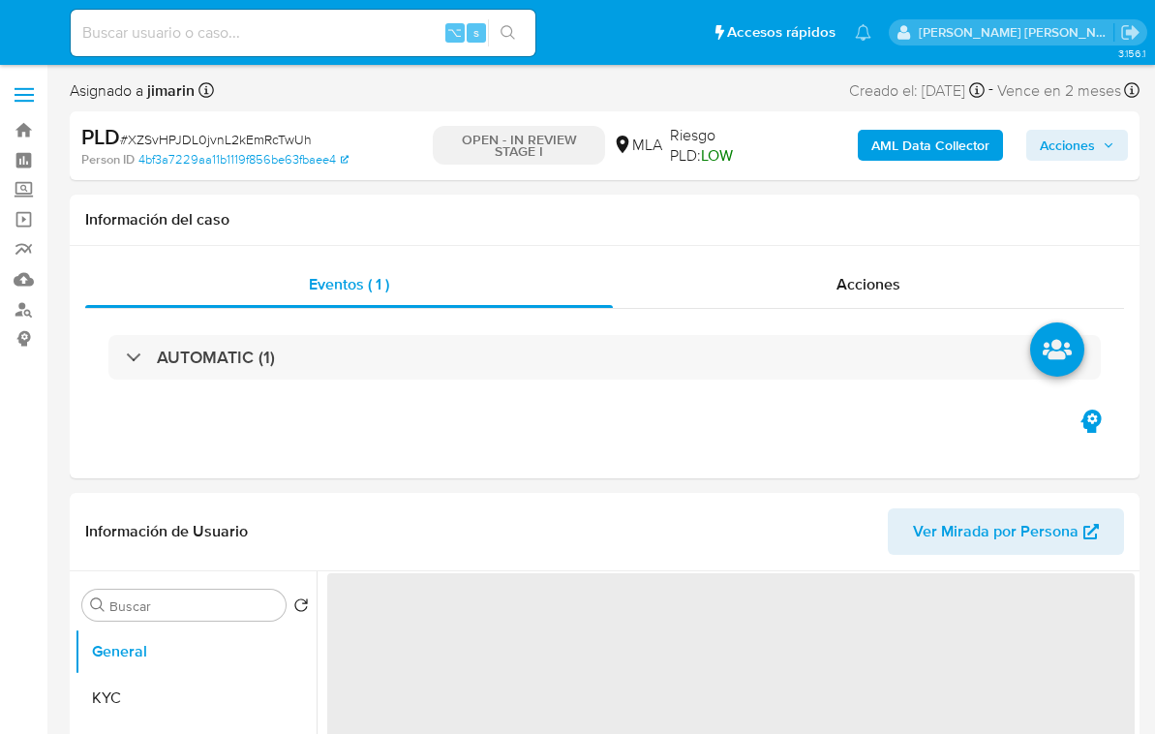
select select "10"
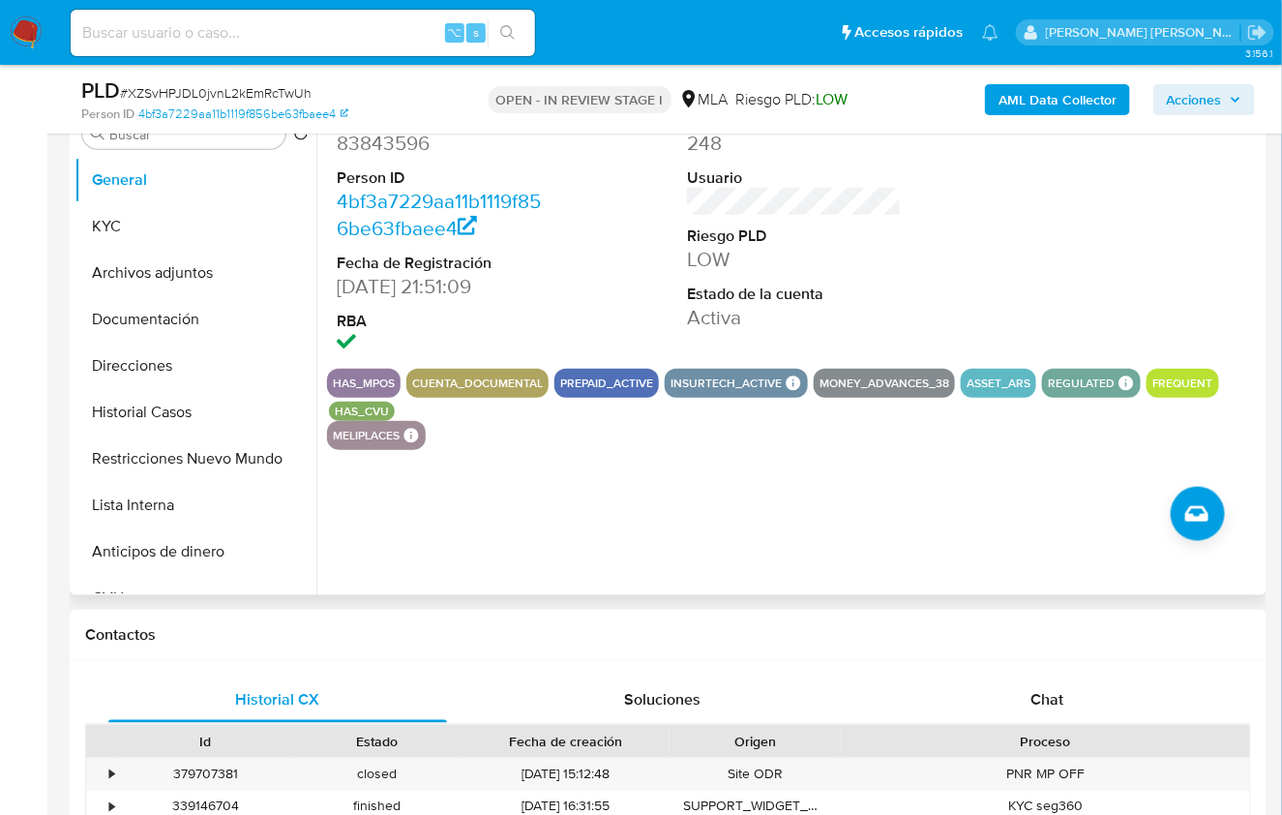
scroll to position [487, 0]
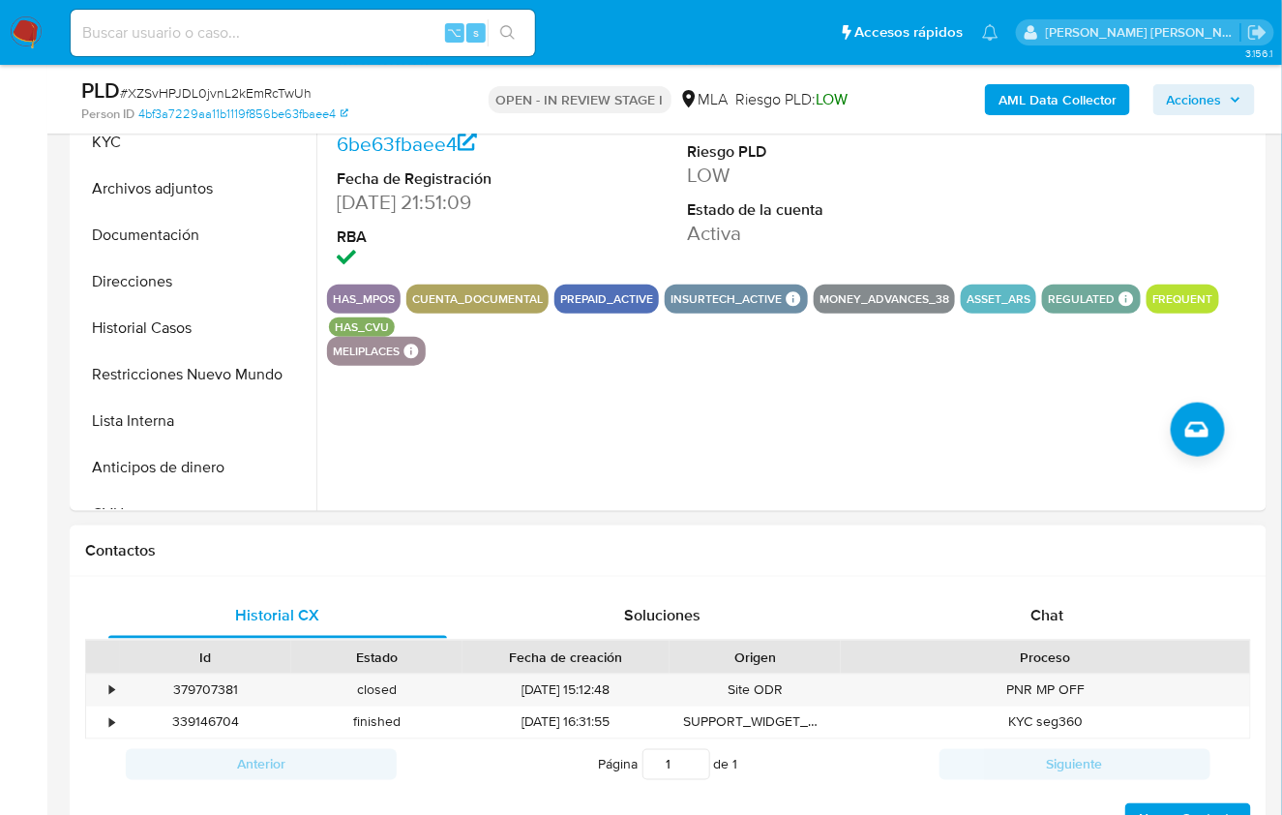
click at [1091, 643] on div "Proceso" at bounding box center [1045, 657] width 409 height 33
click at [152, 101] on span "# XZSvHPJDL0jvnL2kEmRcTwUh" at bounding box center [216, 92] width 192 height 19
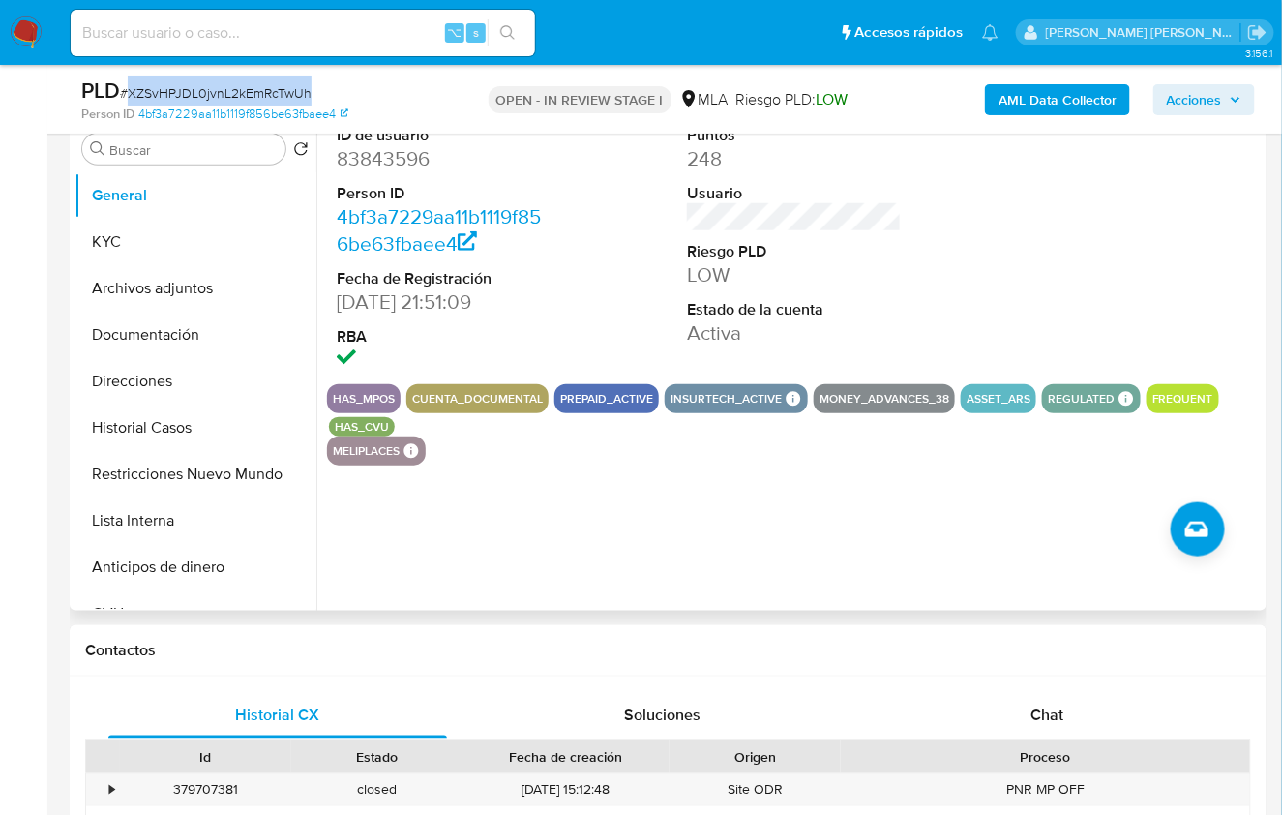
scroll to position [358, 0]
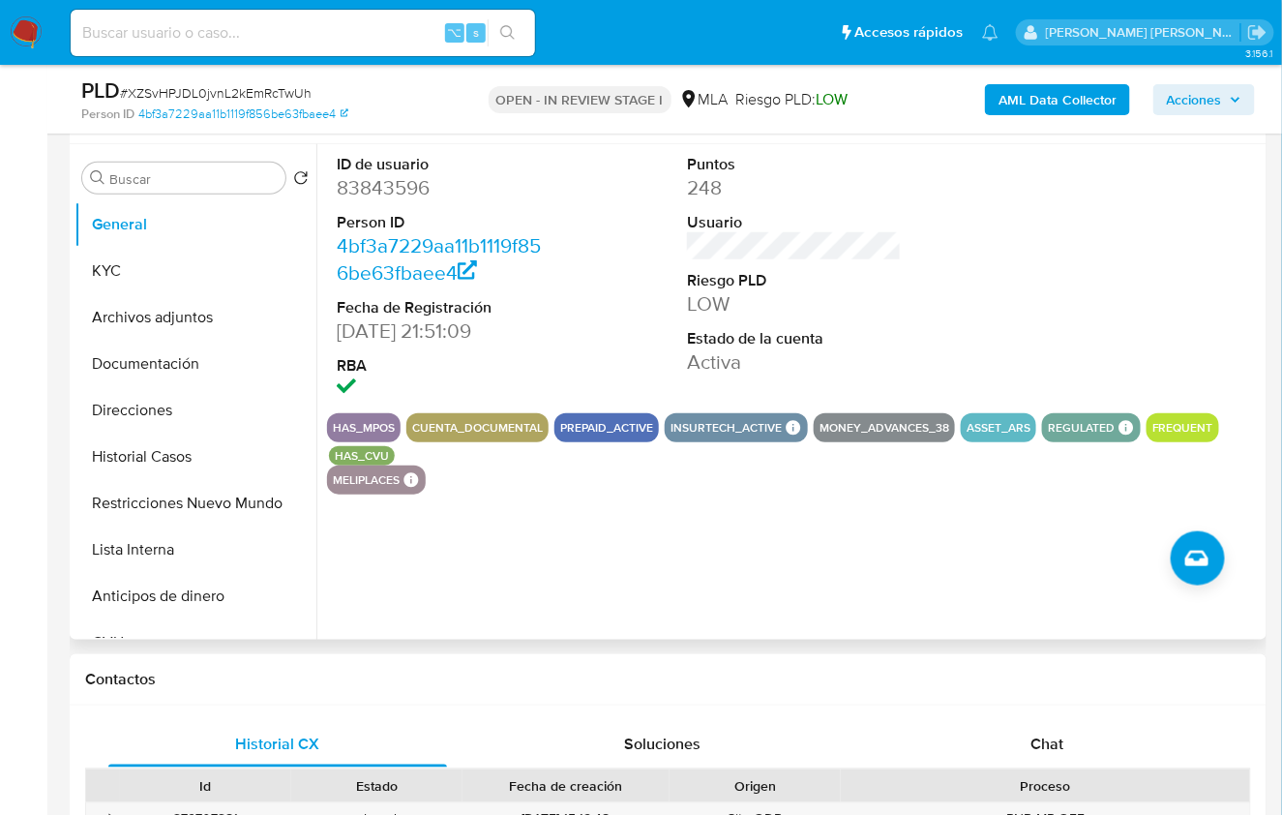
click at [404, 195] on dd "83843596" at bounding box center [444, 187] width 215 height 27
click at [405, 195] on dd "83843596" at bounding box center [444, 187] width 215 height 27
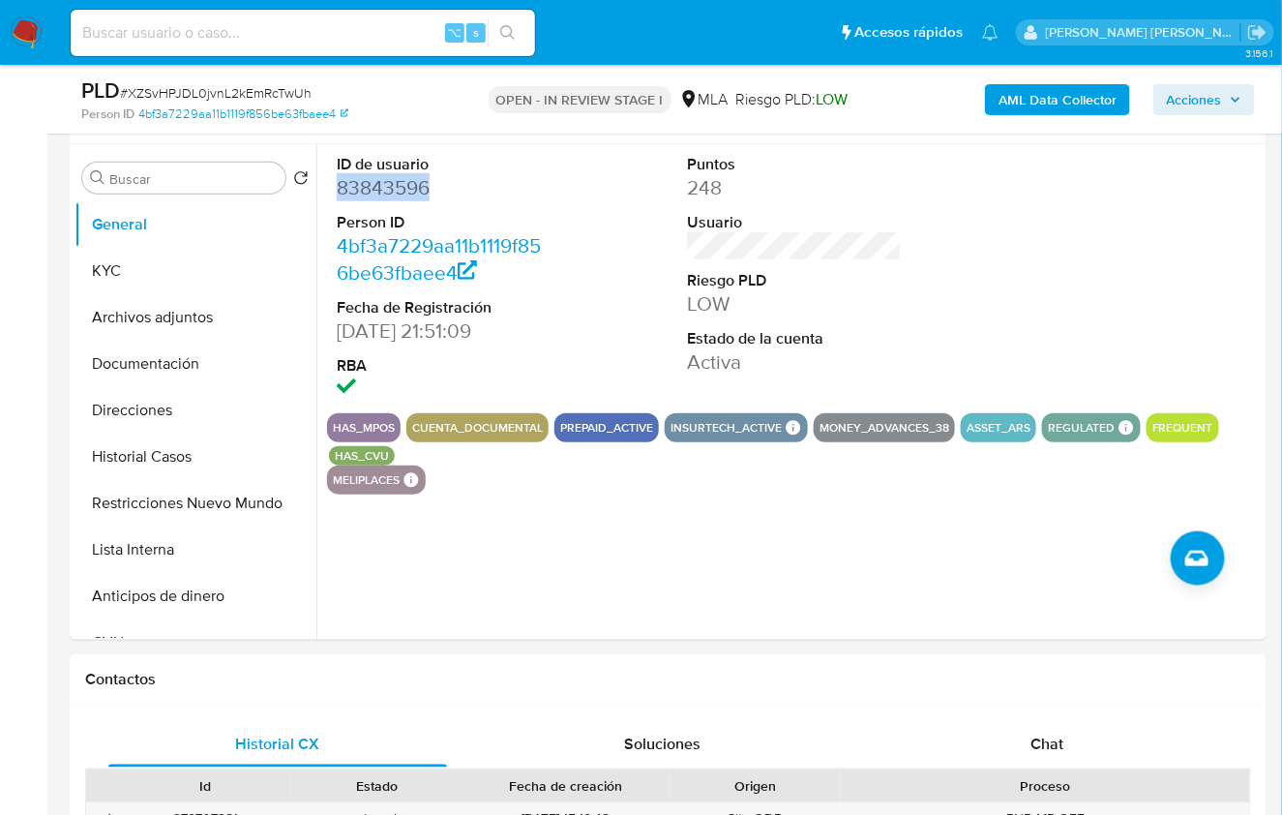
copy dd "83843596"
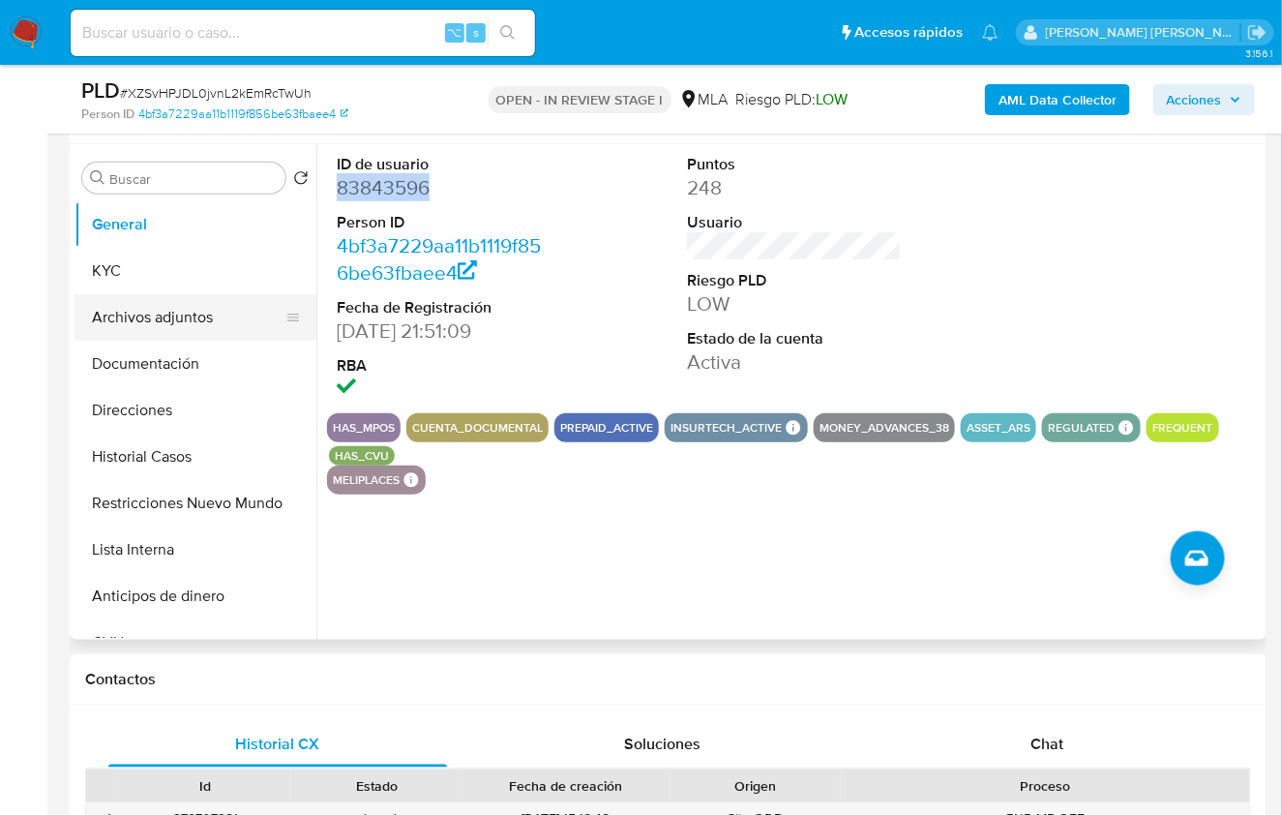
click at [167, 316] on button "Archivos adjuntos" at bounding box center [188, 317] width 226 height 46
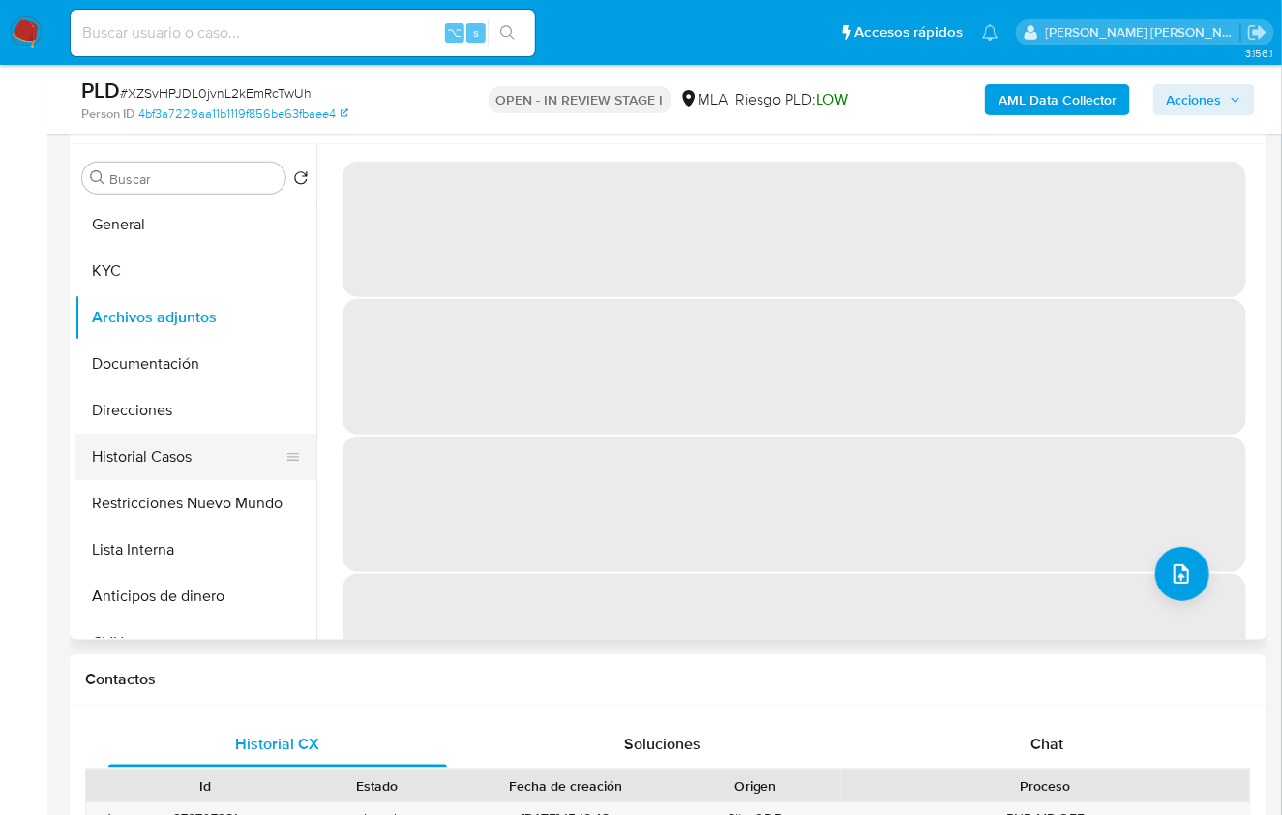
click at [187, 461] on button "Historial Casos" at bounding box center [188, 457] width 226 height 46
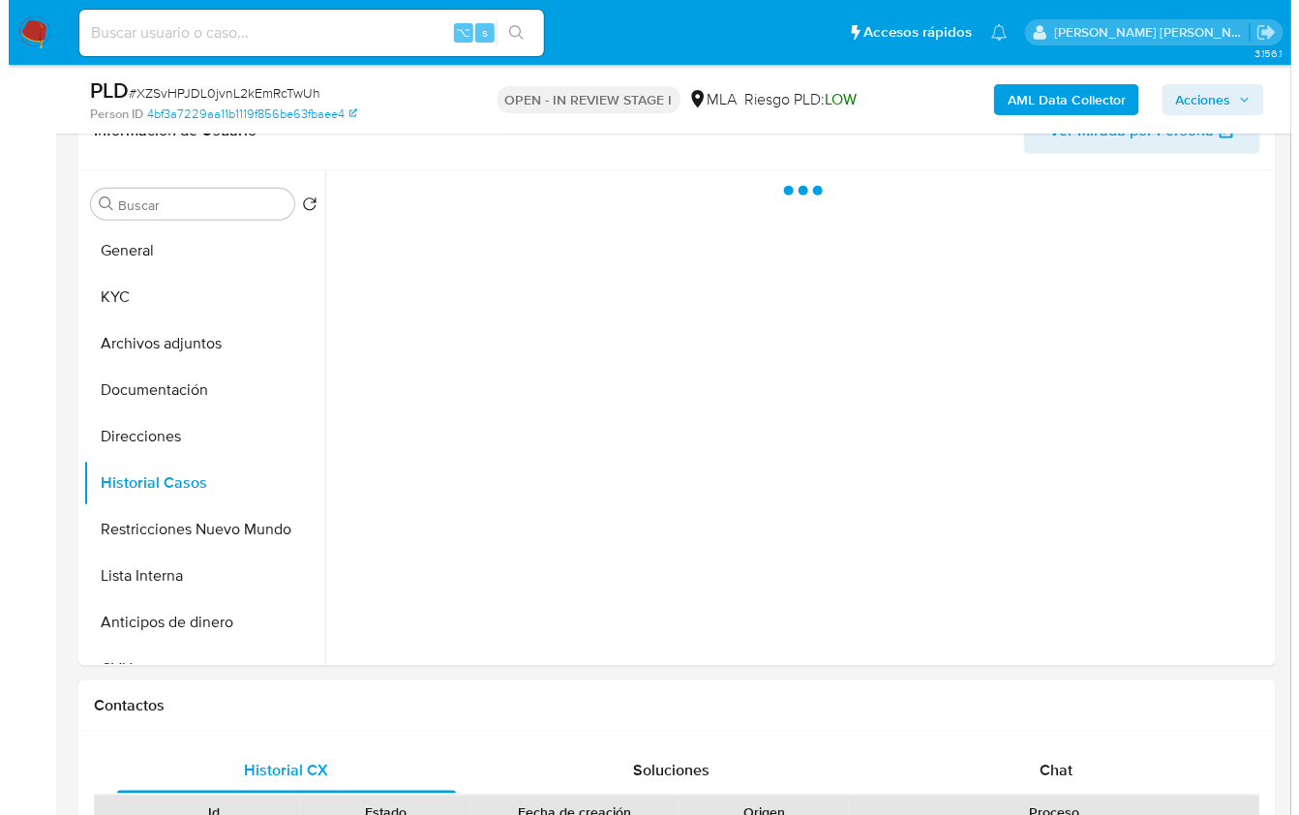
scroll to position [329, 0]
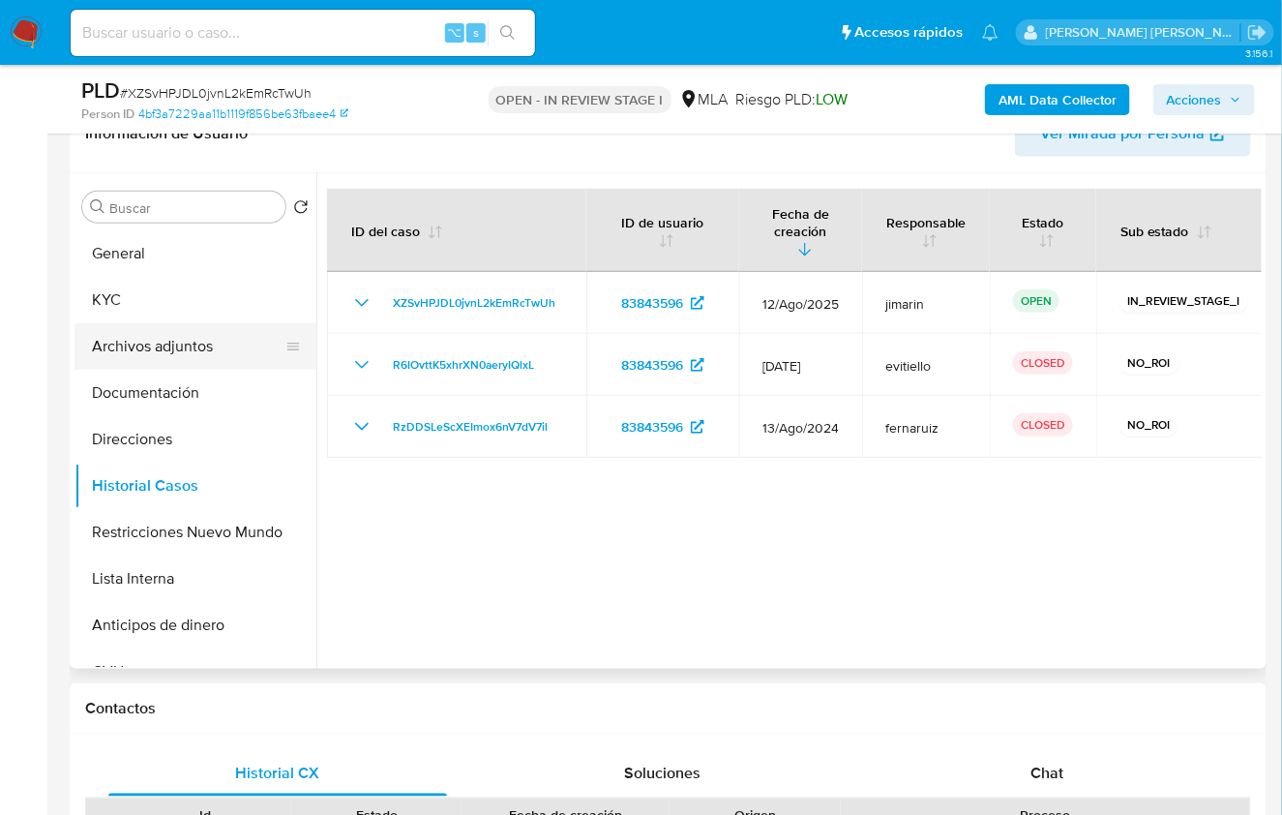
click at [223, 333] on button "Archivos adjuntos" at bounding box center [188, 346] width 226 height 46
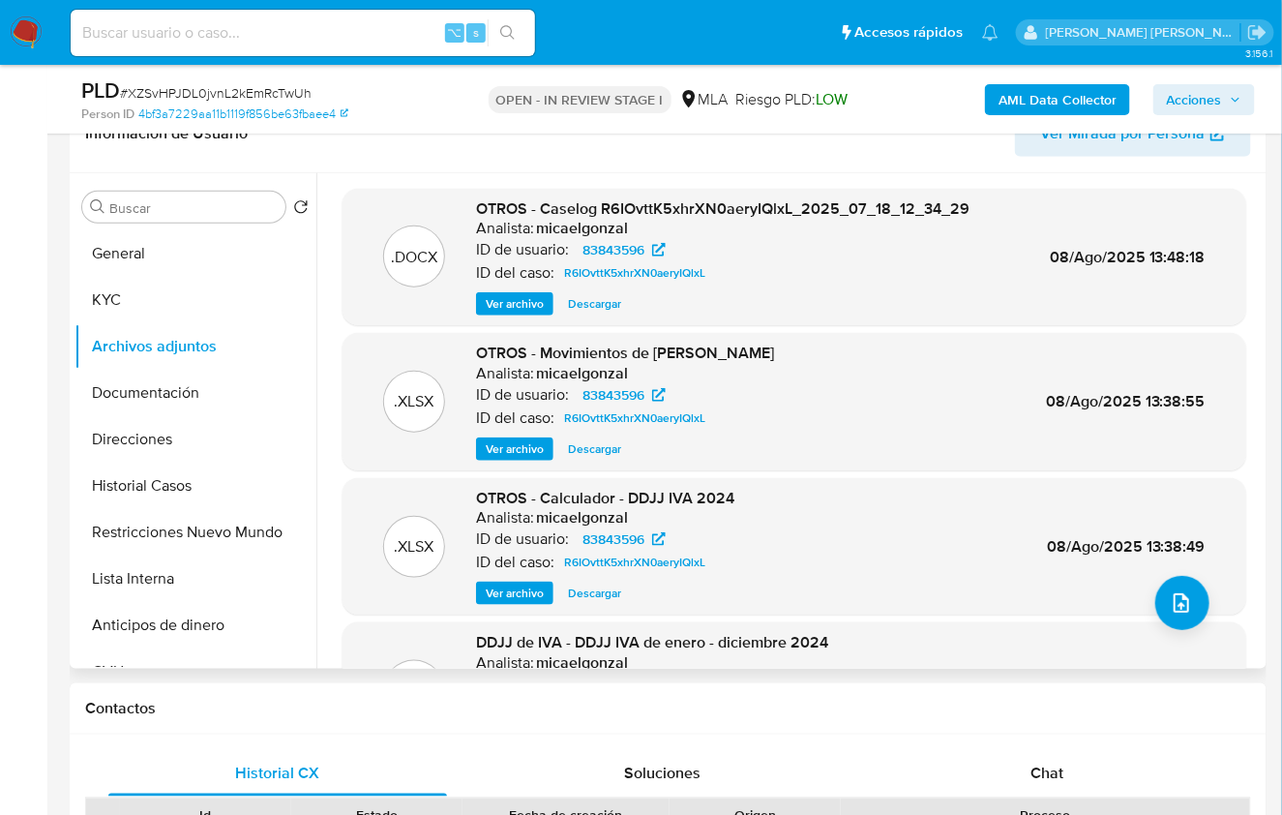
click at [495, 305] on span "Ver archivo" at bounding box center [515, 303] width 58 height 19
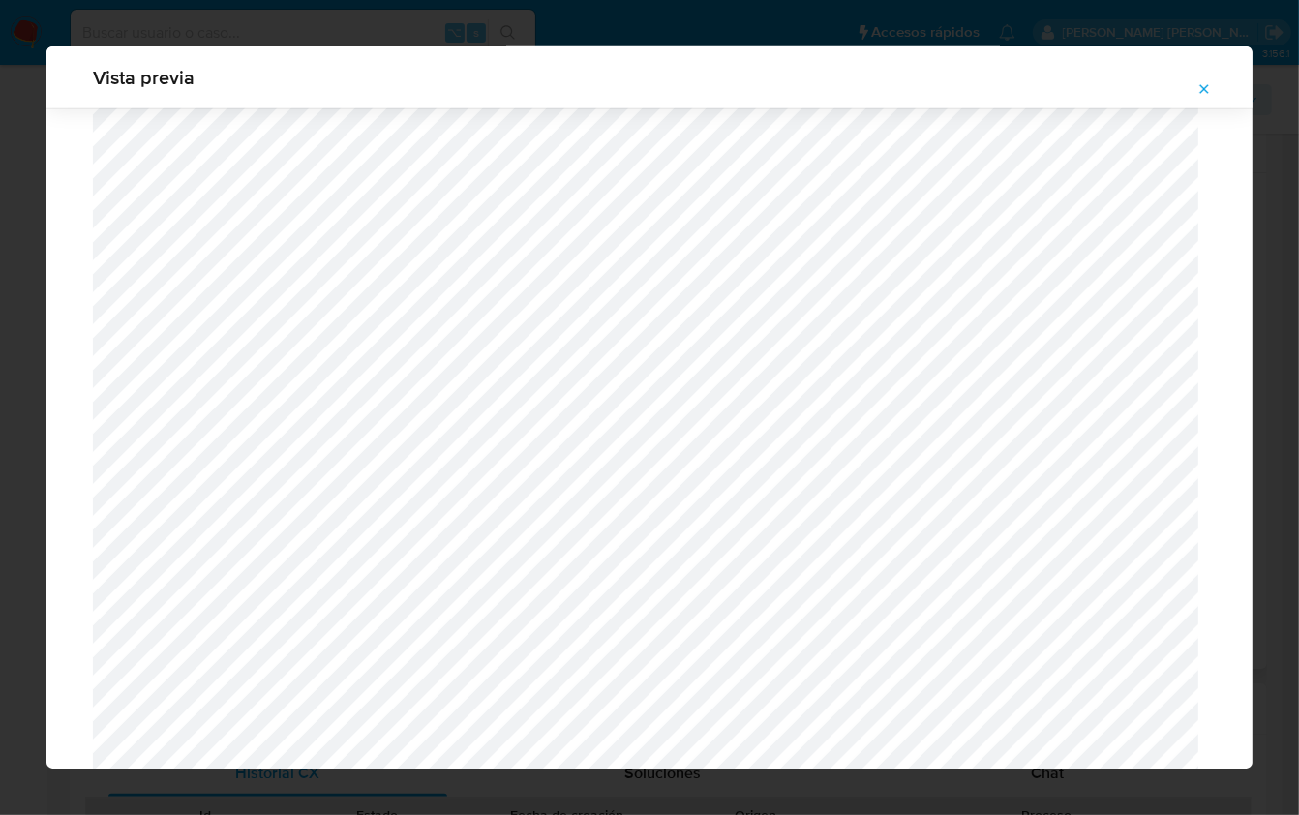
scroll to position [1240, 0]
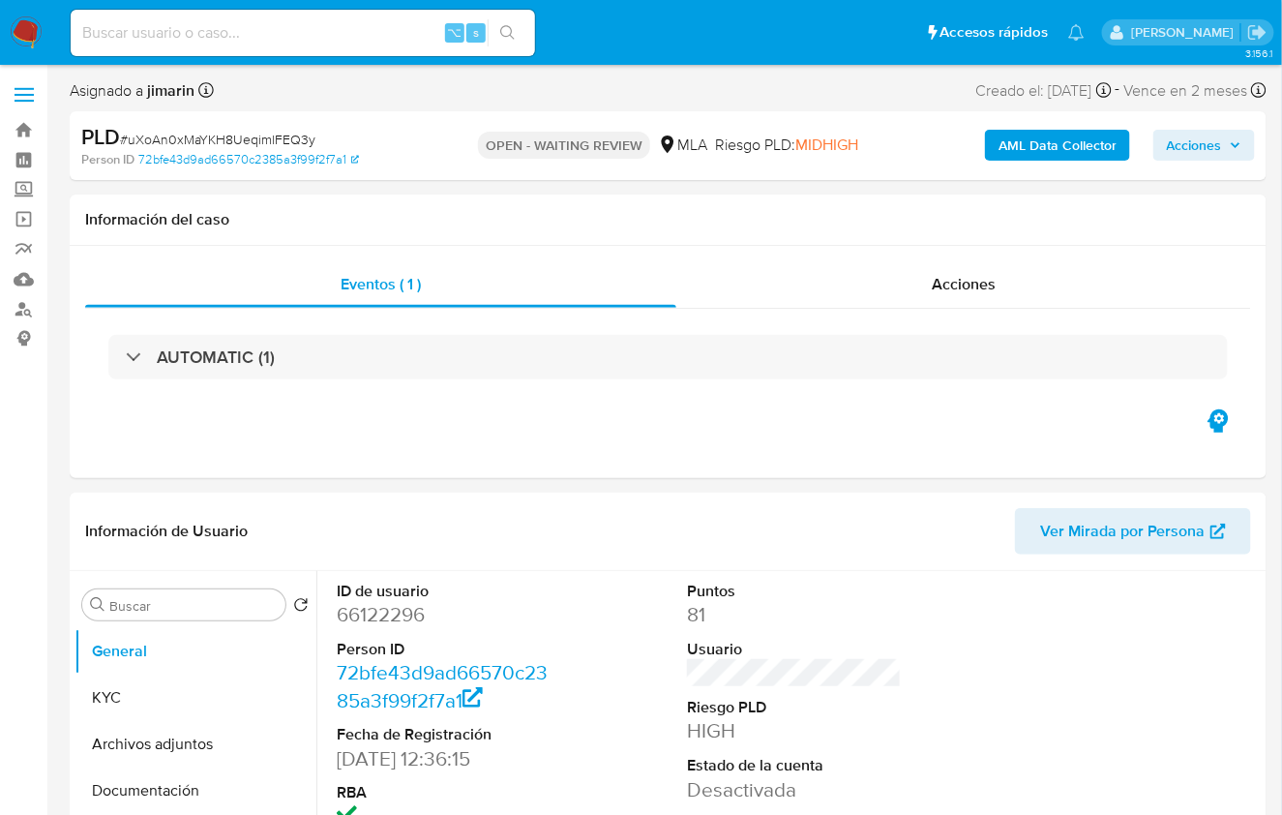
select select "10"
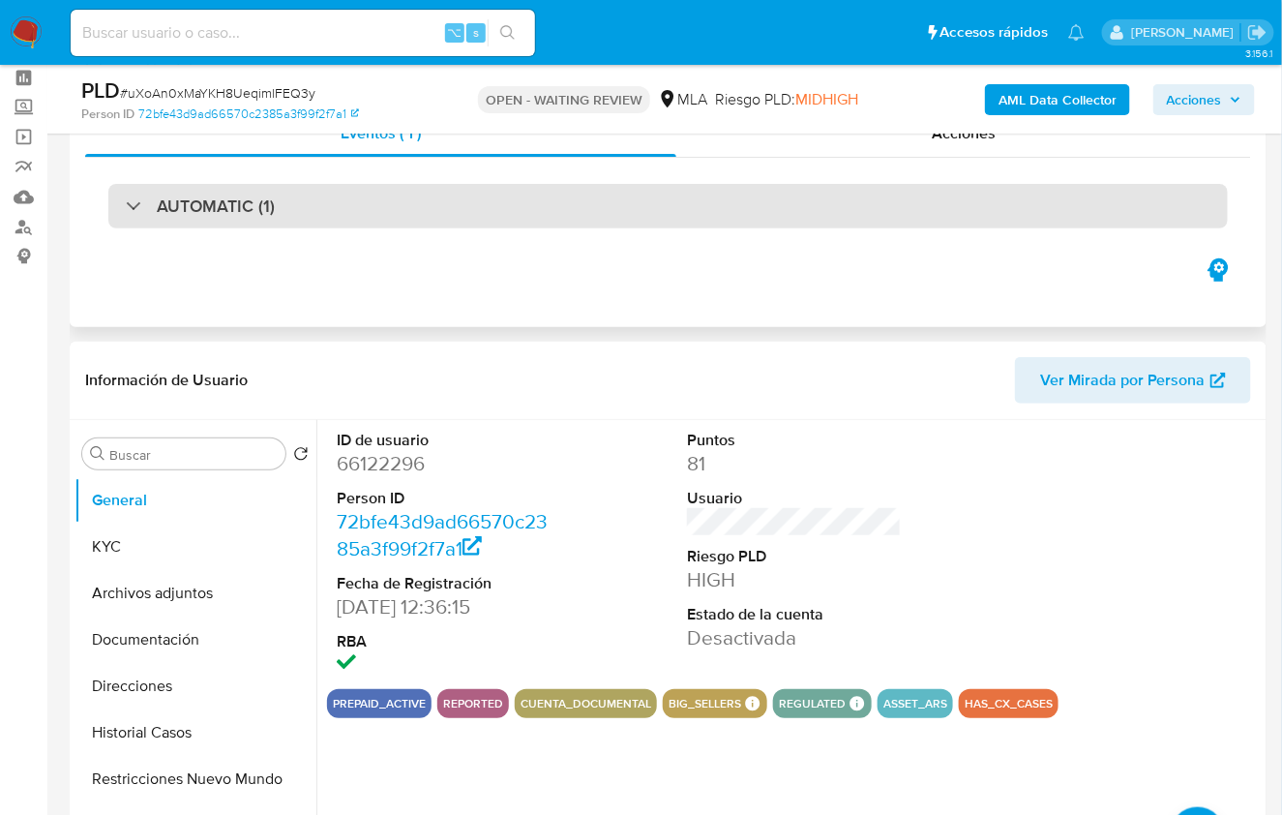
scroll to position [345, 0]
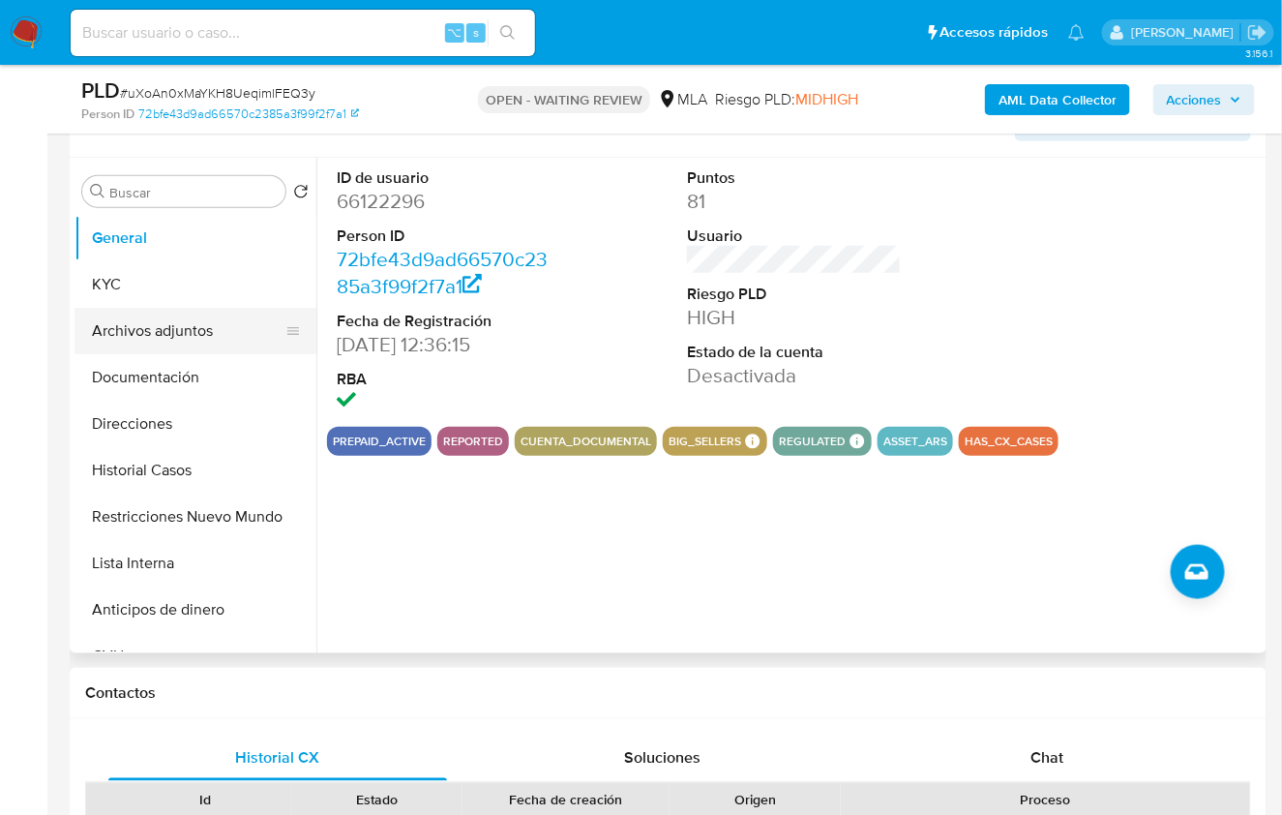
click at [159, 334] on button "Archivos adjuntos" at bounding box center [188, 331] width 226 height 46
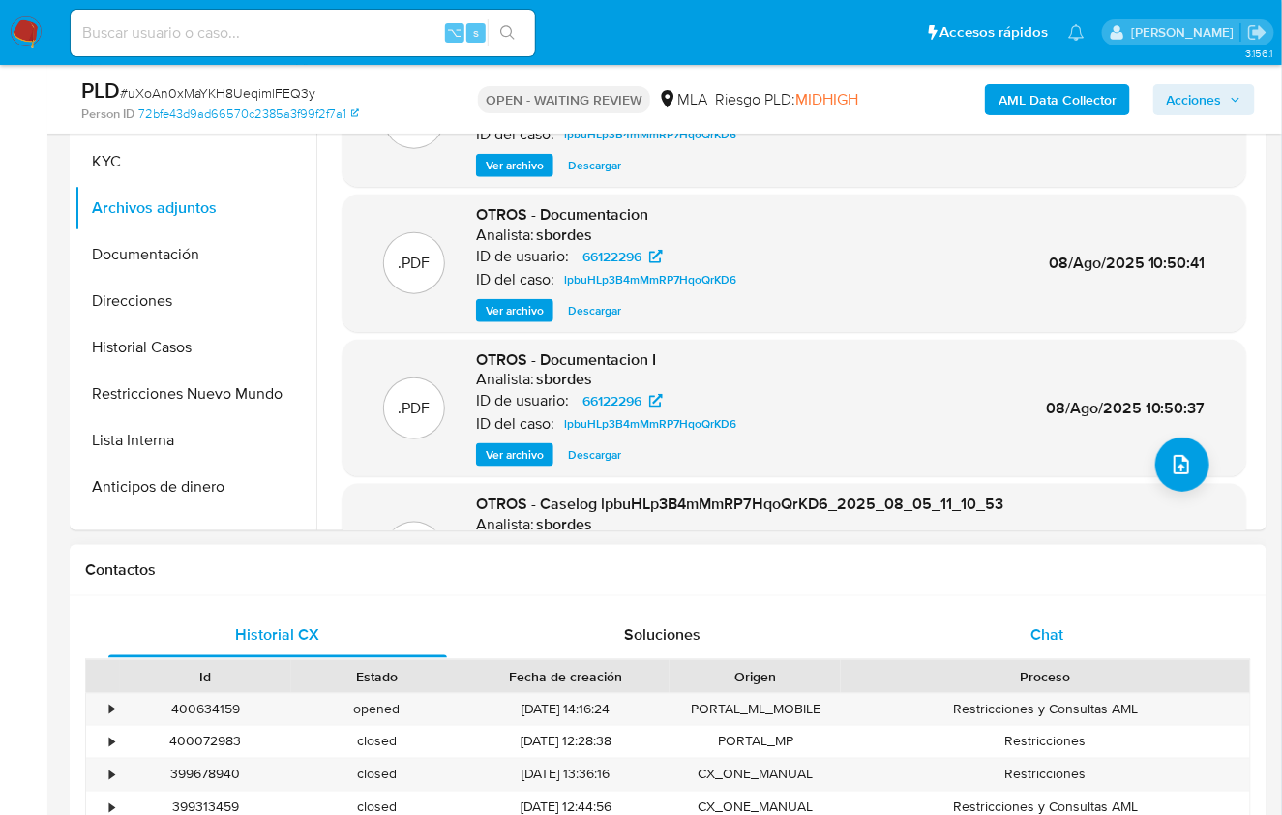
click at [1046, 633] on span "Chat" at bounding box center [1047, 634] width 33 height 22
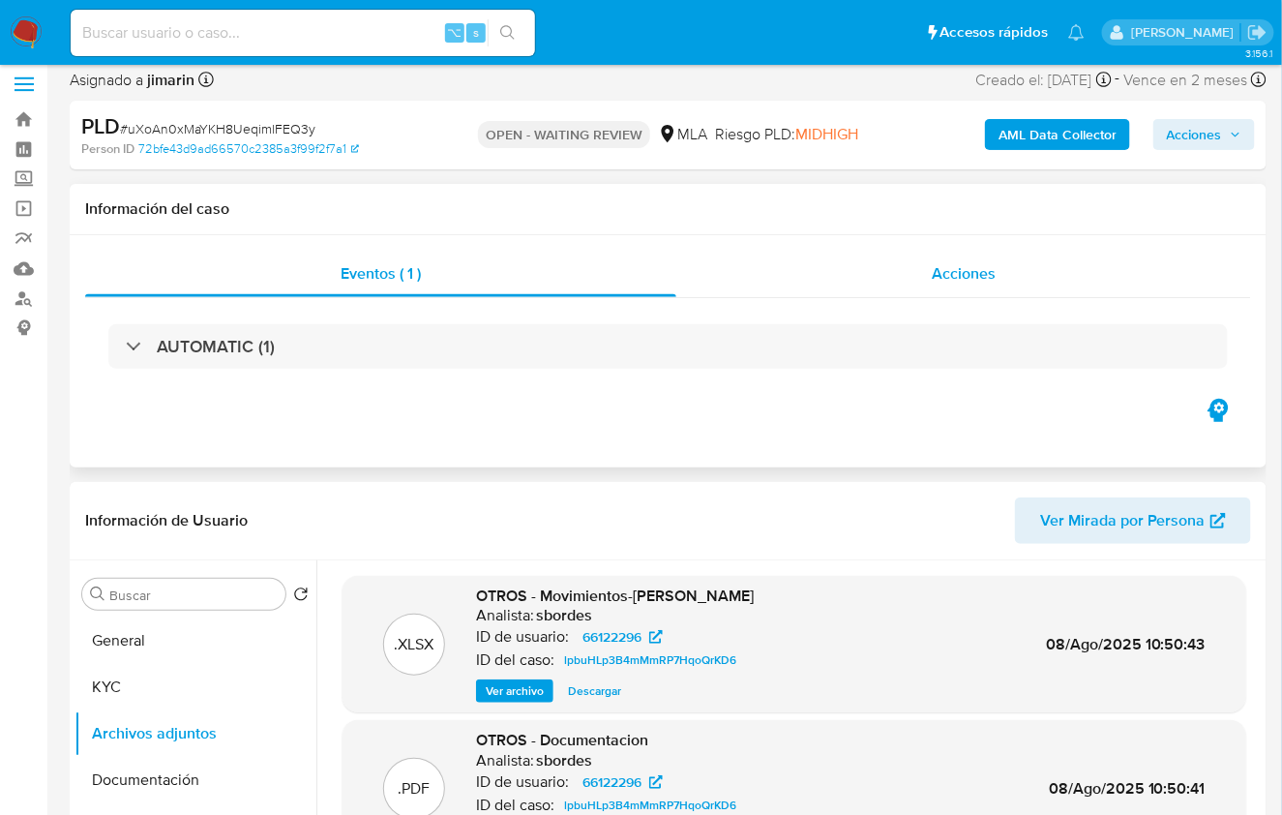
scroll to position [0, 0]
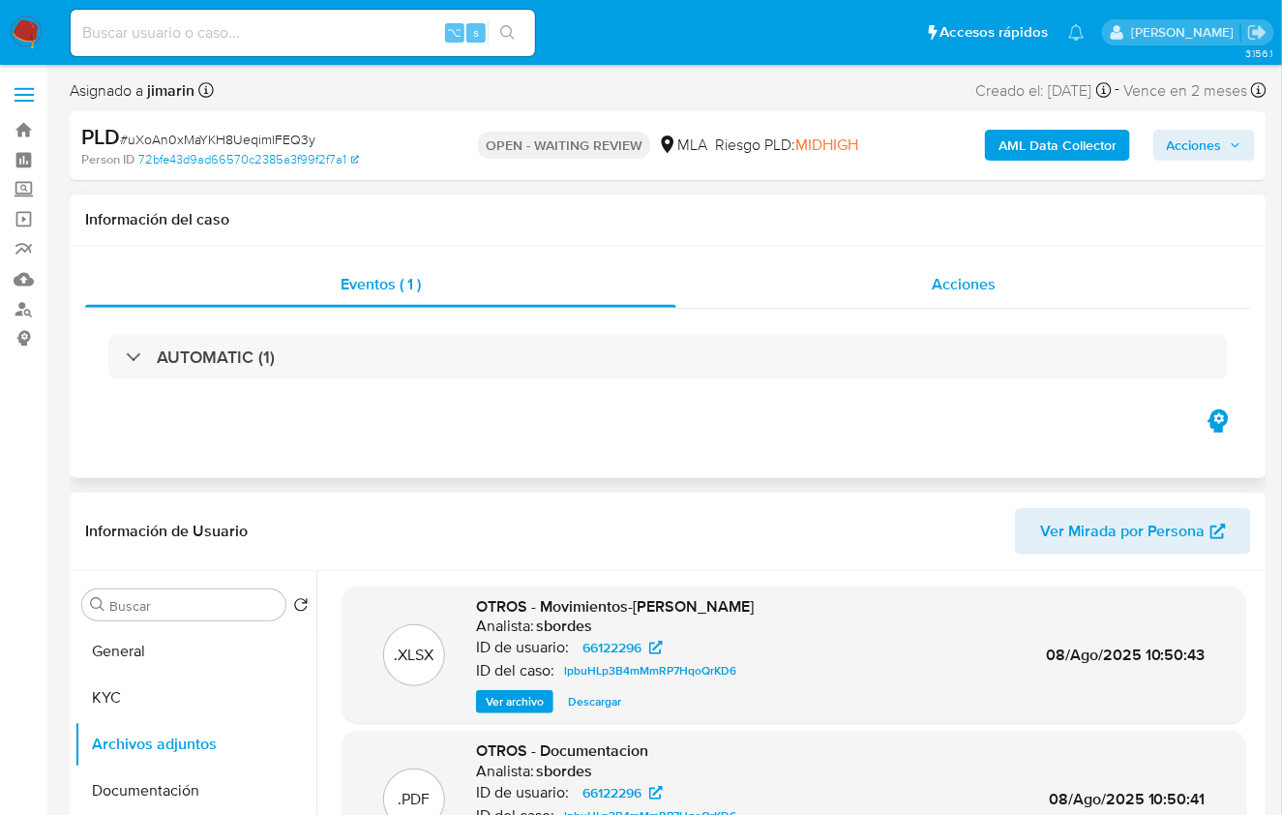
click at [936, 281] on span "Acciones" at bounding box center [964, 284] width 64 height 22
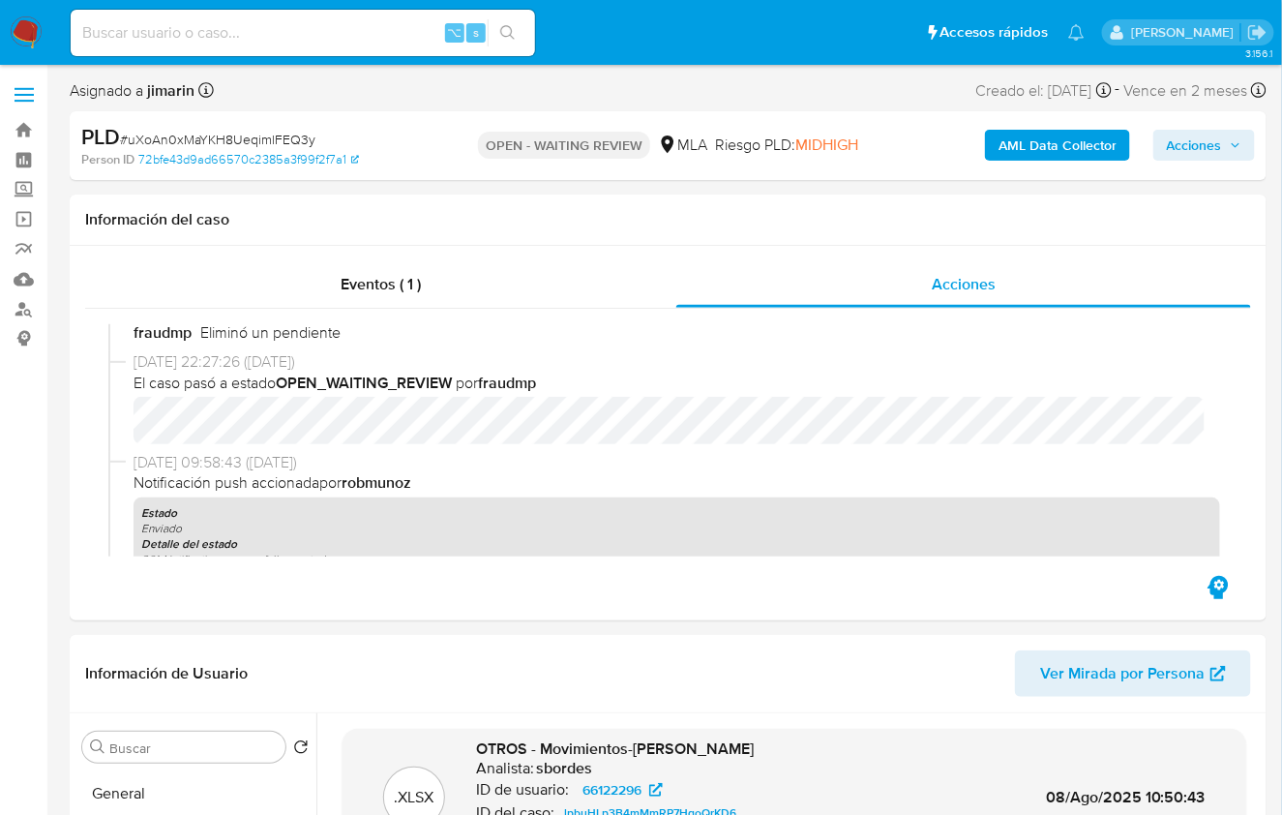
scroll to position [27, 0]
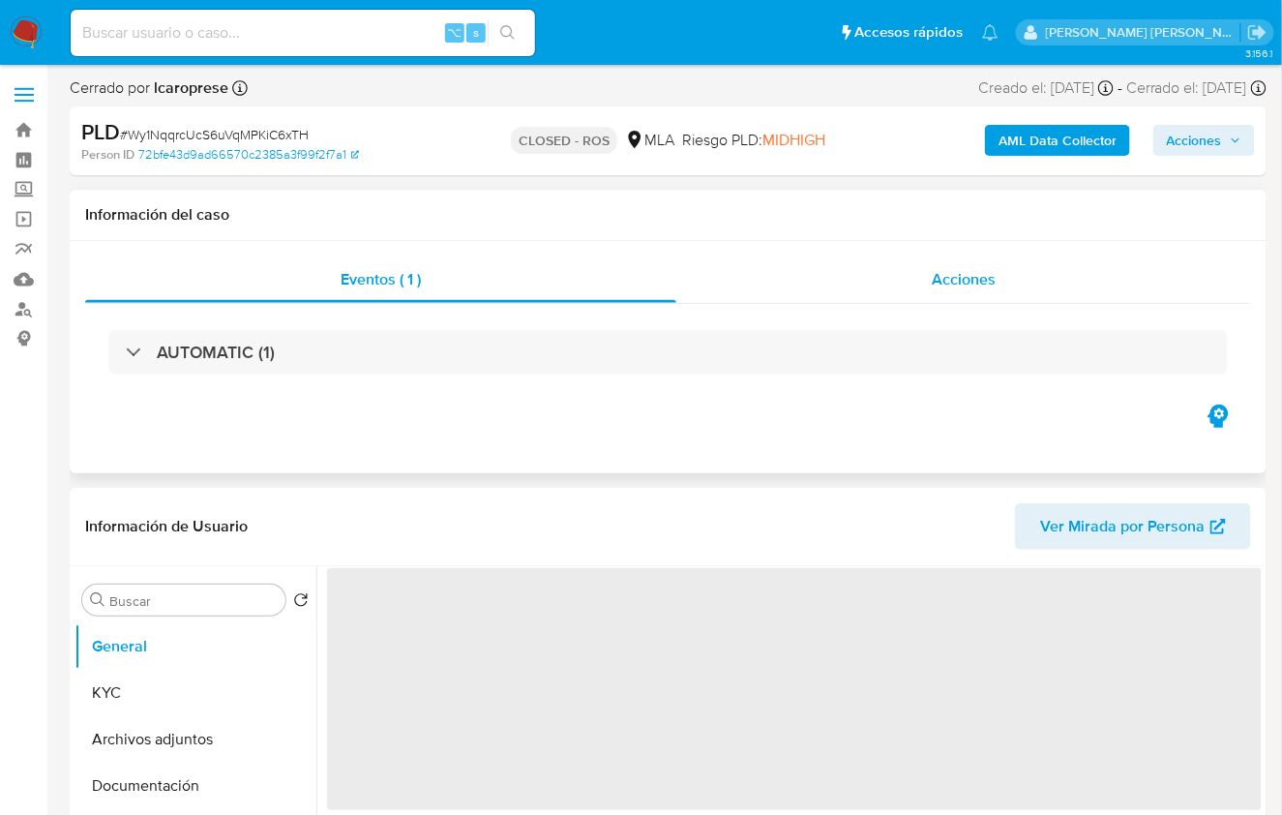
click at [933, 277] on span "Acciones" at bounding box center [964, 279] width 64 height 22
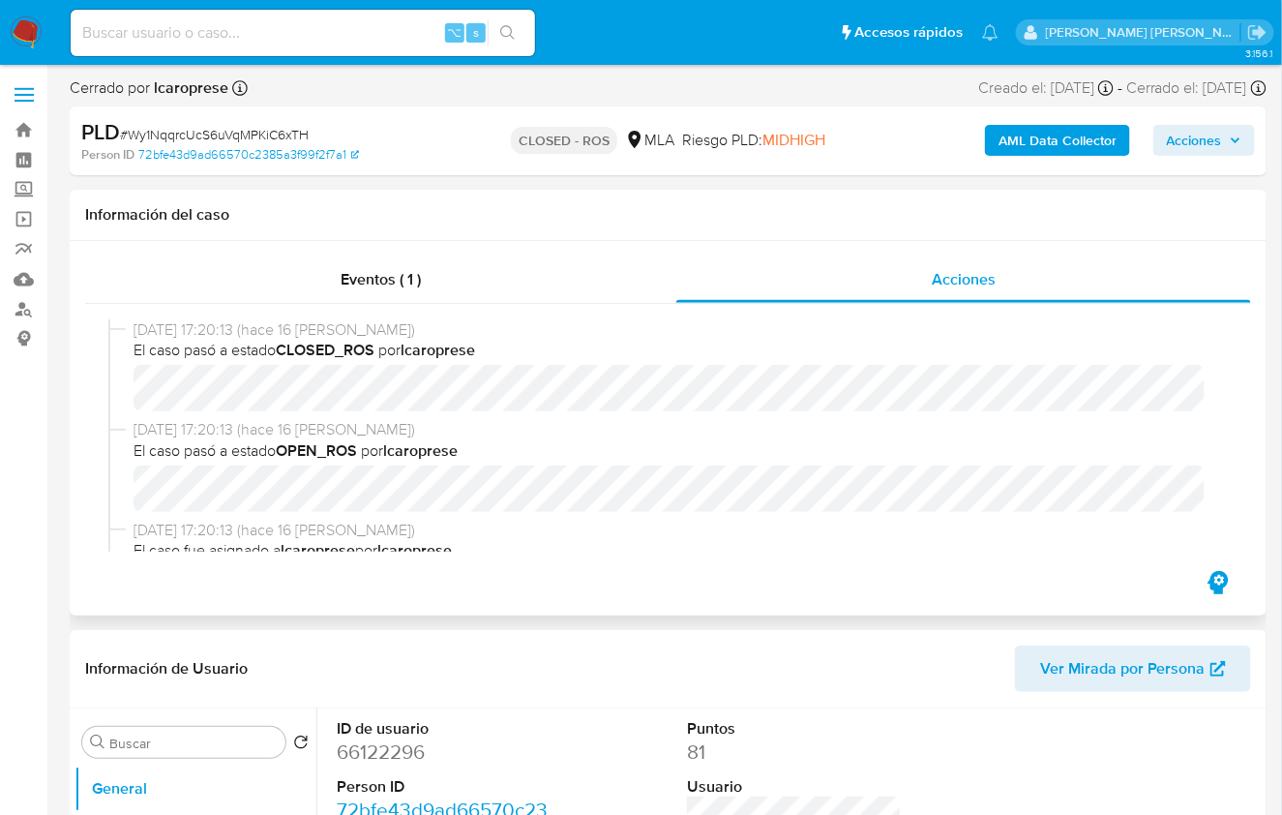
select select "10"
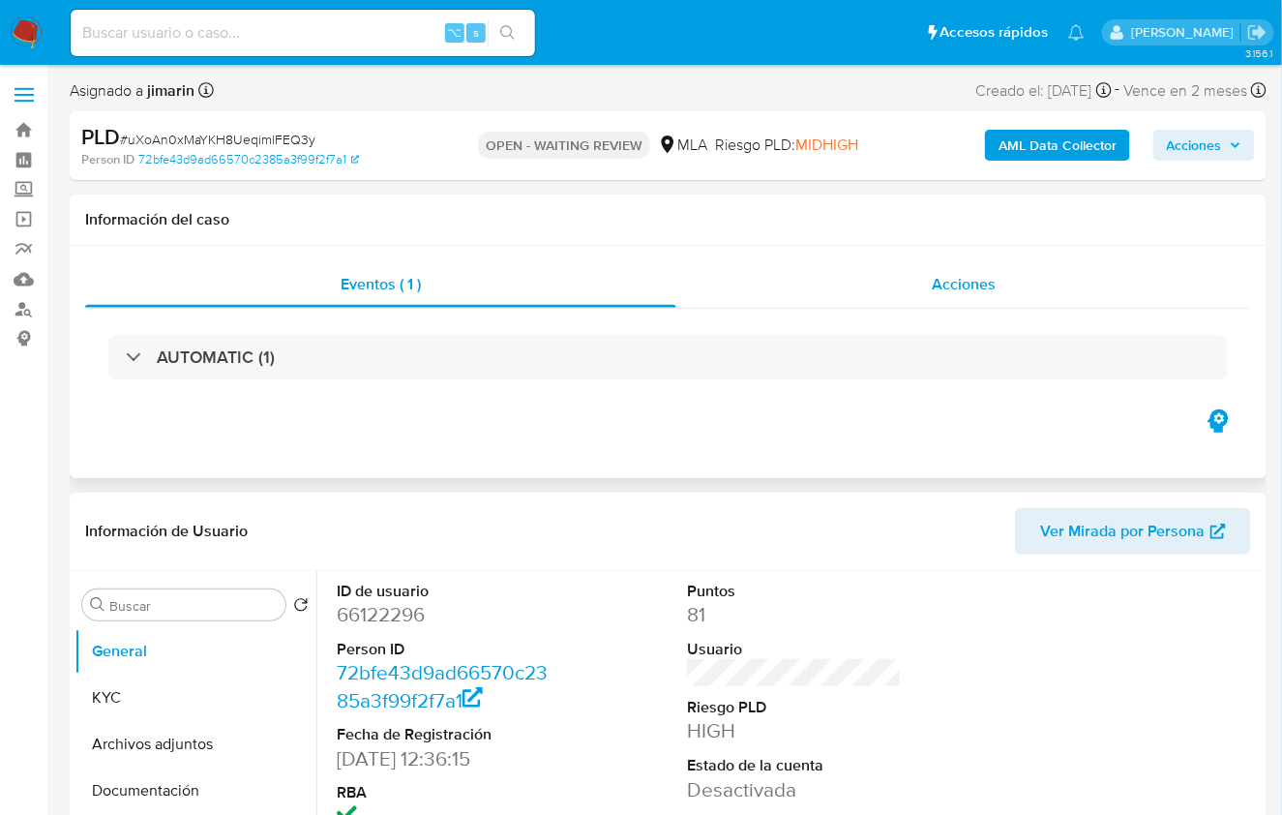
click at [927, 294] on div "Acciones" at bounding box center [964, 284] width 575 height 46
select select "10"
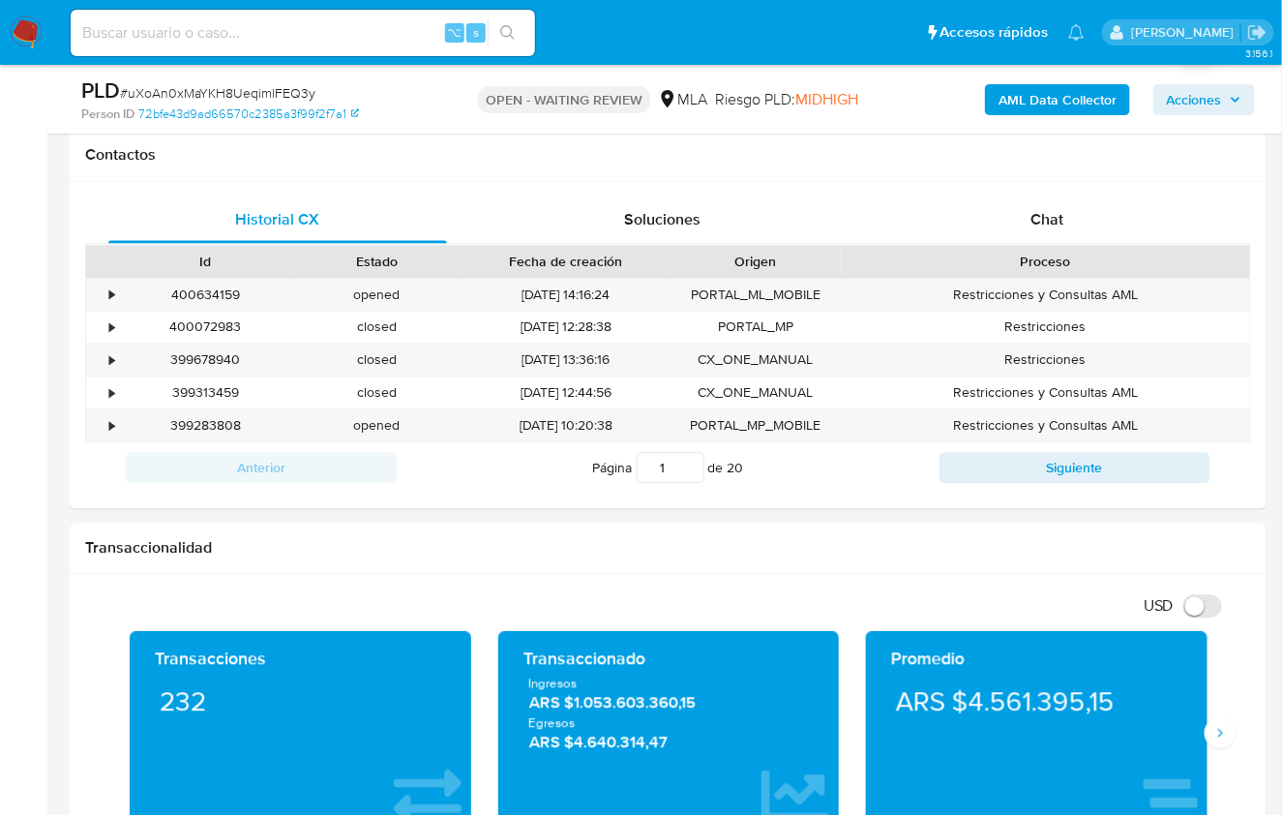
scroll to position [676, 0]
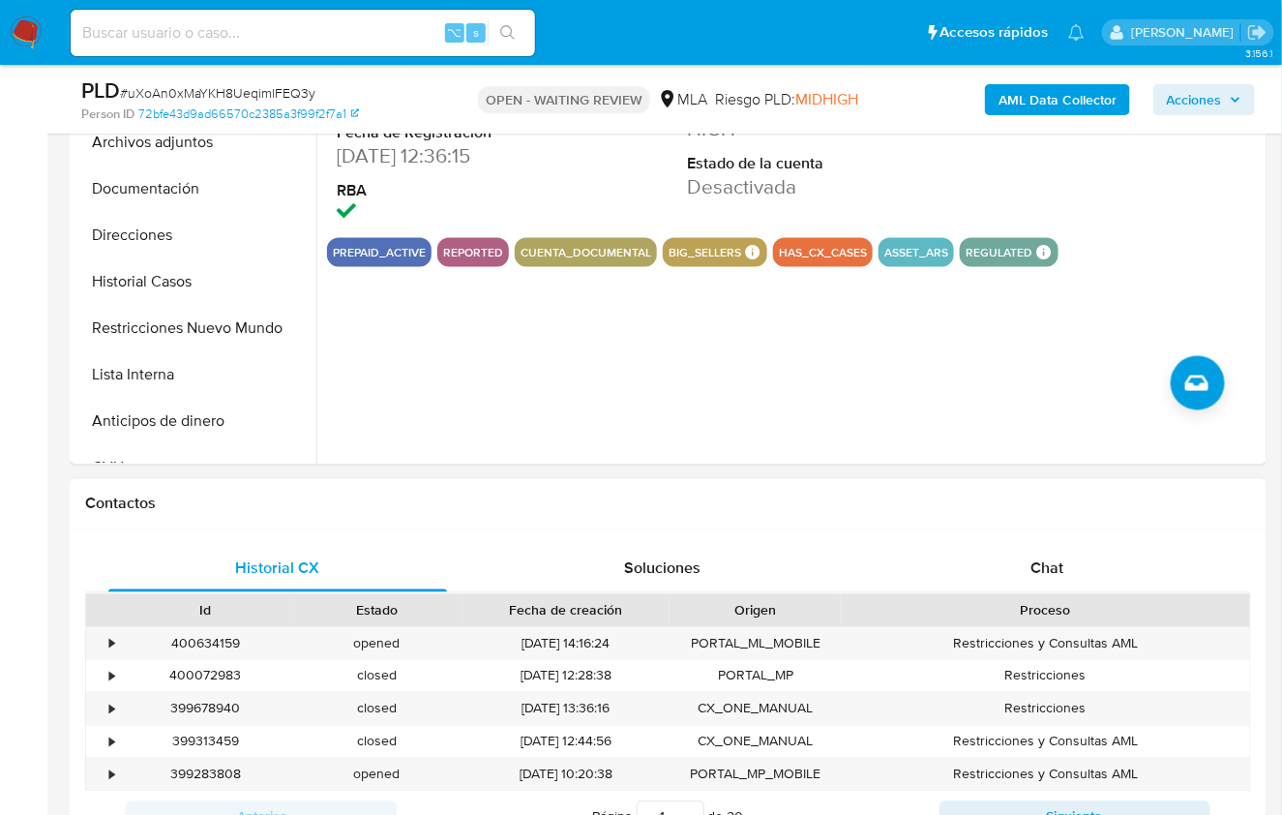
click at [1036, 601] on div "Proceso" at bounding box center [1046, 610] width 382 height 19
click at [1045, 579] on div "Chat" at bounding box center [1047, 569] width 339 height 46
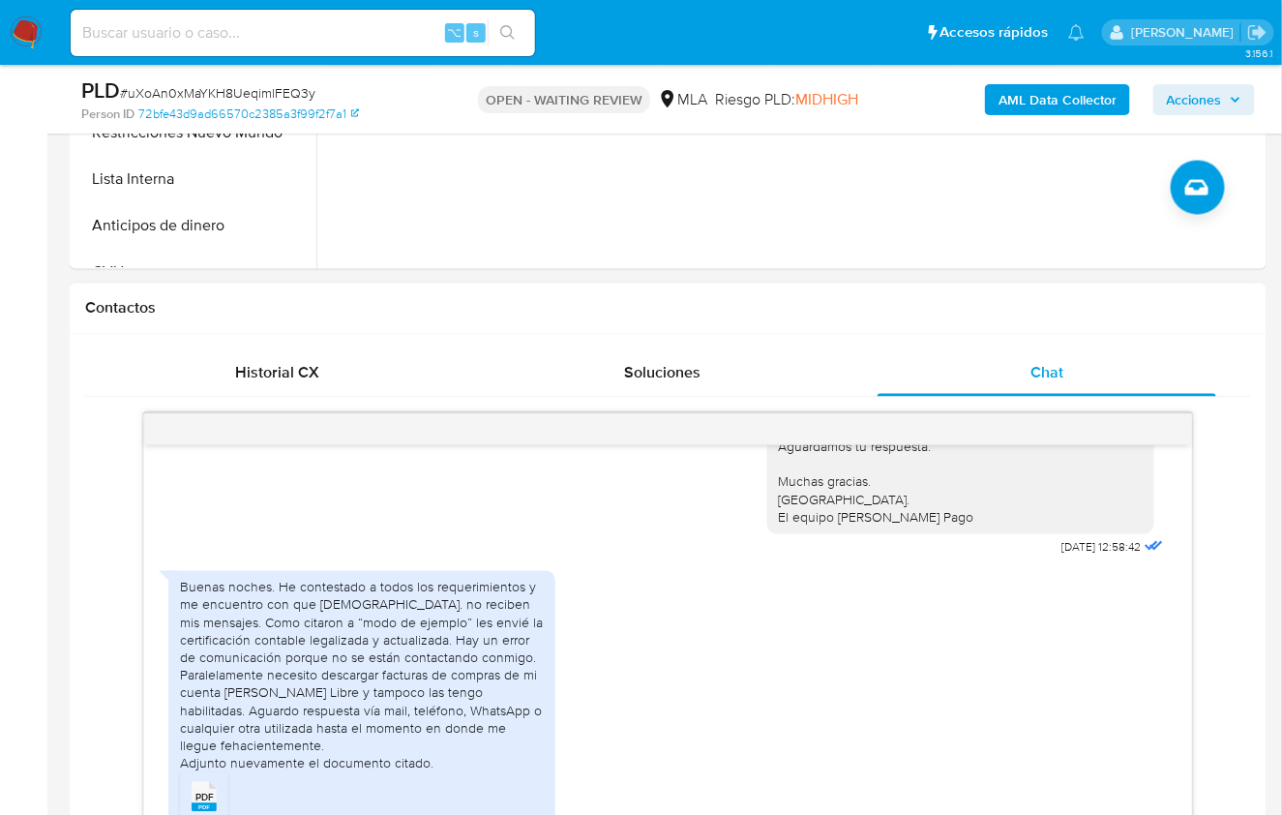
scroll to position [1131, 0]
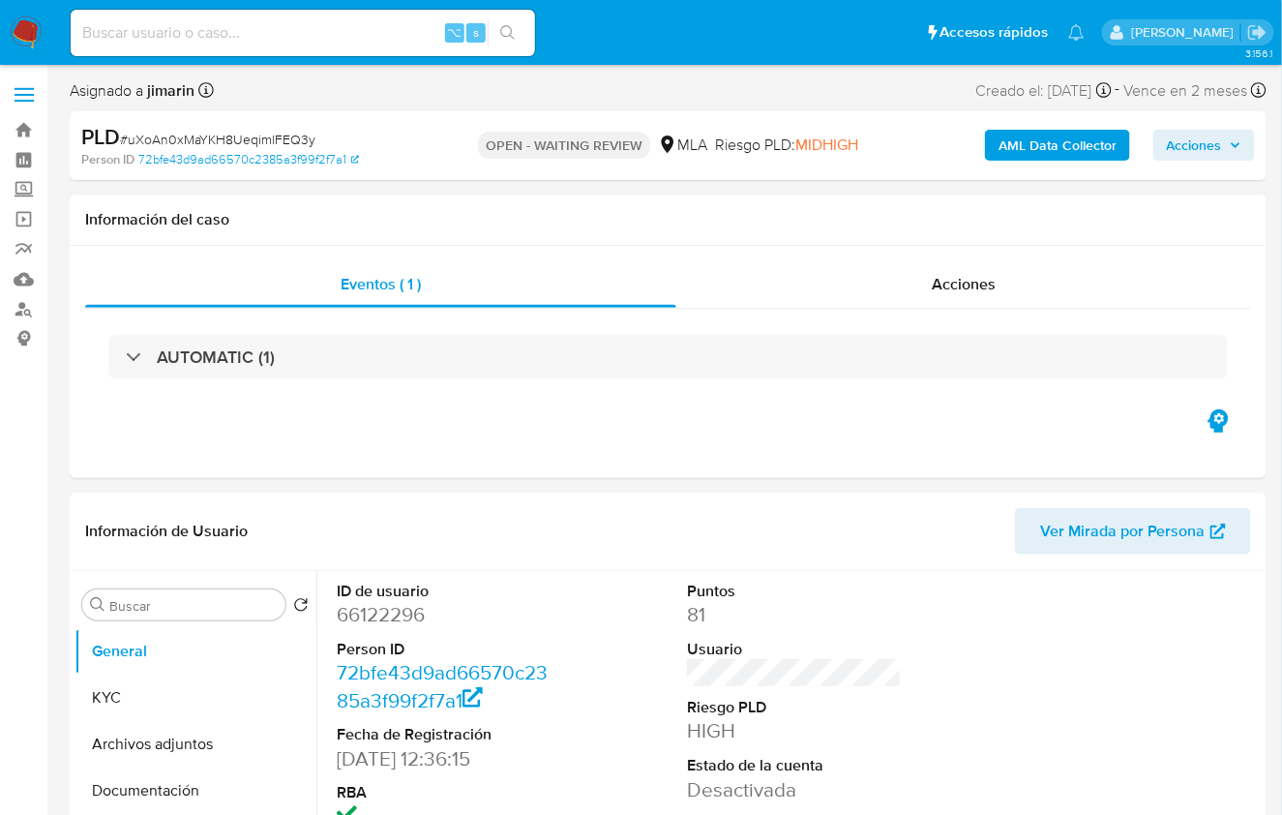
select select "10"
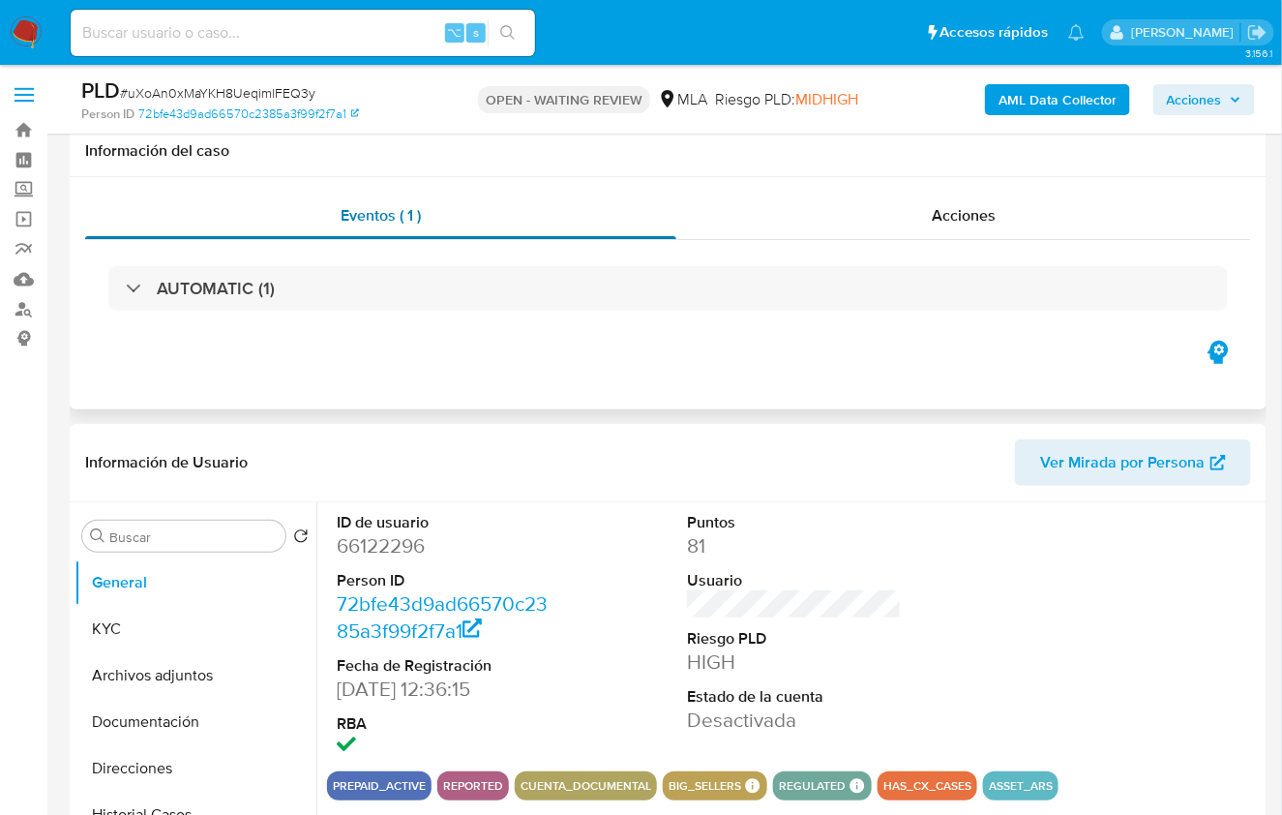
scroll to position [350, 0]
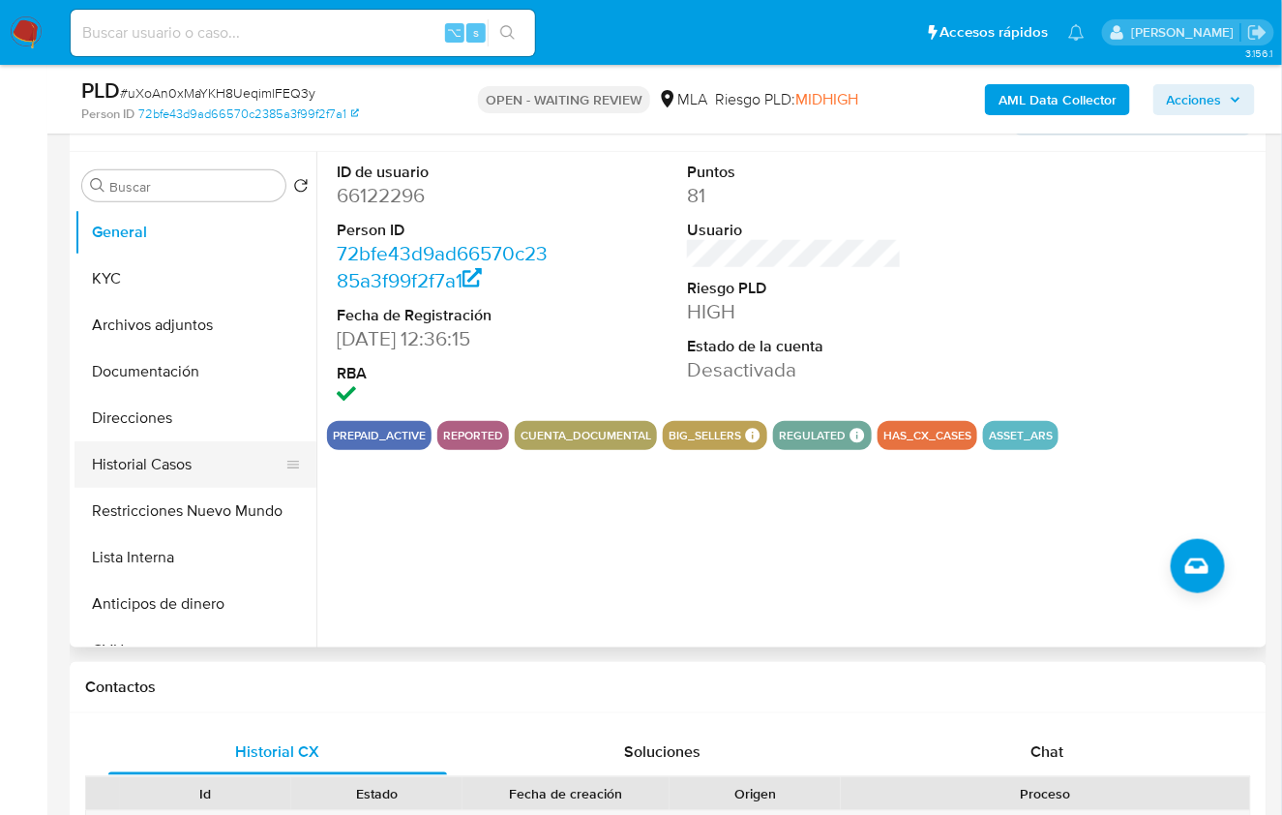
click at [174, 468] on button "Historial Casos" at bounding box center [188, 464] width 226 height 46
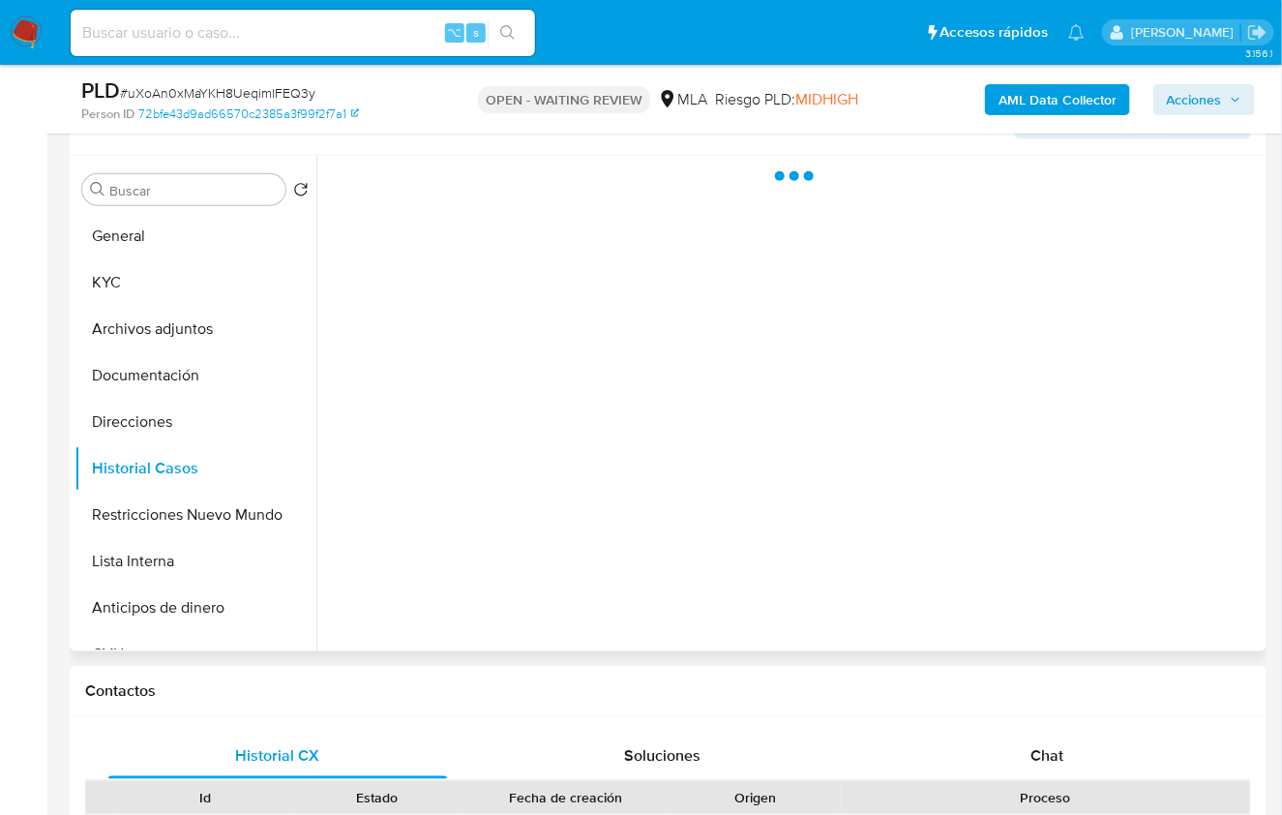
scroll to position [320, 0]
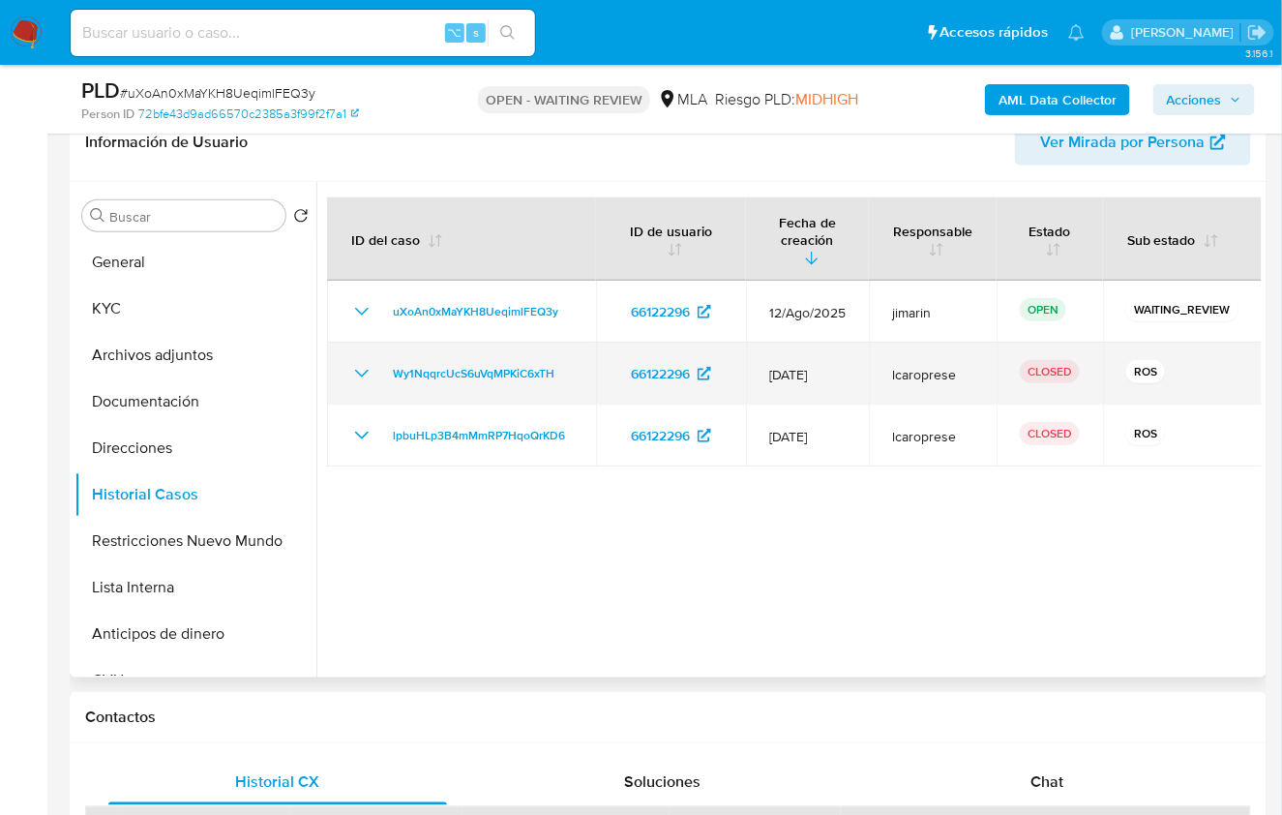
click at [361, 370] on icon "Mostrar/Ocultar" at bounding box center [362, 374] width 14 height 8
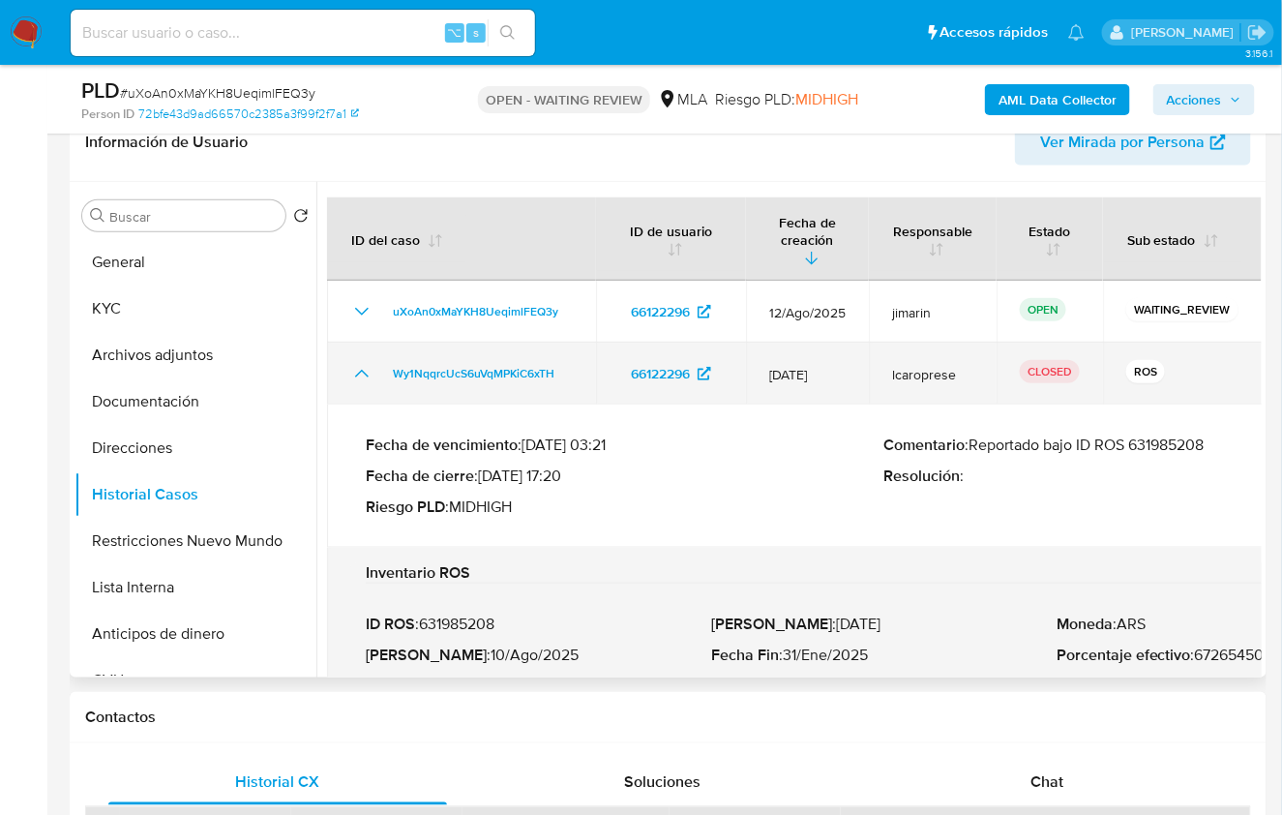
click at [356, 362] on icon "Mostrar/Ocultar" at bounding box center [361, 373] width 23 height 23
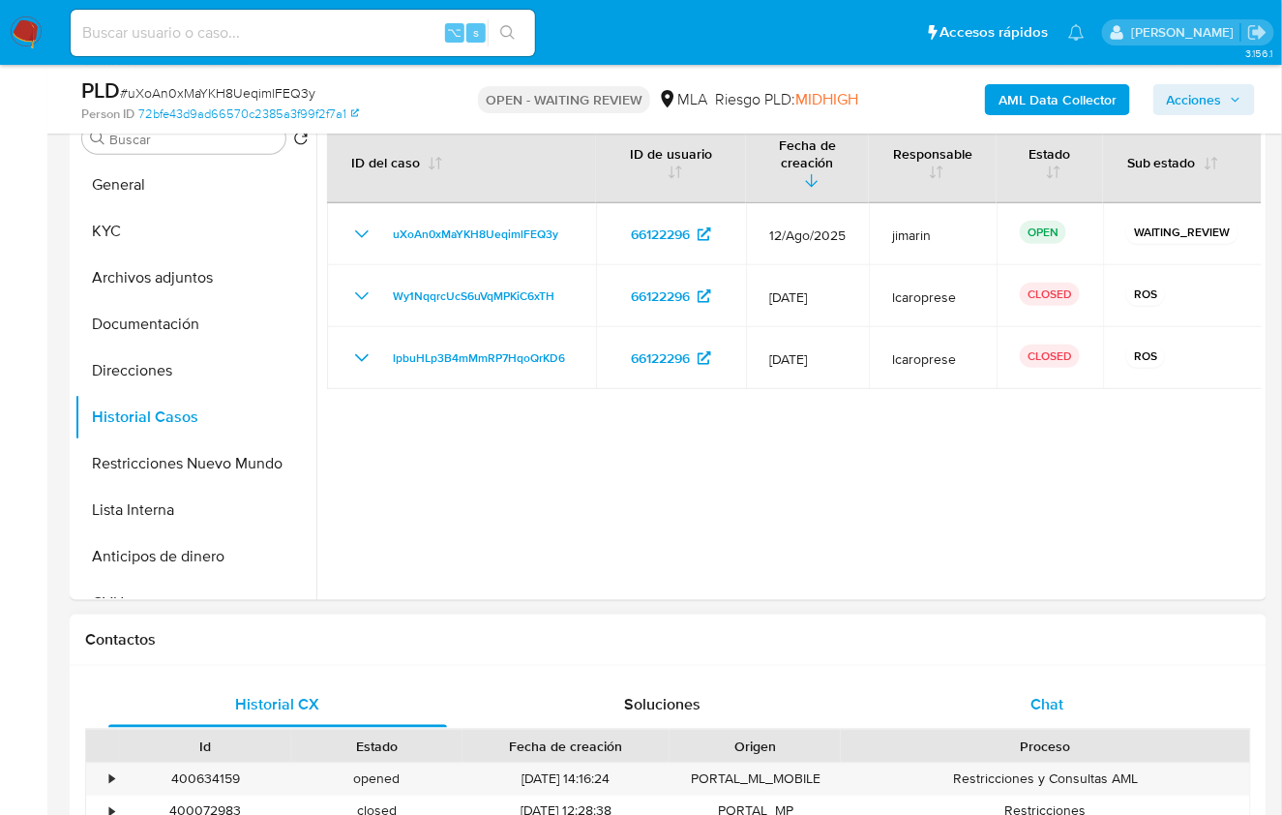
click at [1043, 715] on div "Chat" at bounding box center [1047, 704] width 339 height 46
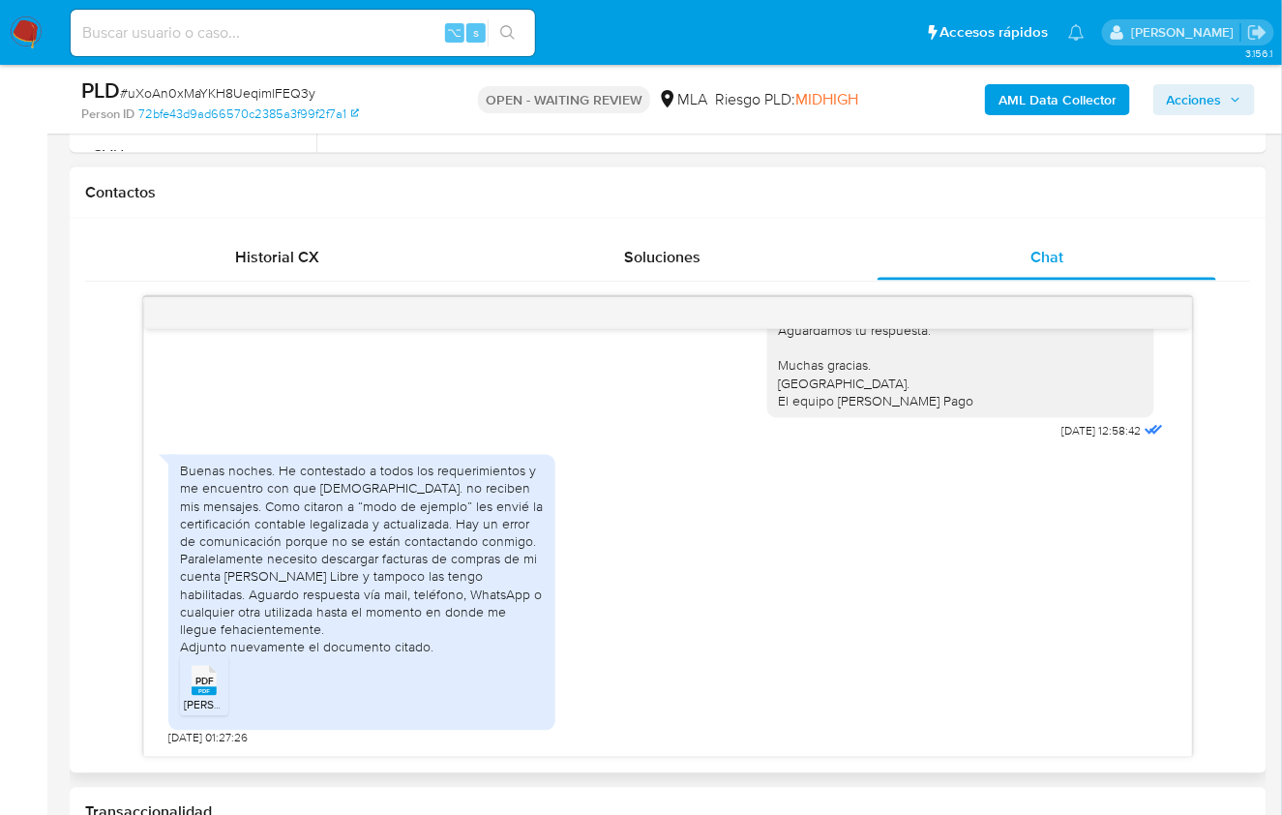
scroll to position [892, 0]
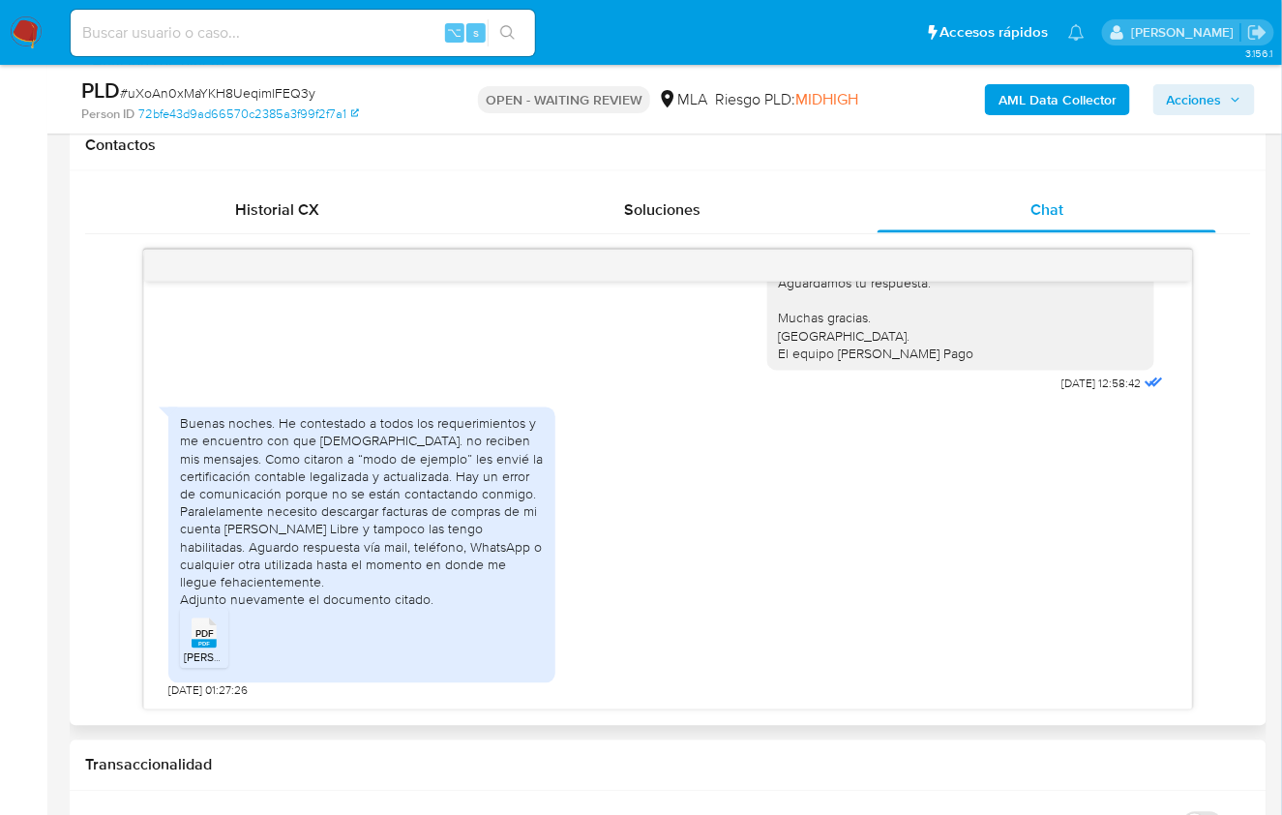
click at [748, 609] on div "Buenas noches. He contestado a todos los requerimientos y me encuentro con que …" at bounding box center [668, 548] width 1000 height 301
click at [291, 219] on div "Historial CX" at bounding box center [277, 210] width 339 height 46
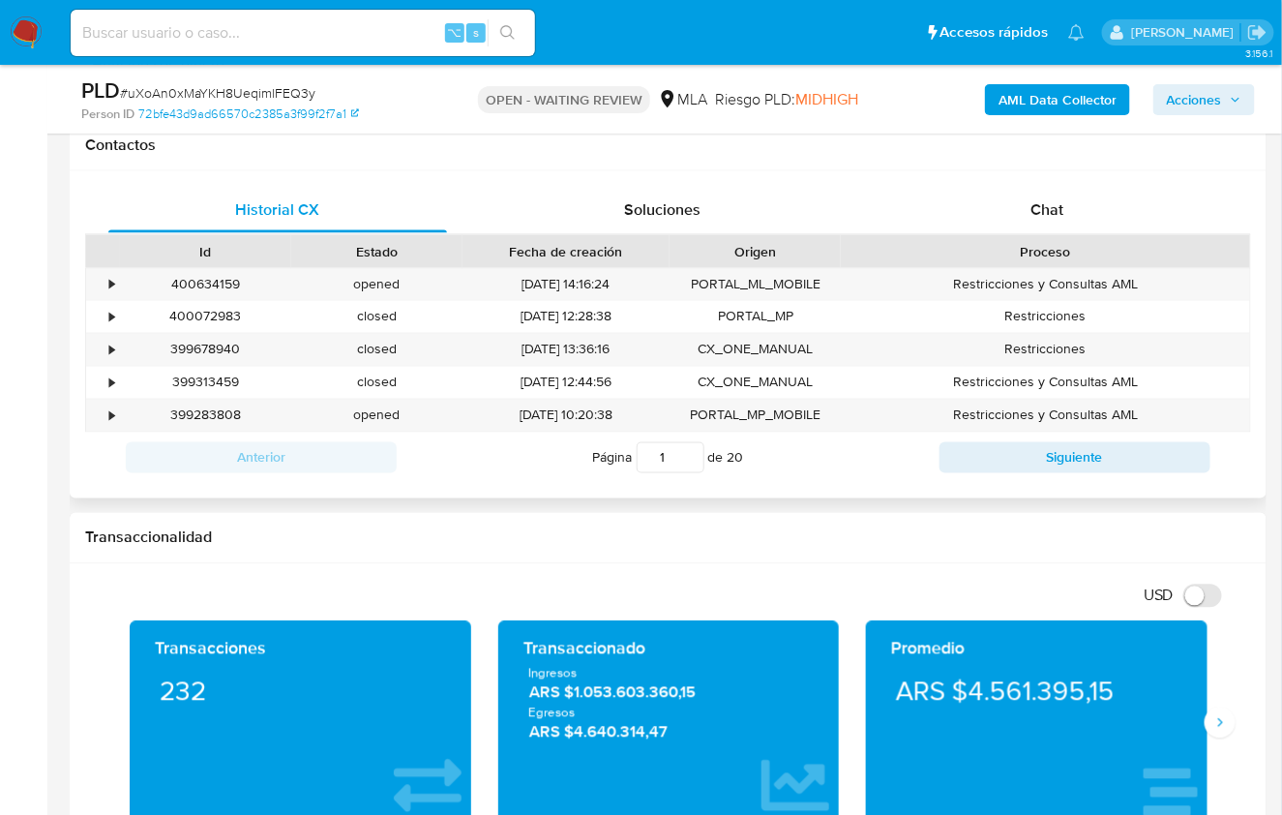
click at [694, 458] on input "1" at bounding box center [671, 457] width 68 height 31
click at [684, 455] on input "1" at bounding box center [671, 457] width 68 height 31
click at [997, 455] on button "Siguiente" at bounding box center [1075, 457] width 271 height 31
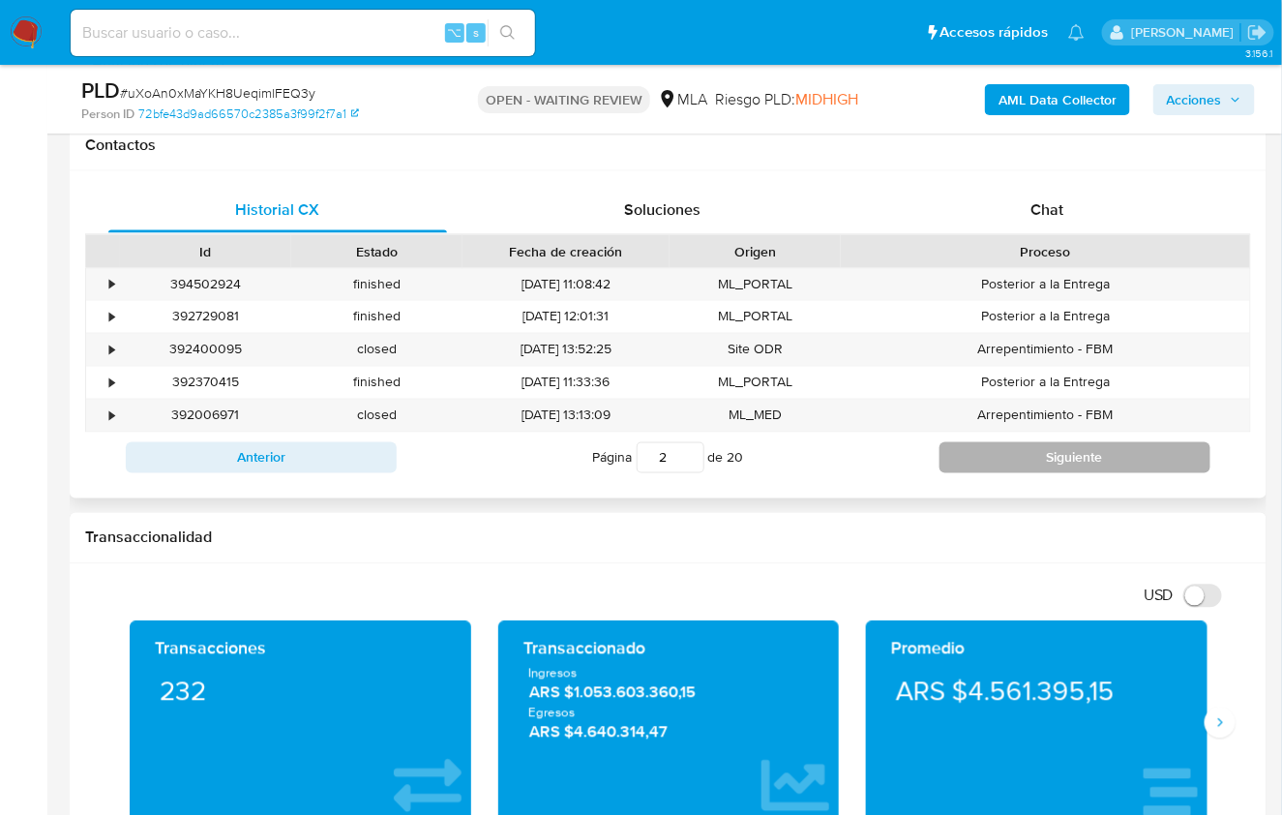
click at [993, 458] on button "Siguiente" at bounding box center [1075, 457] width 271 height 31
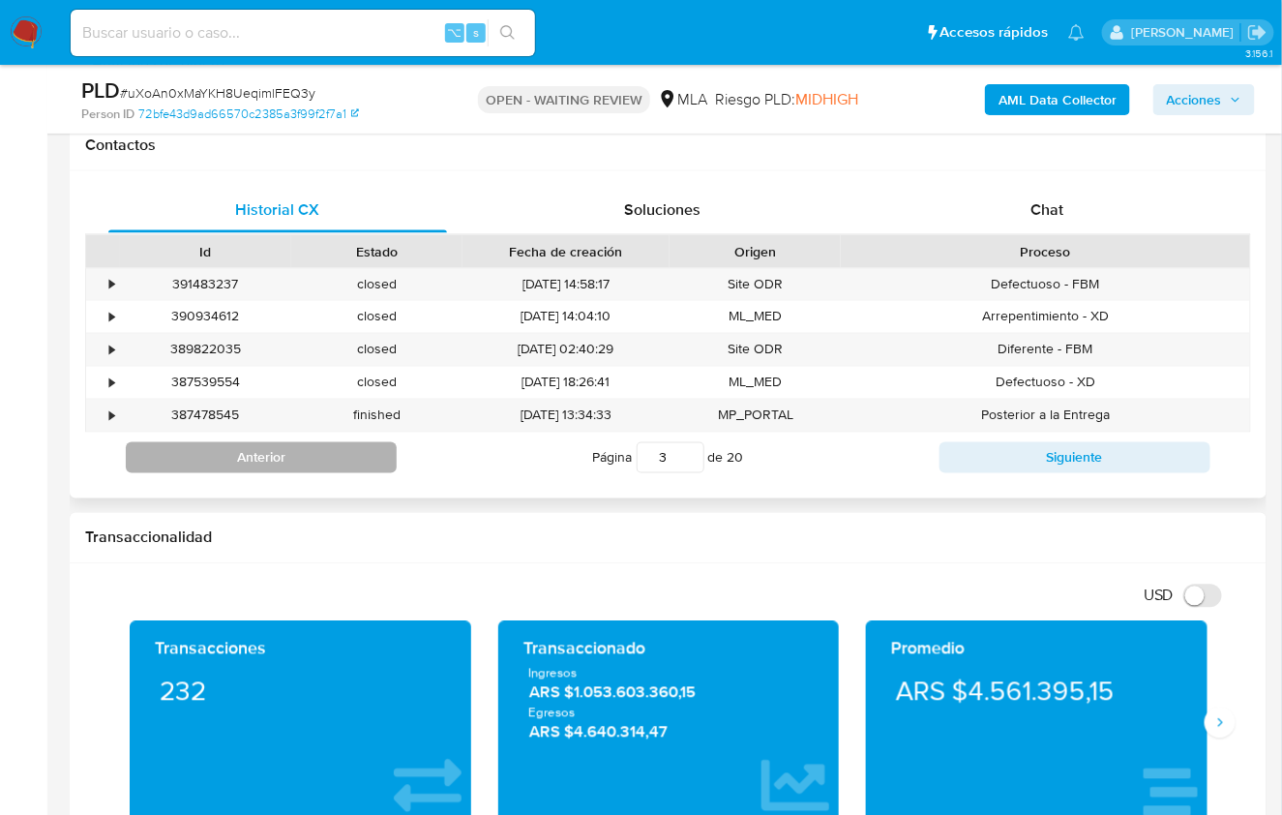
click at [329, 456] on button "Anterior" at bounding box center [261, 457] width 271 height 31
click at [308, 459] on button "Anterior" at bounding box center [261, 457] width 271 height 31
type input "1"
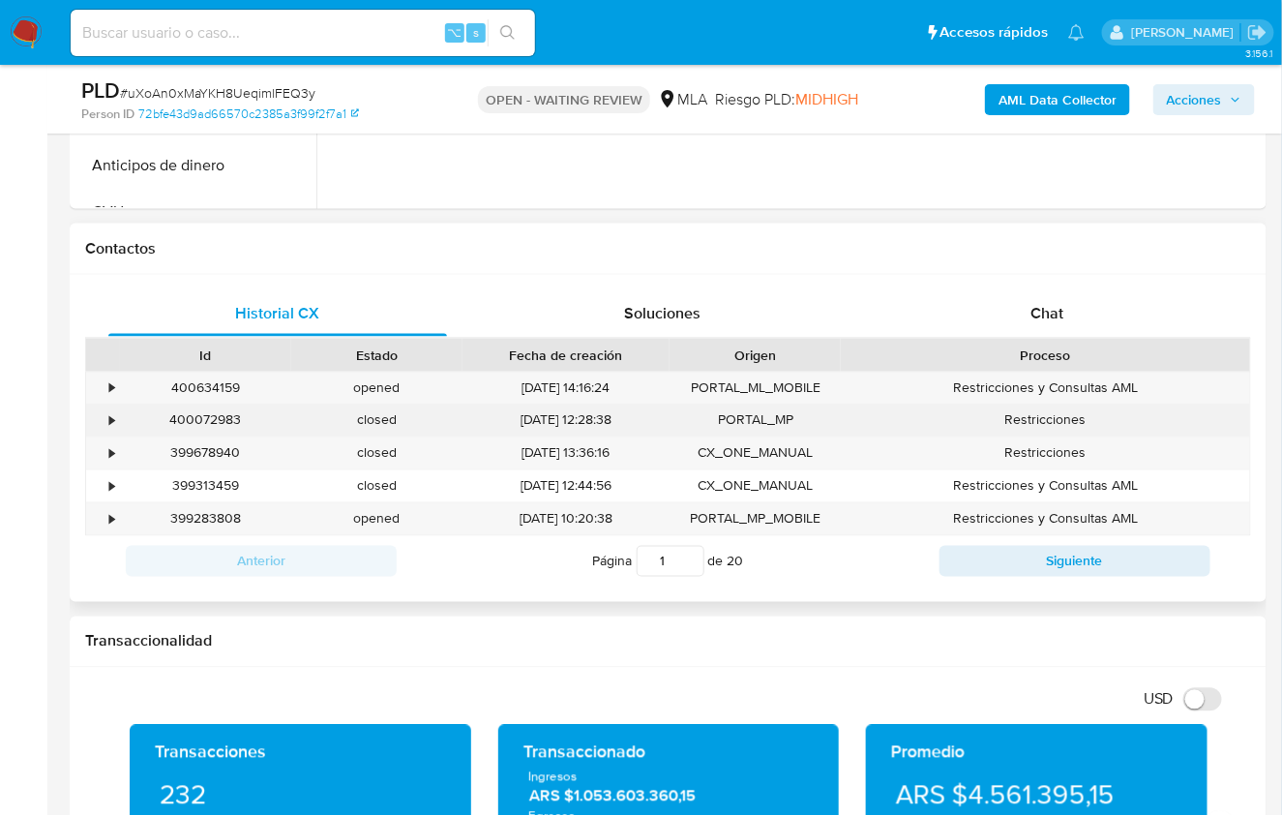
scroll to position [729, 0]
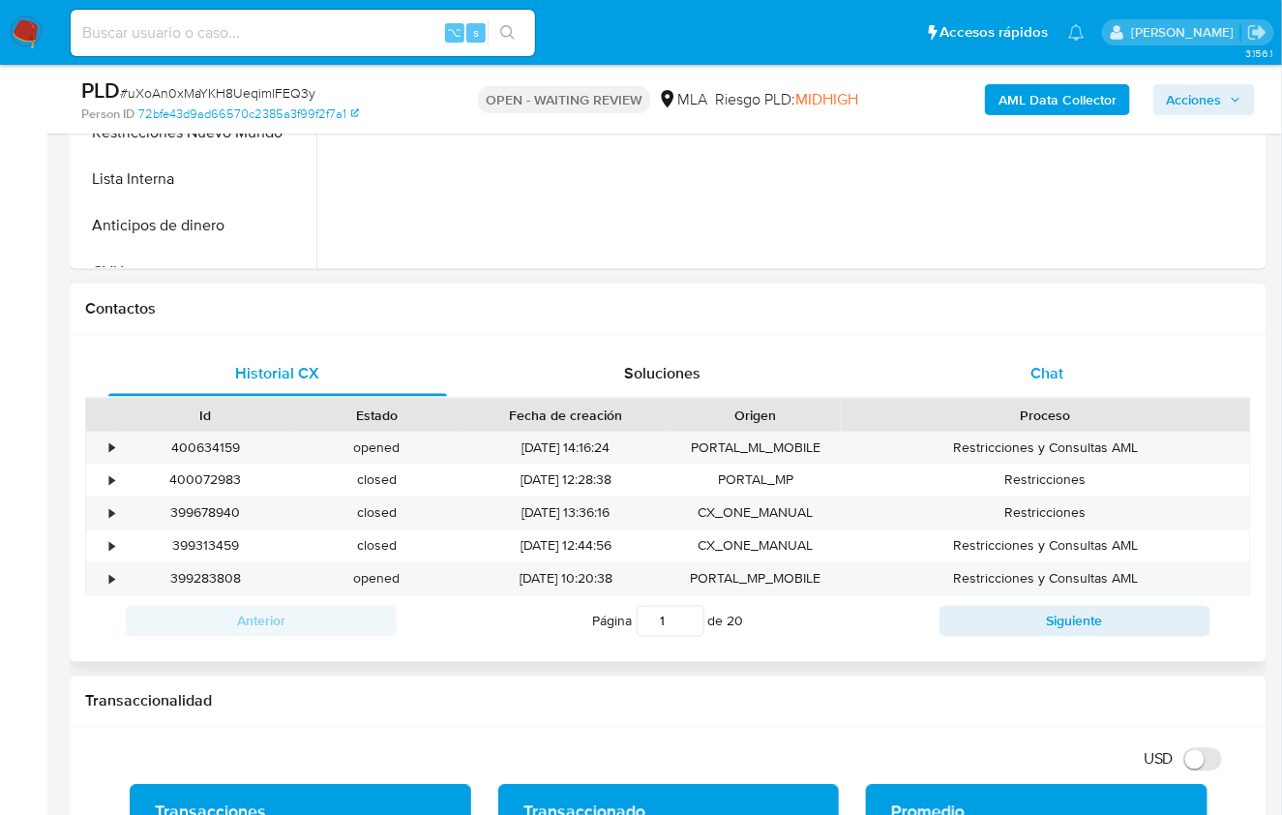
click at [1057, 365] on span "Chat" at bounding box center [1047, 373] width 33 height 22
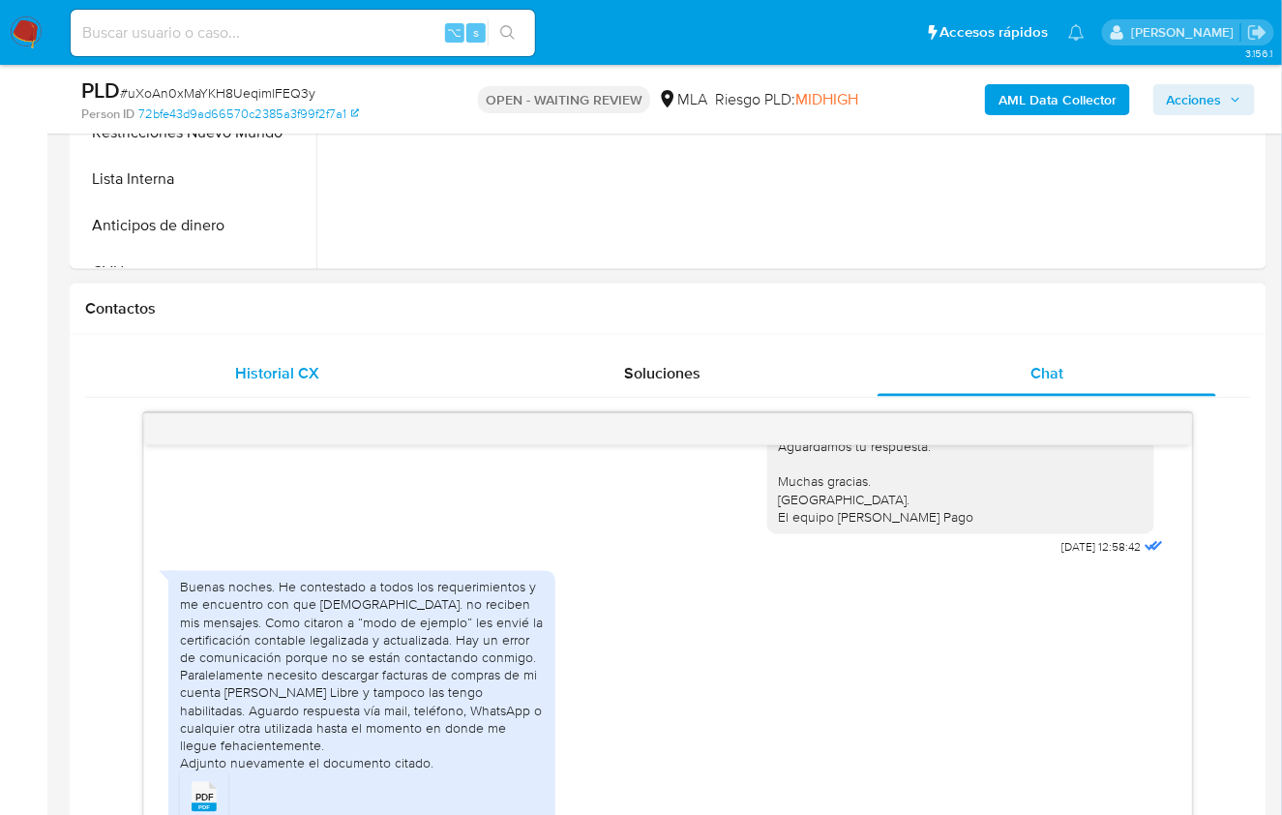
click at [317, 375] on span "Historial CX" at bounding box center [277, 373] width 84 height 22
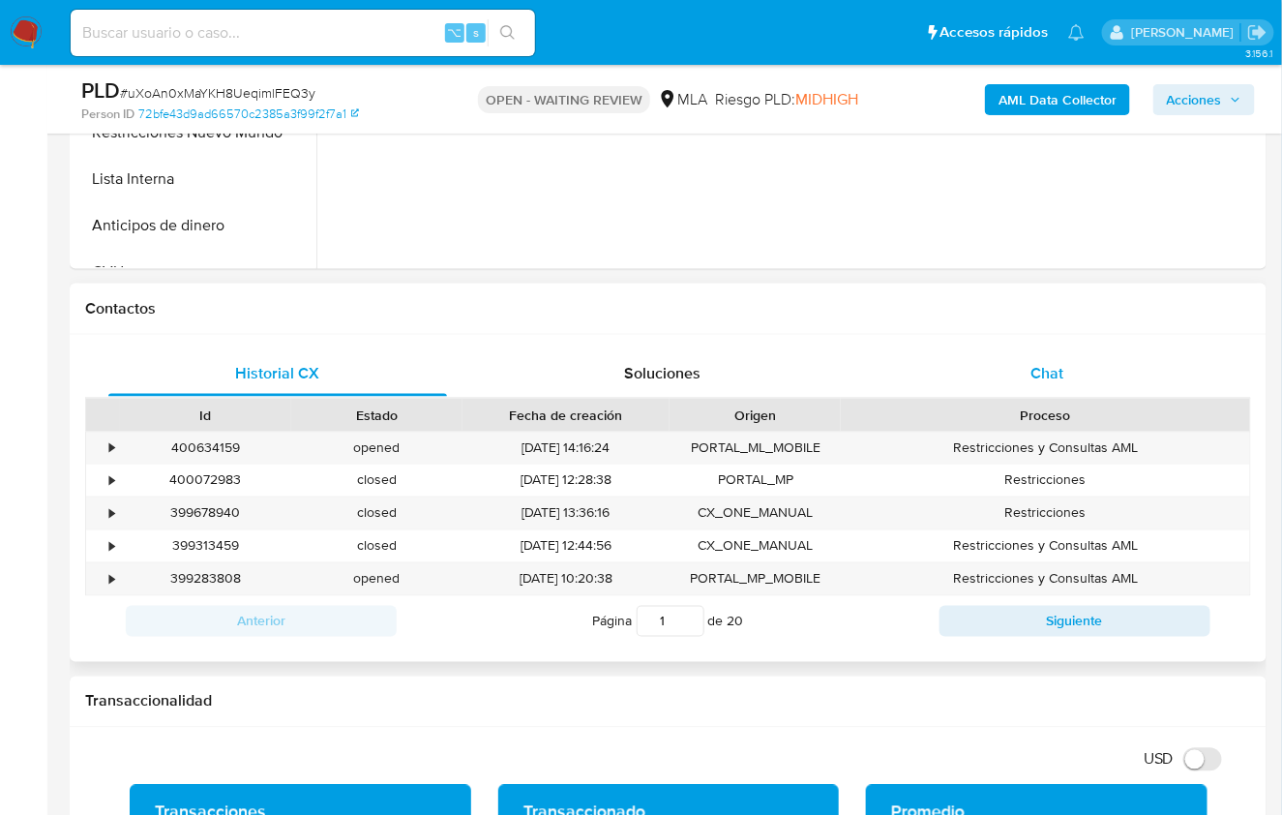
click at [1070, 362] on div "Chat" at bounding box center [1047, 373] width 339 height 46
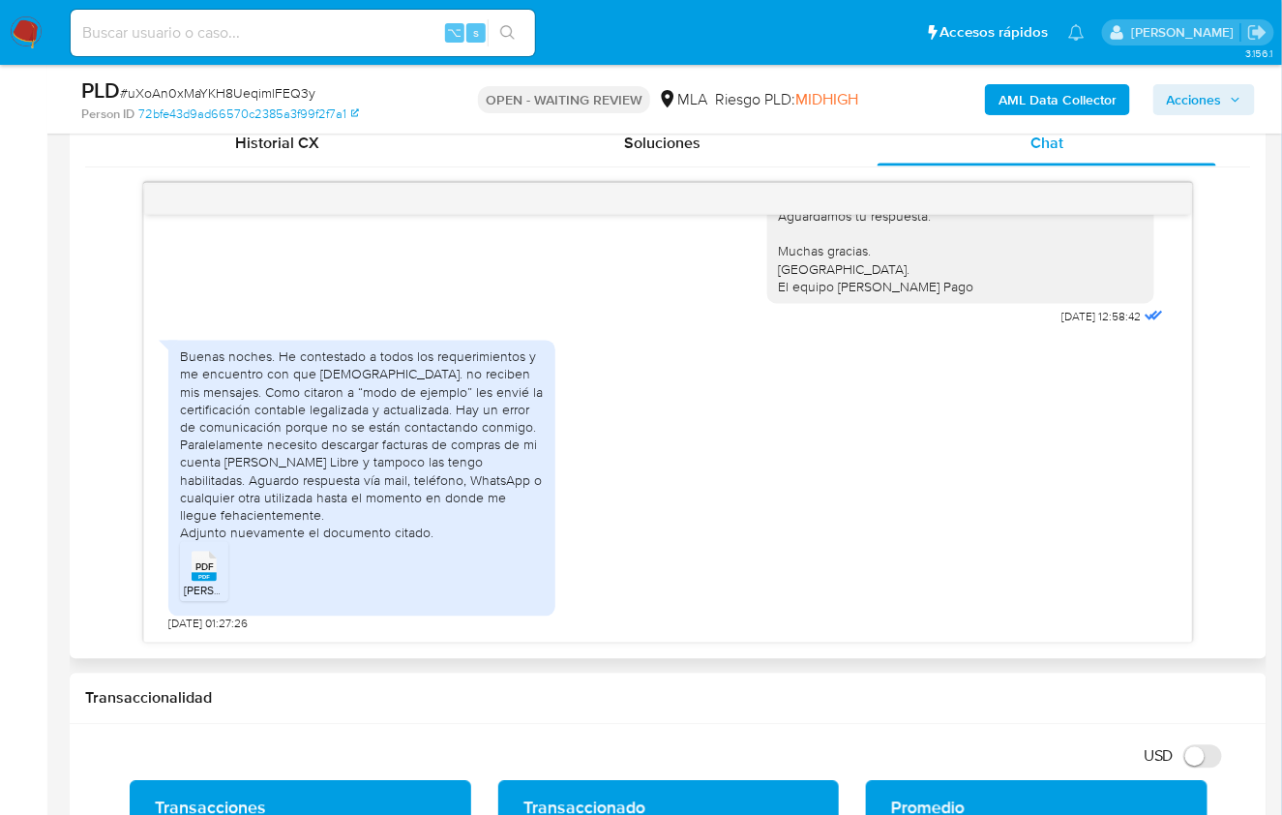
scroll to position [1020, 0]
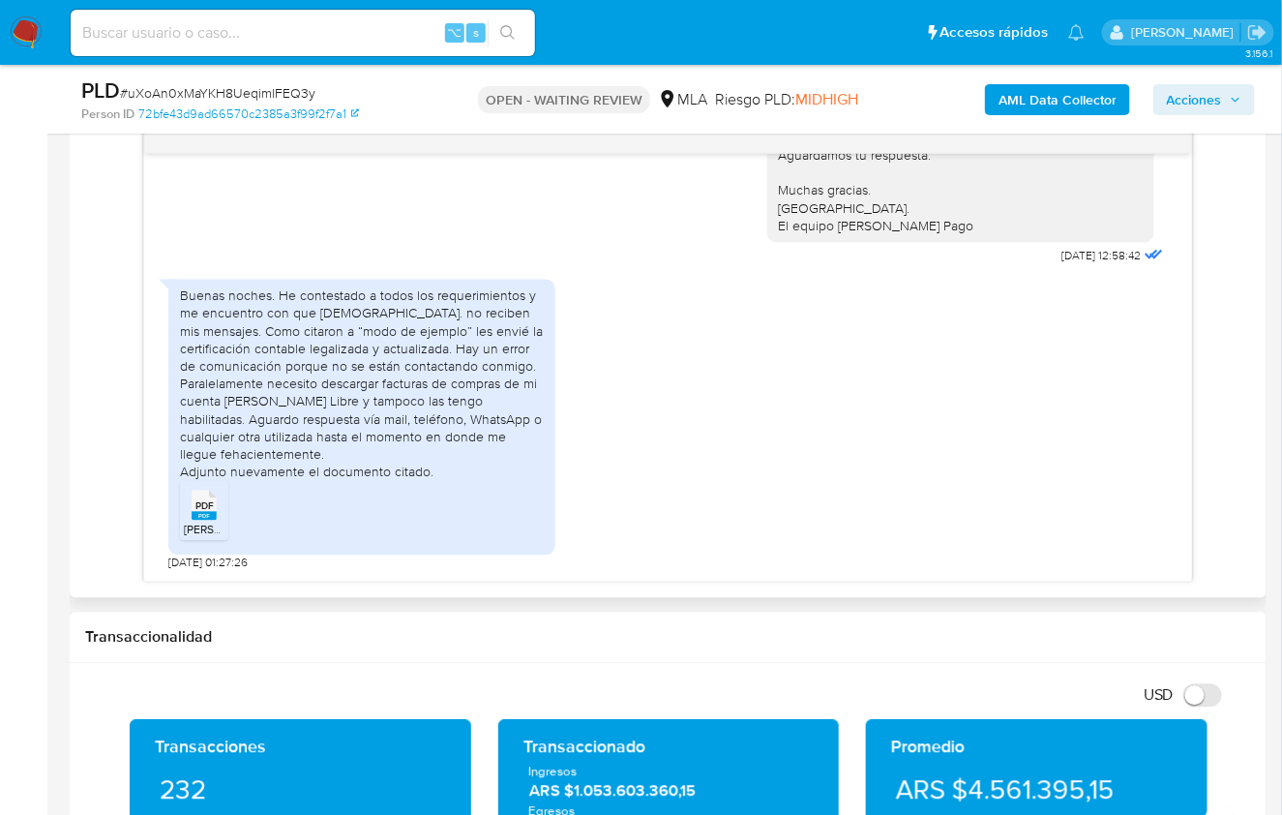
click at [195, 494] on icon at bounding box center [204, 506] width 25 height 30
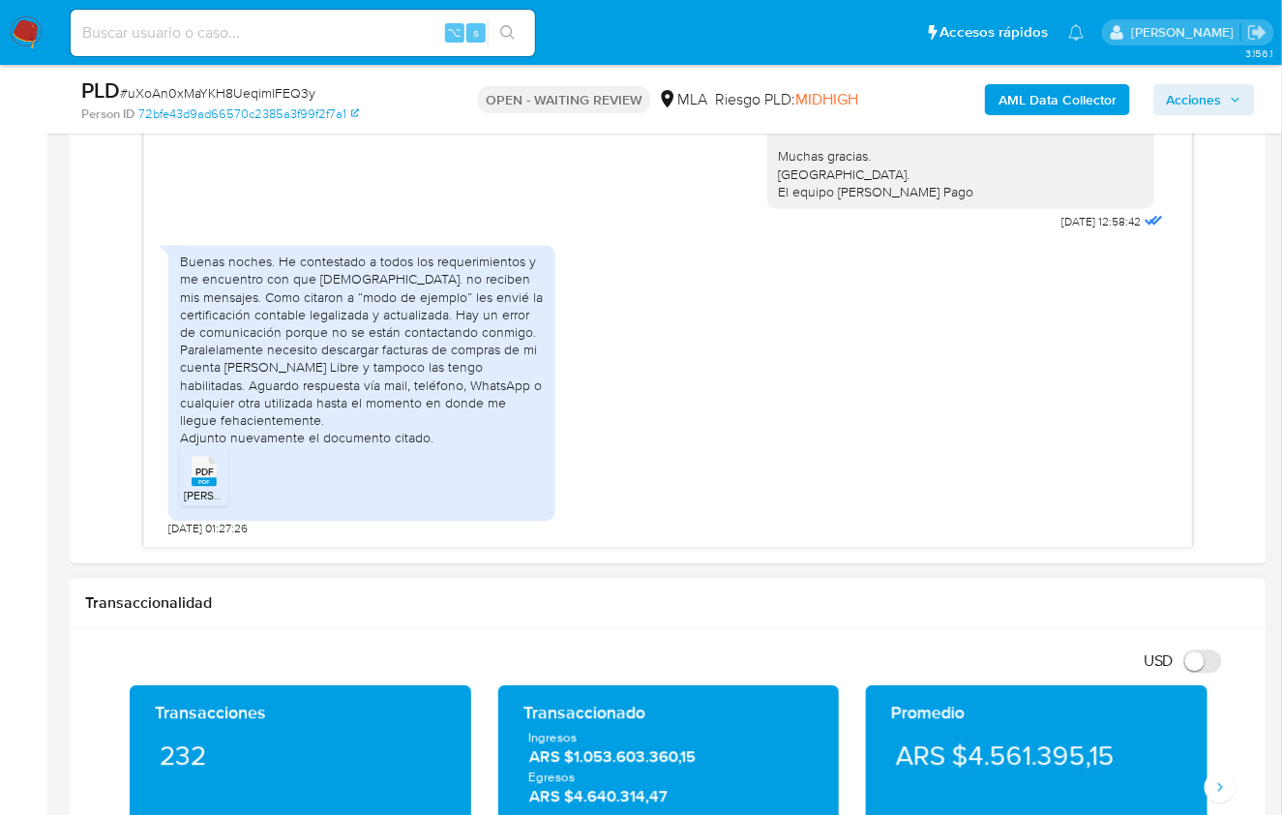
scroll to position [1150, 0]
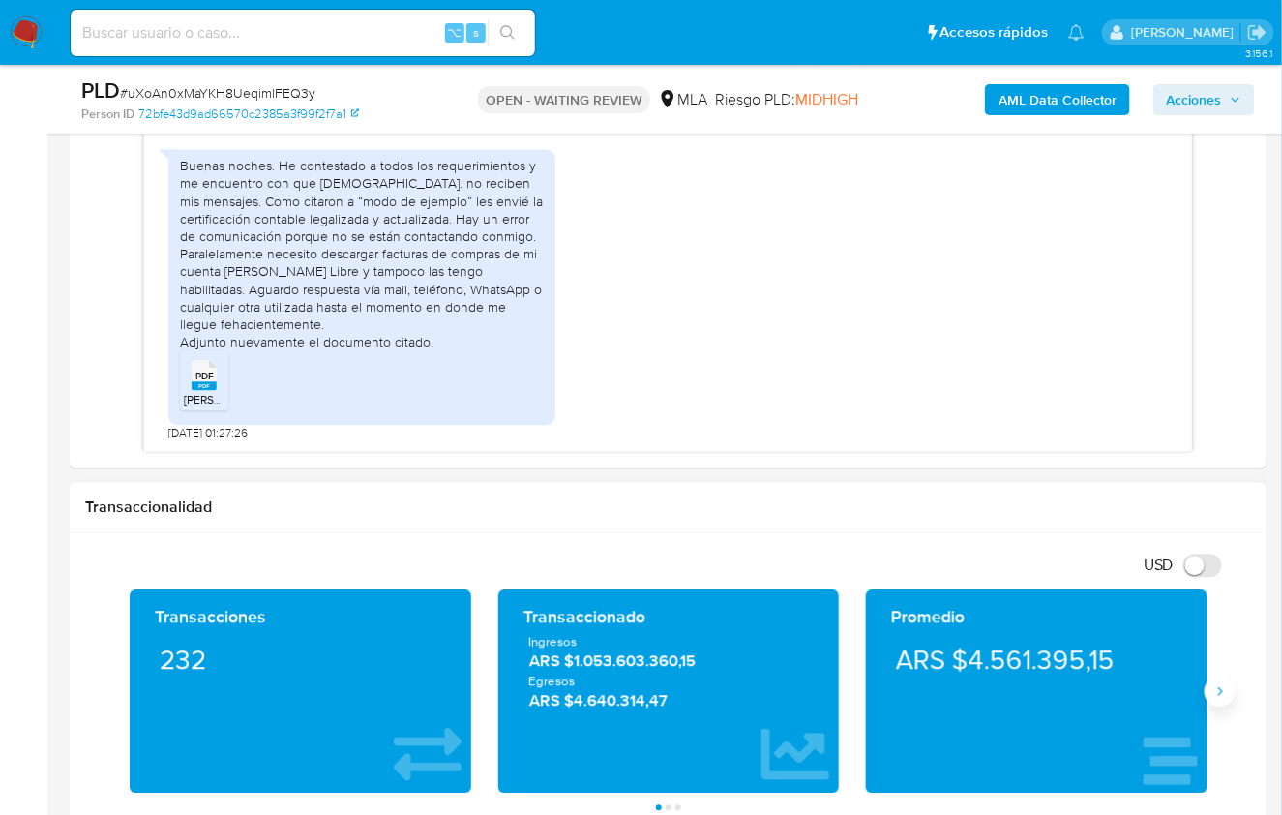
click at [1227, 693] on icon "Siguiente" at bounding box center [1220, 691] width 15 height 15
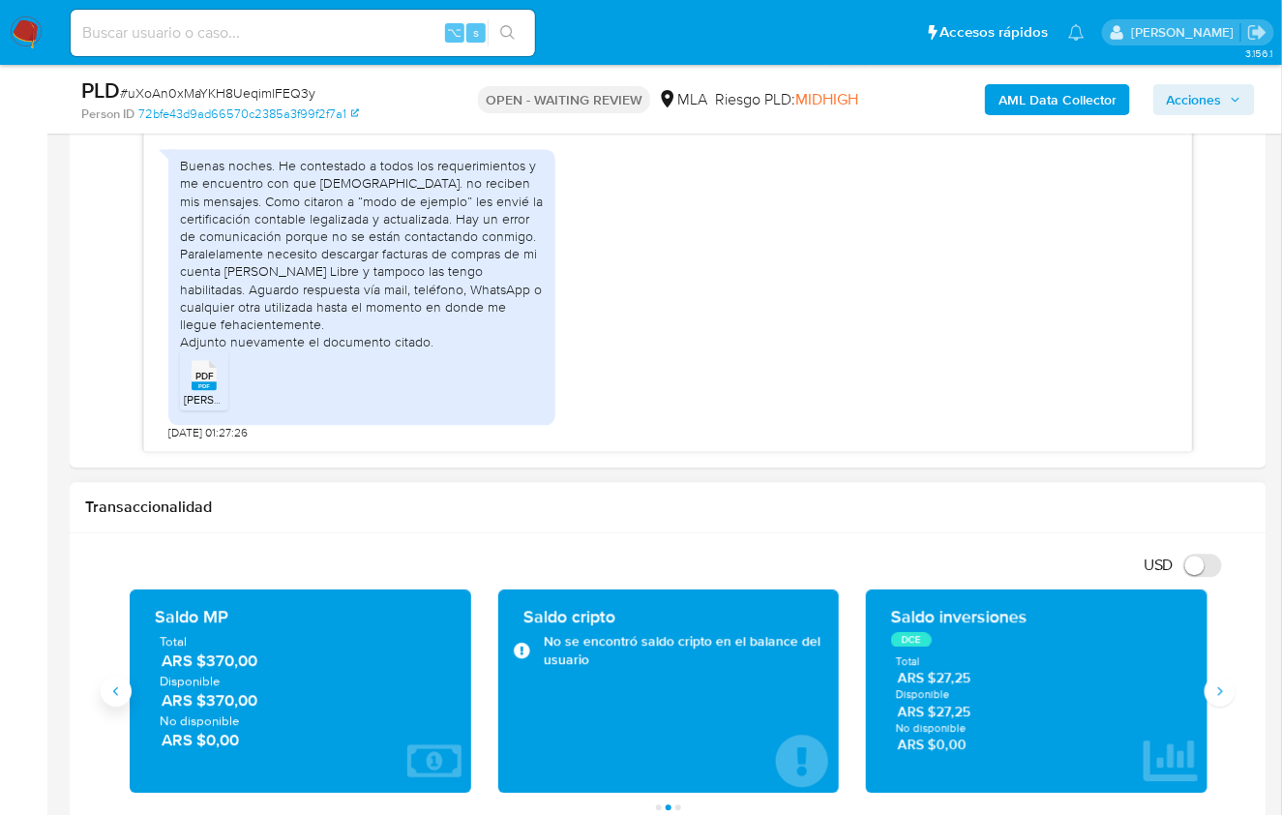
click at [118, 692] on icon "Anterior" at bounding box center [115, 691] width 15 height 15
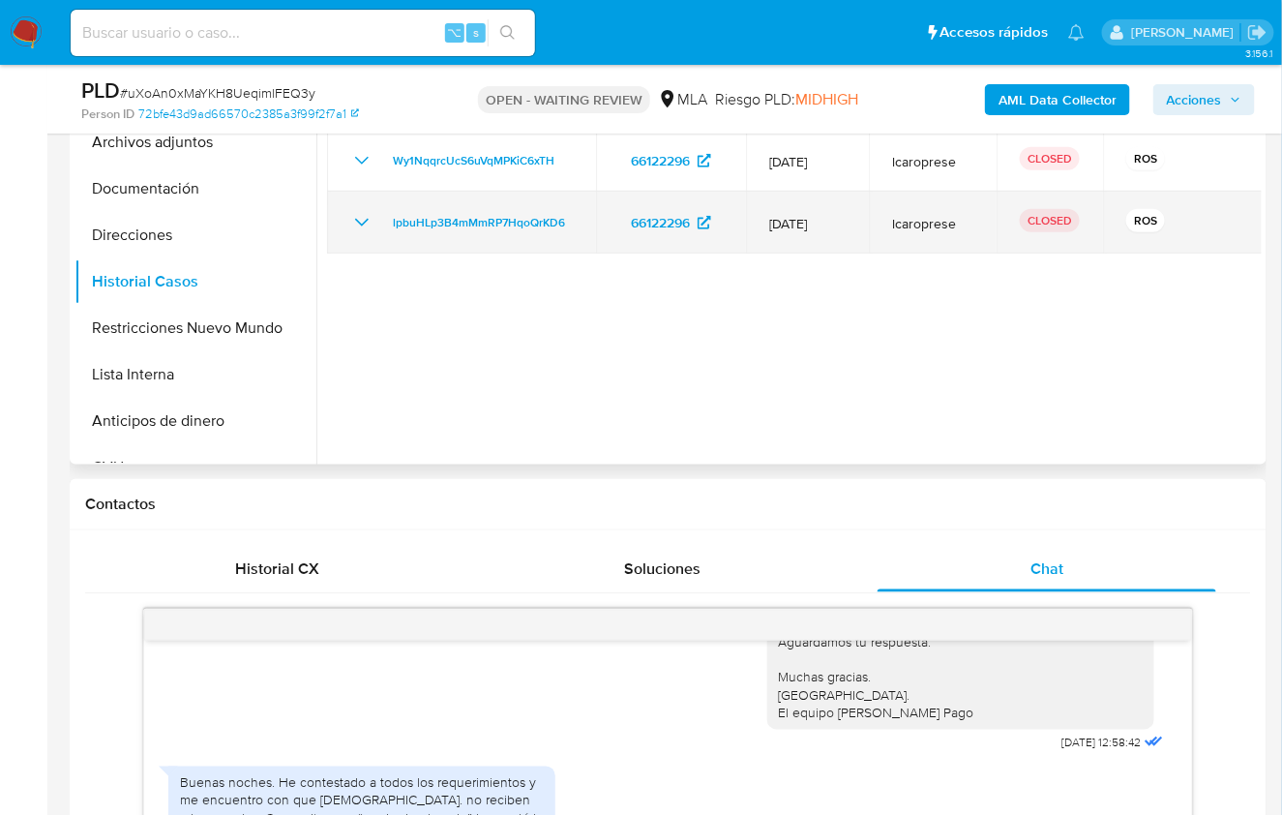
scroll to position [518, 0]
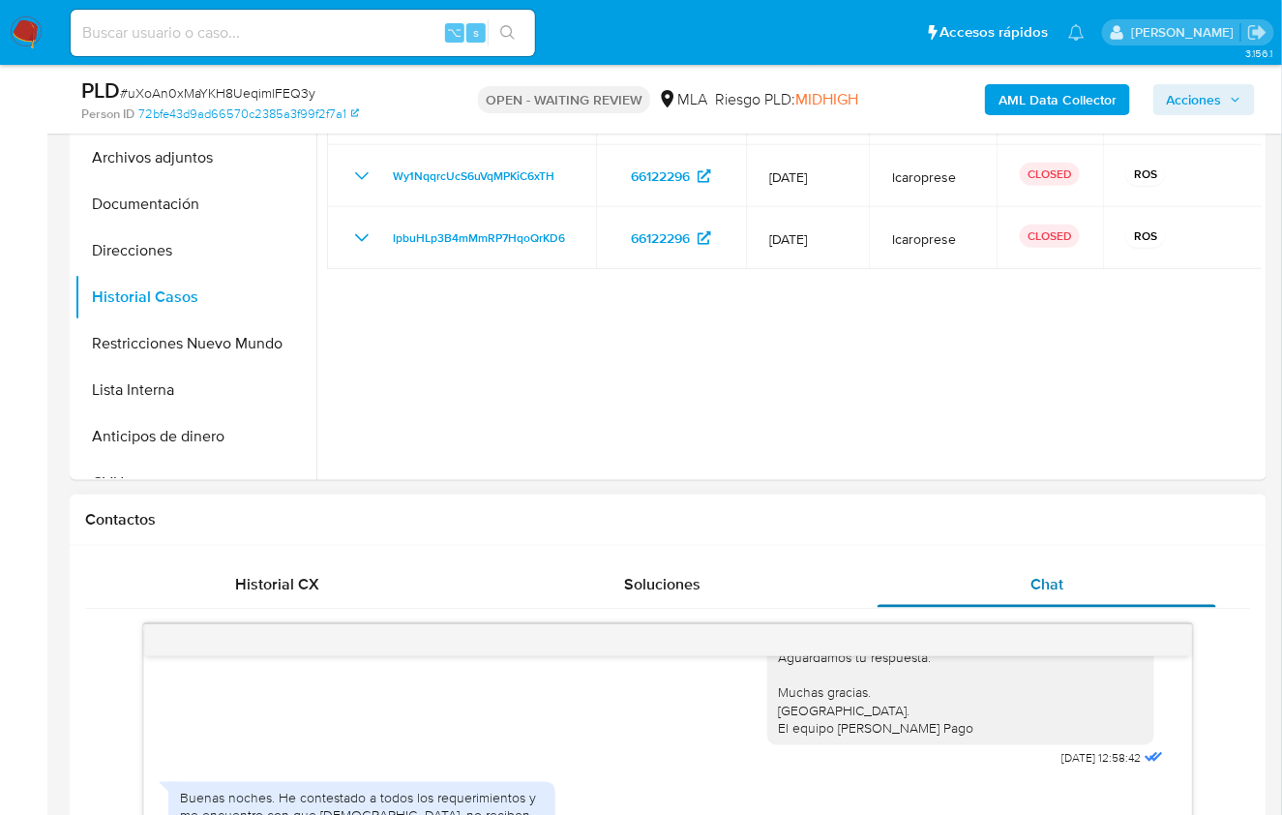
click at [1098, 583] on div "Chat" at bounding box center [1047, 584] width 339 height 46
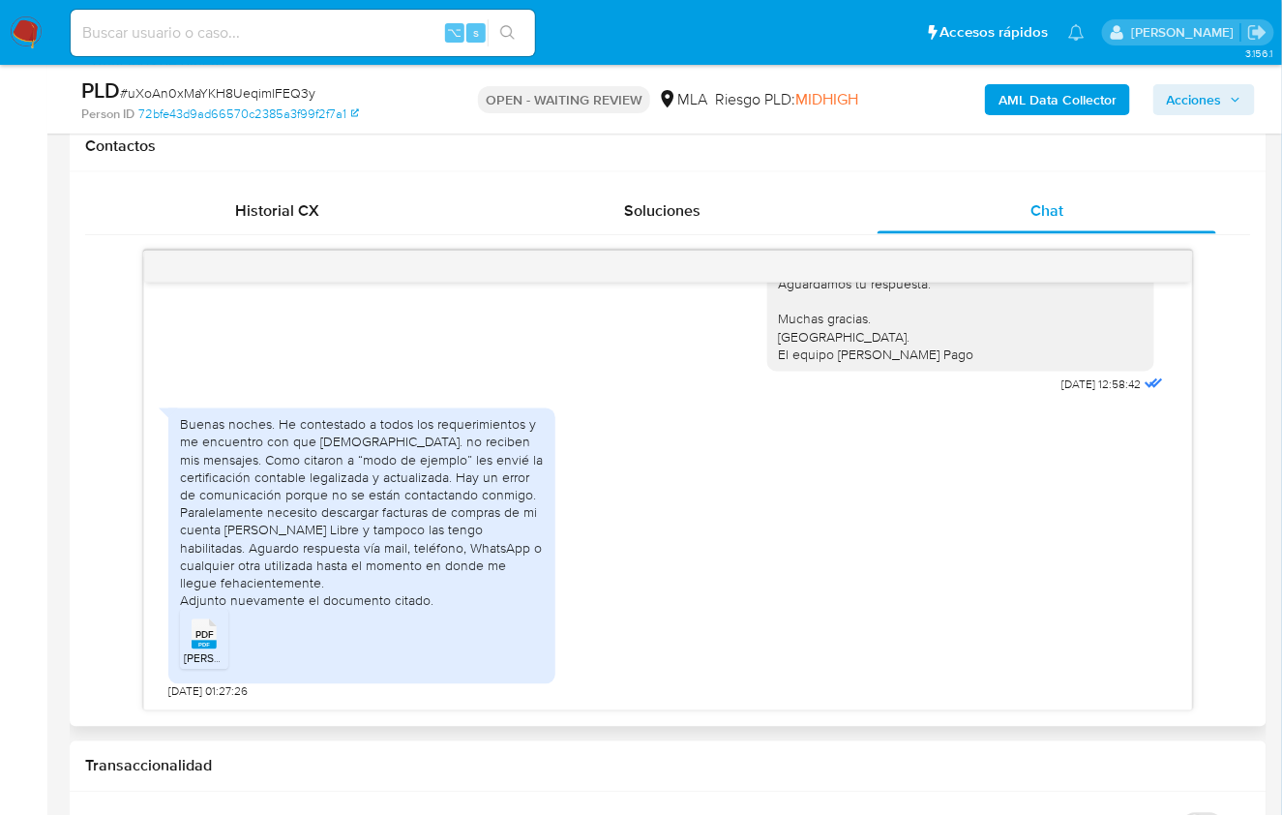
scroll to position [903, 0]
